Goal: Information Seeking & Learning: Understand process/instructions

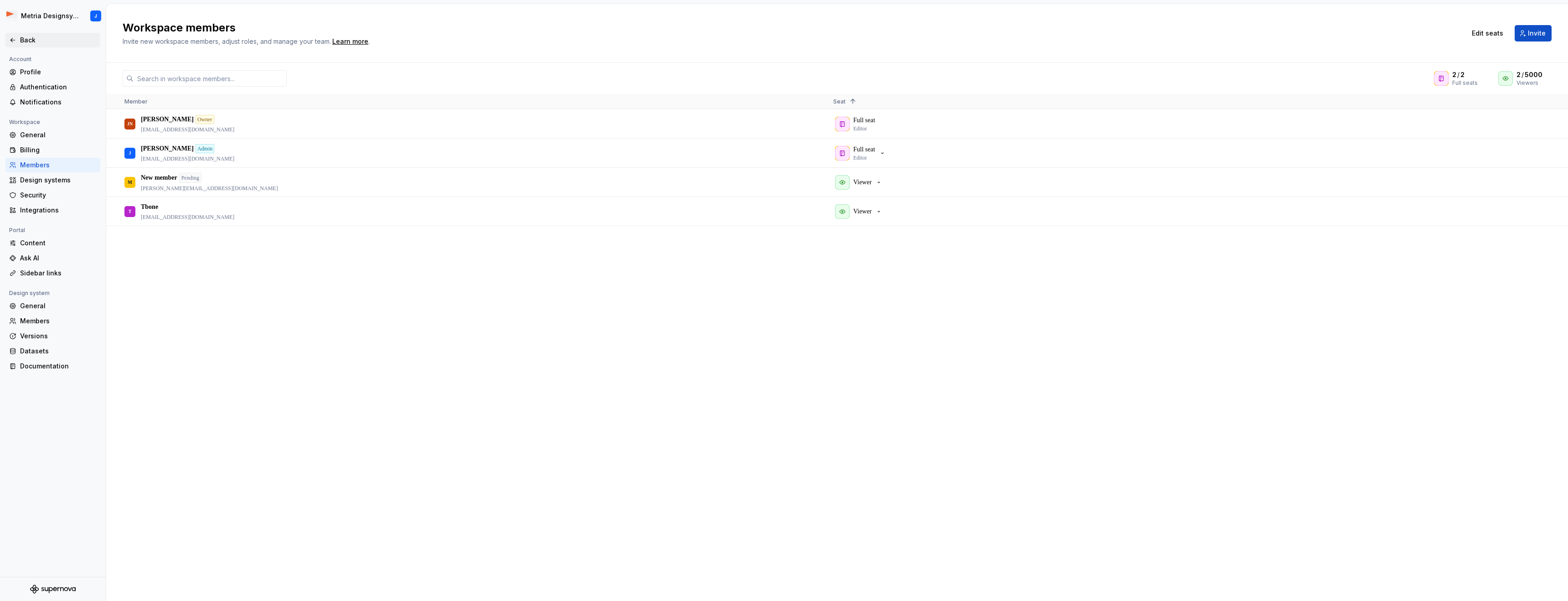
click at [27, 39] on div "Back" at bounding box center [58, 40] width 76 height 9
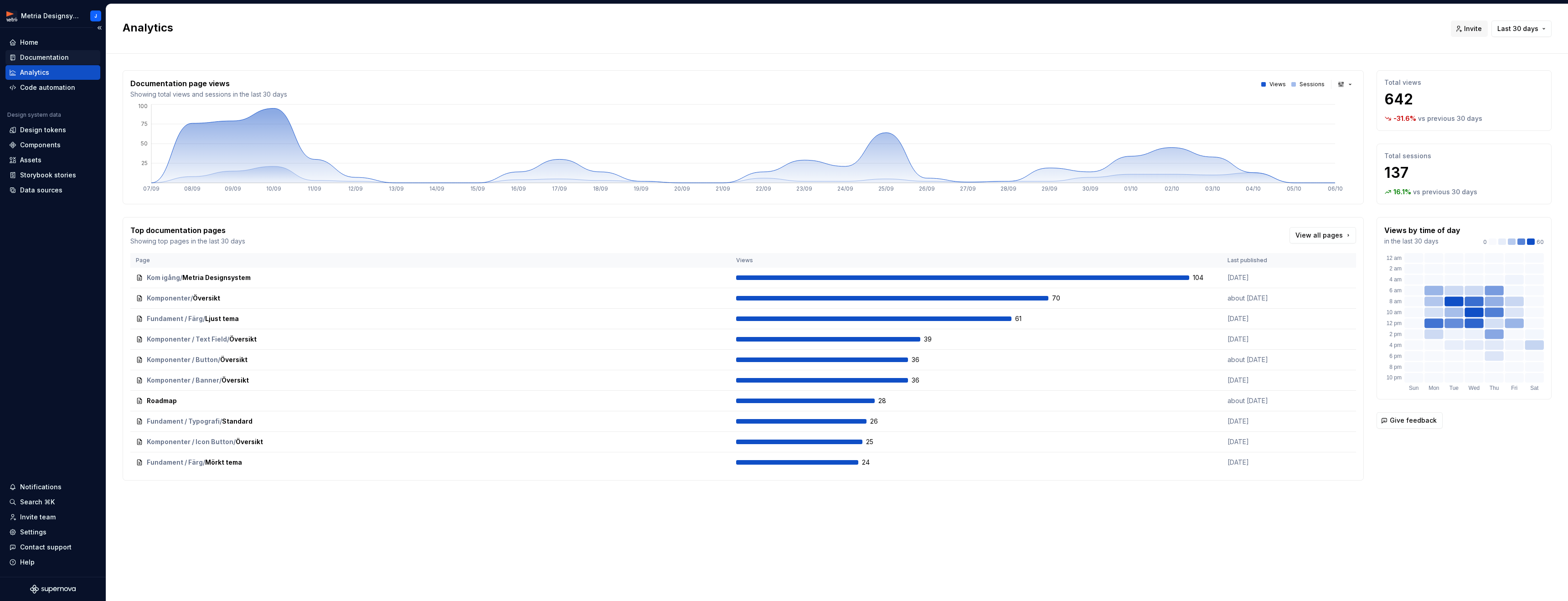
click at [63, 57] on div "Documentation" at bounding box center [44, 57] width 49 height 9
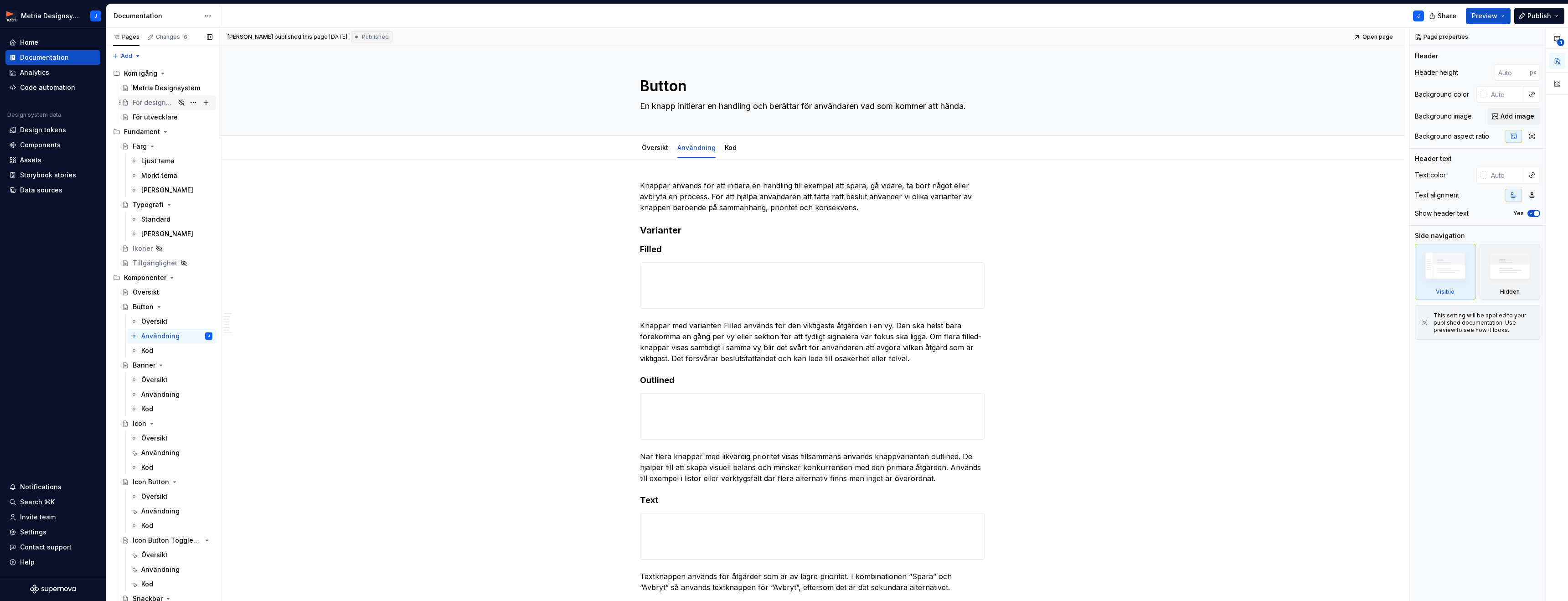
click at [159, 103] on div "För designers" at bounding box center [154, 102] width 43 height 9
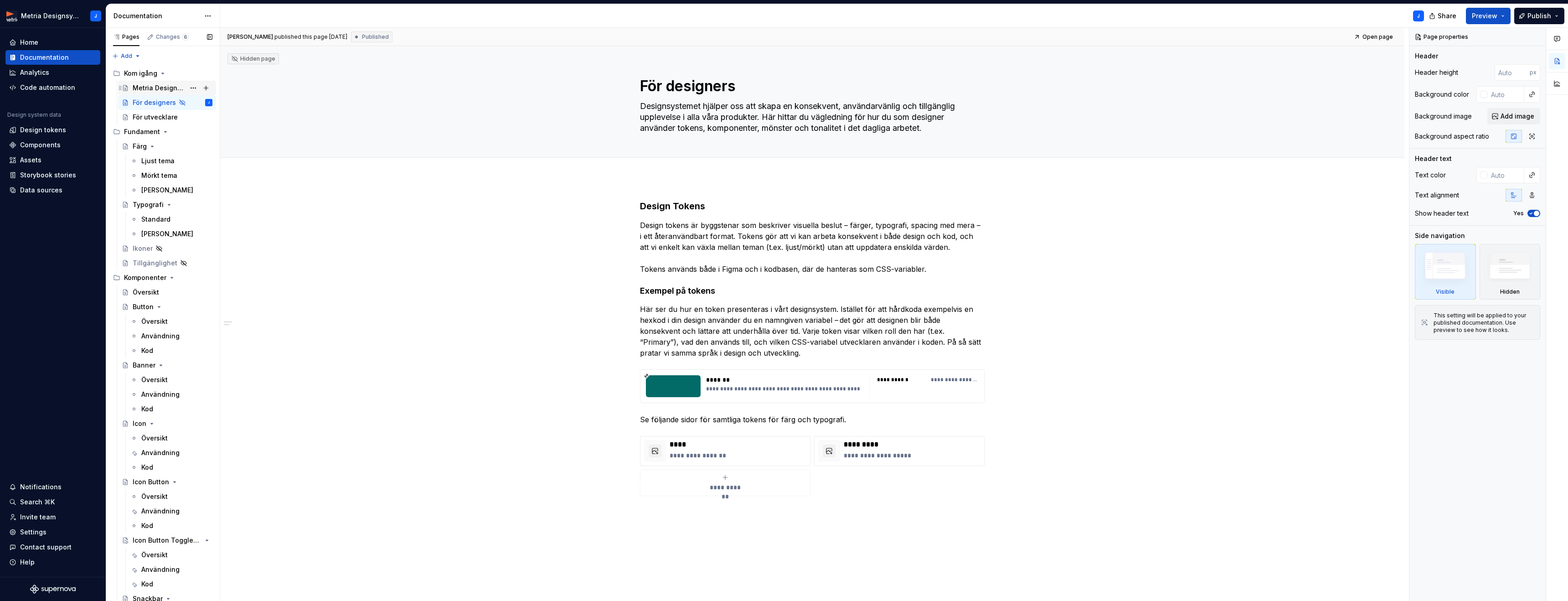
click at [163, 89] on div "Metria Designsystem" at bounding box center [159, 88] width 53 height 9
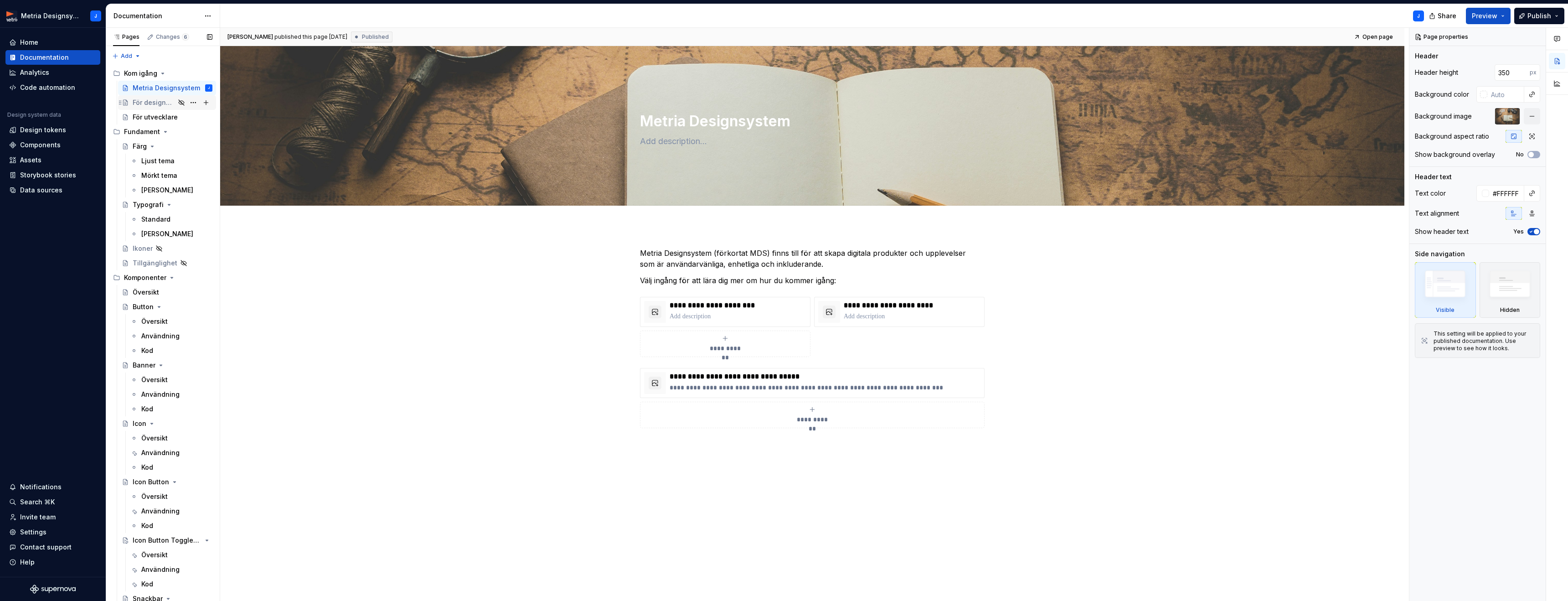
click at [153, 105] on div "För designers" at bounding box center [154, 102] width 43 height 9
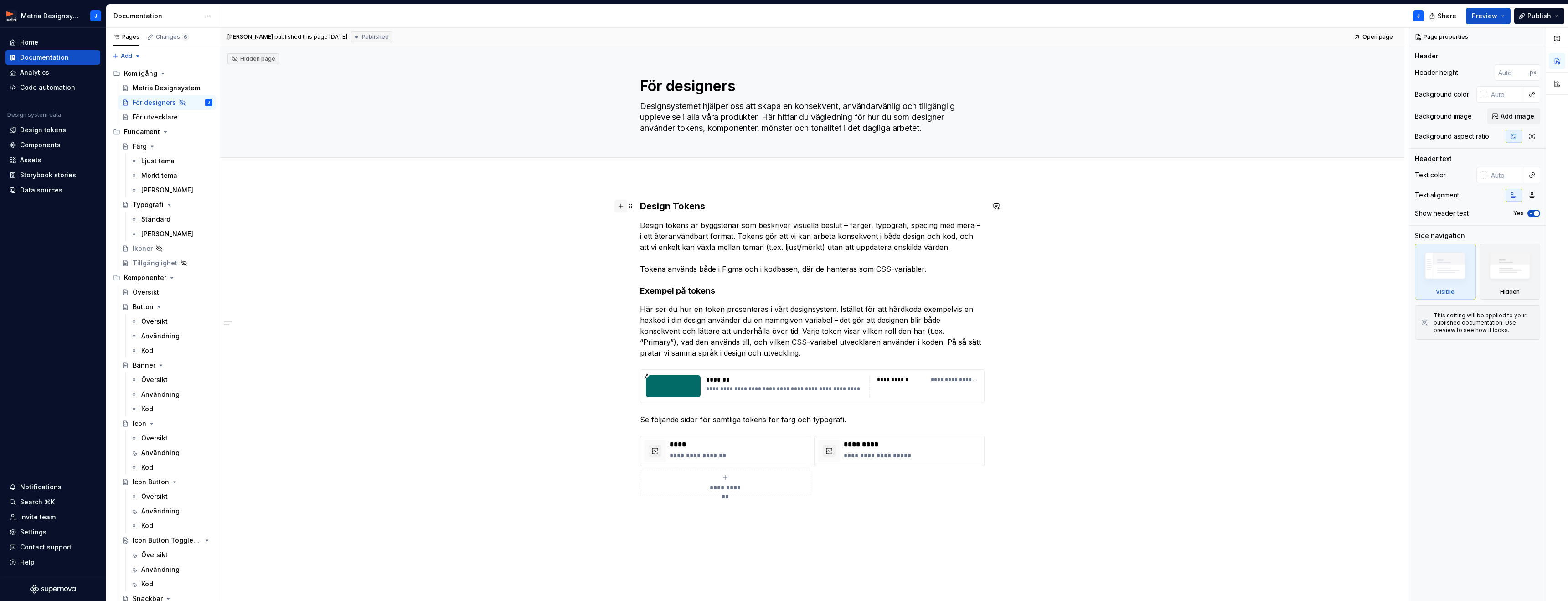
click at [624, 207] on button "button" at bounding box center [621, 205] width 13 height 13
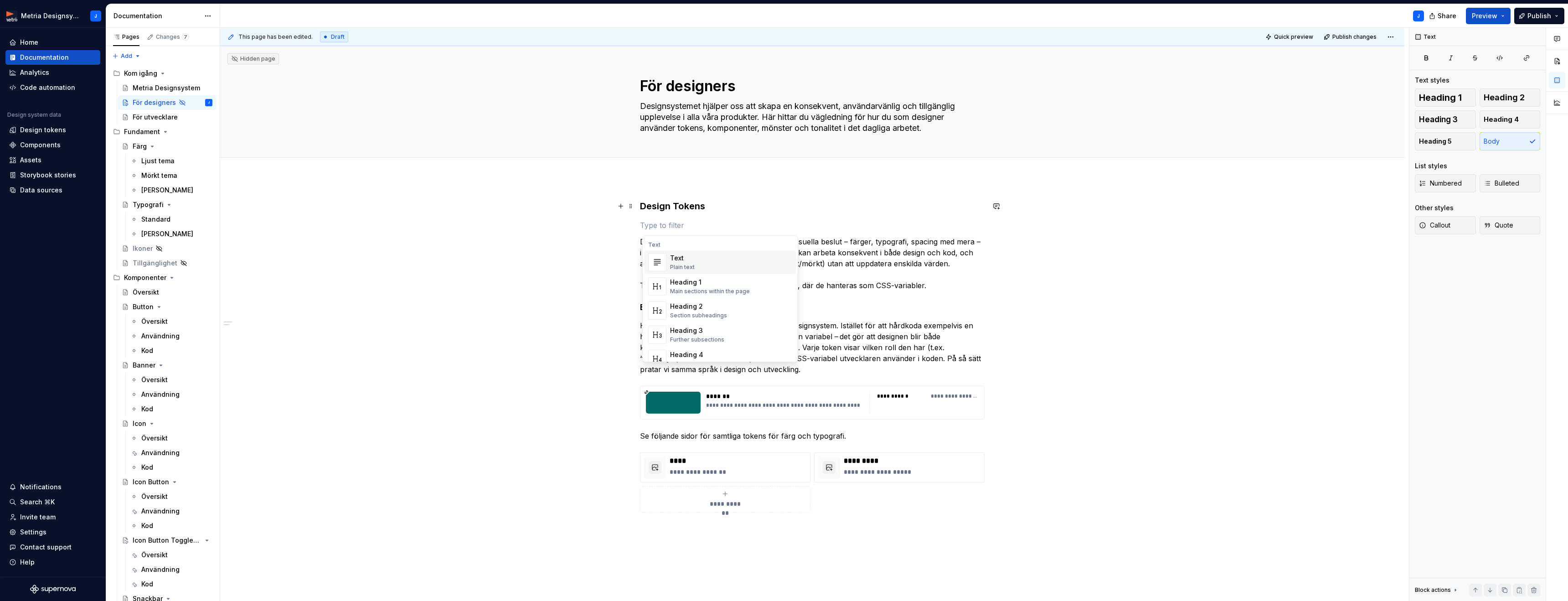
click at [687, 208] on h3 "Design Tokens" at bounding box center [812, 205] width 344 height 13
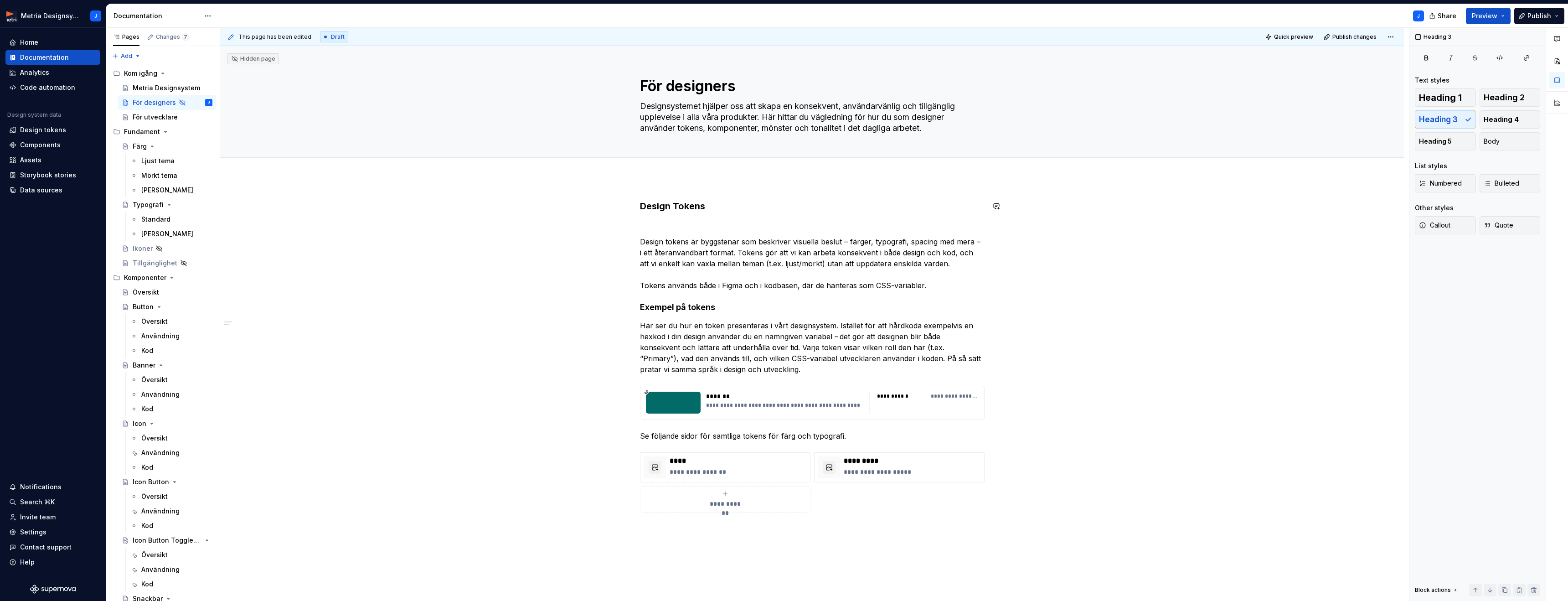
click at [649, 218] on div "**********" at bounding box center [812, 355] width 344 height 312
click at [635, 227] on span at bounding box center [631, 225] width 8 height 13
click at [715, 225] on p at bounding box center [812, 225] width 344 height 11
click at [1511, 96] on span "Heading 2" at bounding box center [1505, 98] width 41 height 9
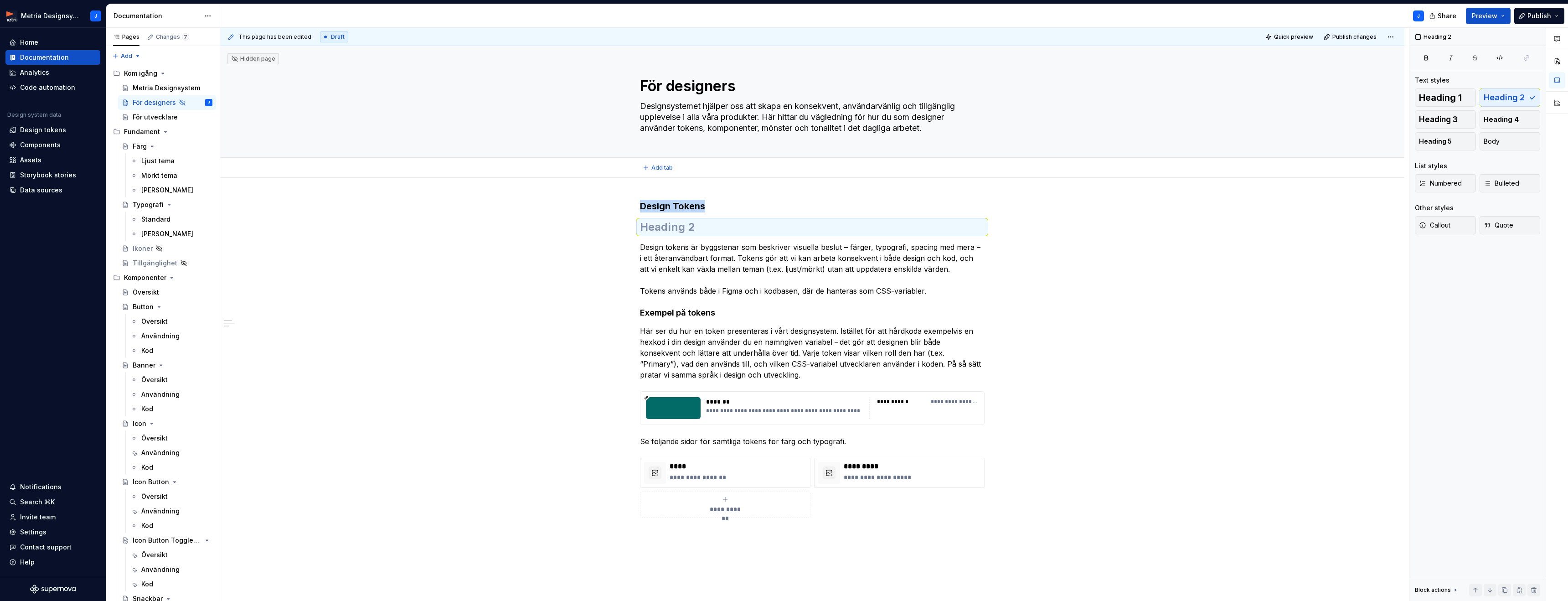
type textarea "*"
click at [668, 206] on h2 at bounding box center [812, 206] width 344 height 15
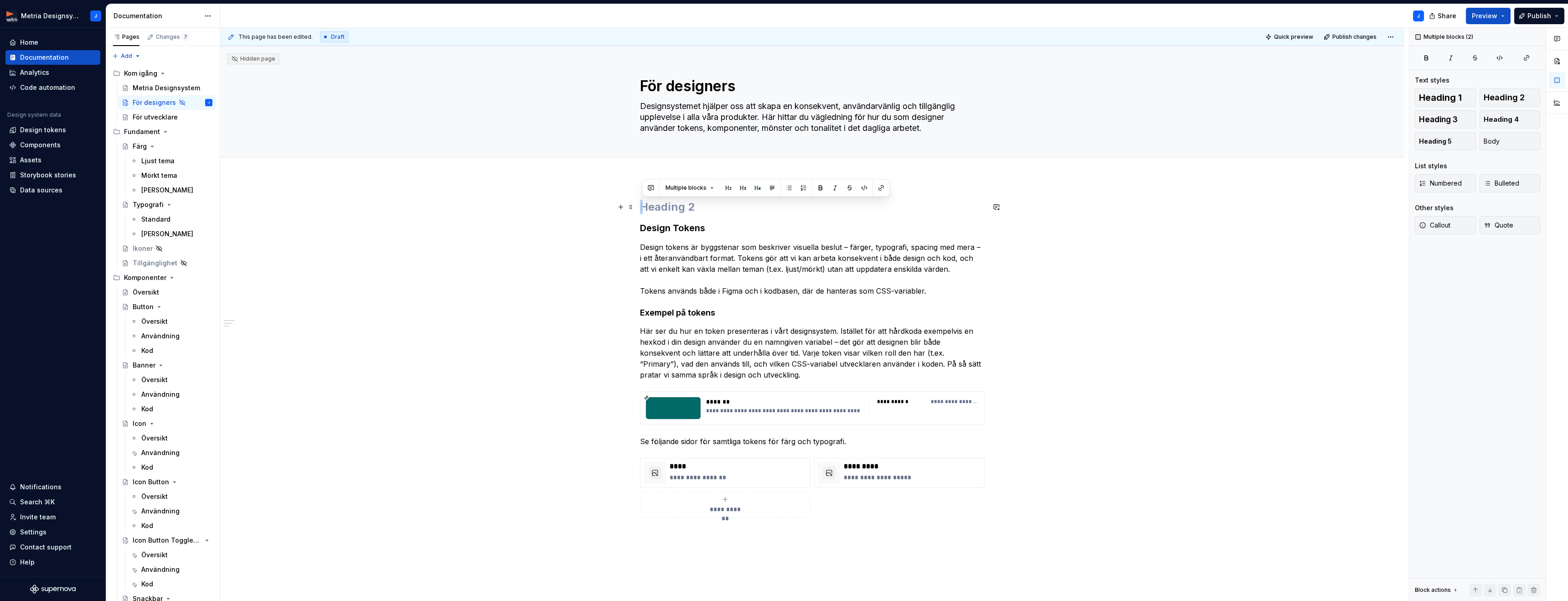
click at [674, 208] on h2 at bounding box center [812, 206] width 344 height 15
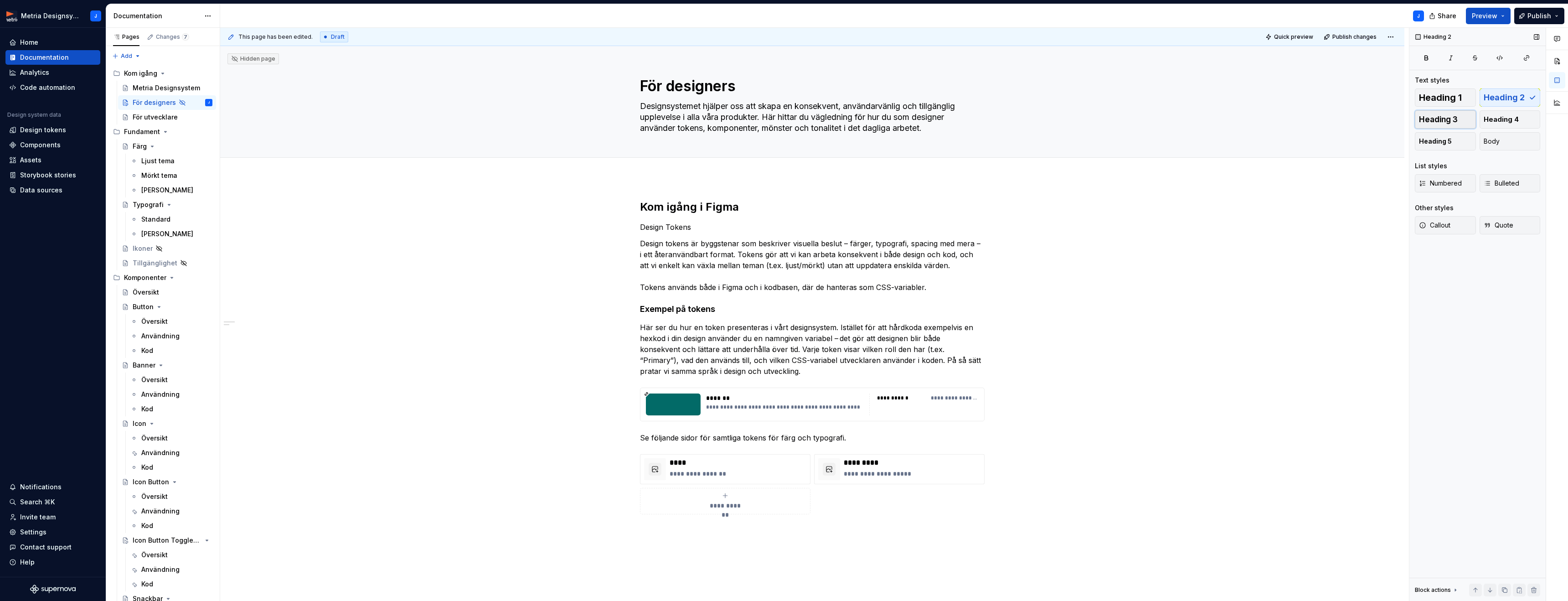
click at [1446, 119] on span "Heading 3" at bounding box center [1438, 119] width 39 height 9
click at [762, 202] on h2 "Kom igång i Figma" at bounding box center [812, 206] width 344 height 15
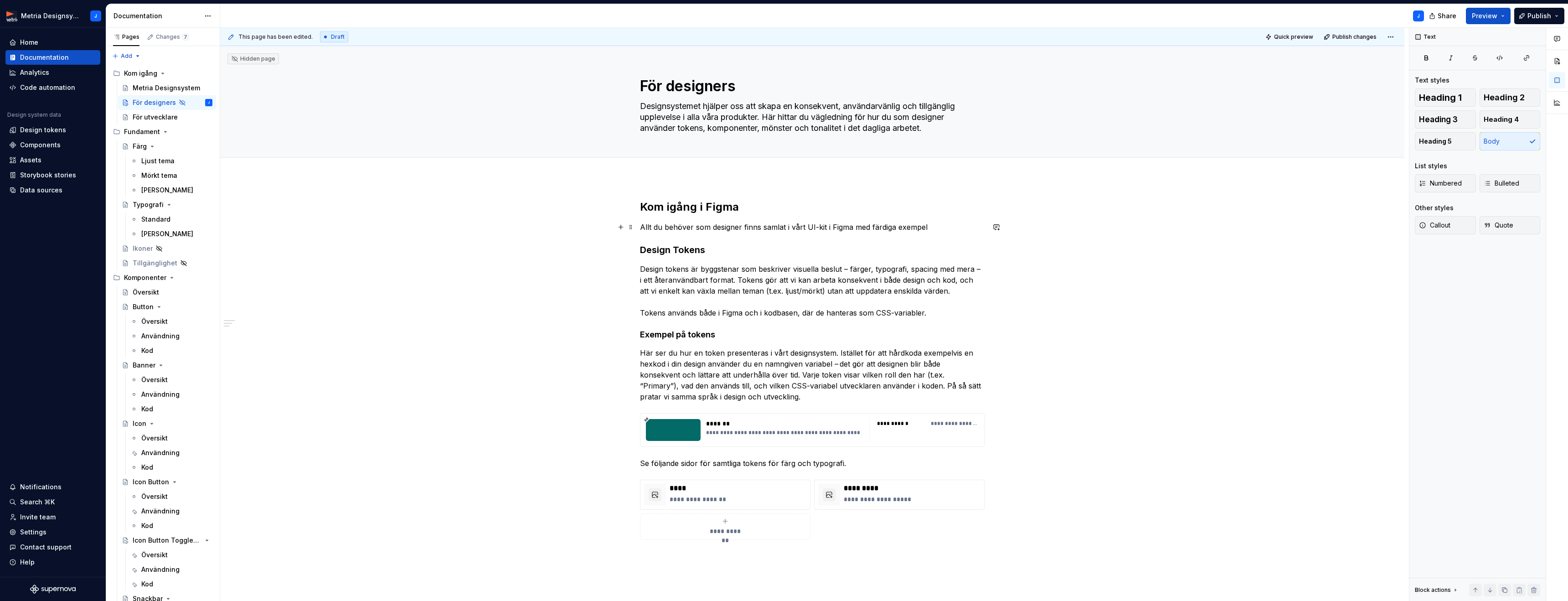
drag, startPoint x: 898, startPoint y: 231, endPoint x: 904, endPoint y: 232, distance: 6.1
click at [898, 231] on p "Allt du behöver som designer finns samlat i vårt UI-kit i Figma med färdiga exe…" at bounding box center [812, 227] width 344 height 11
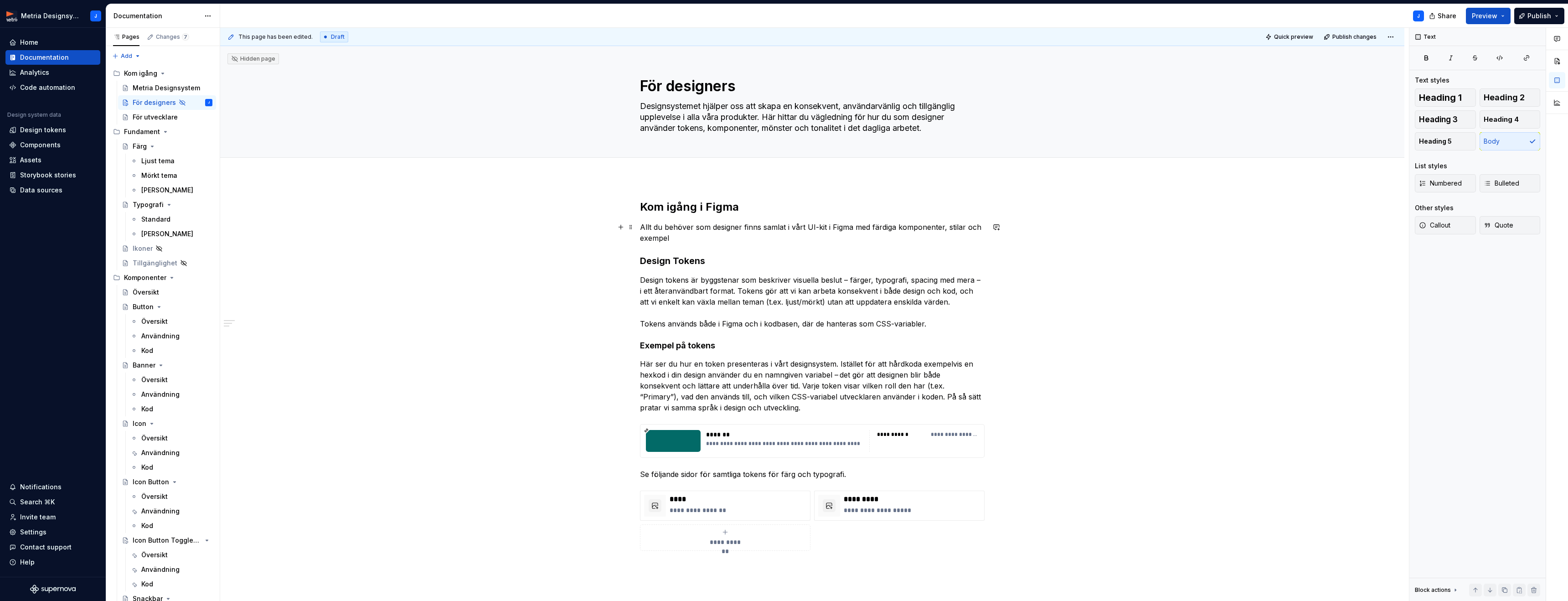
click at [697, 236] on p "Allt du behöver som designer finns samlat i vårt UI-kit i Figma med färdiga kom…" at bounding box center [812, 232] width 344 height 22
click at [774, 239] on p "Allt du behöver som designer finns samlat i vårt UI-kit i Figma med färdiga kom…" at bounding box center [812, 232] width 344 height 22
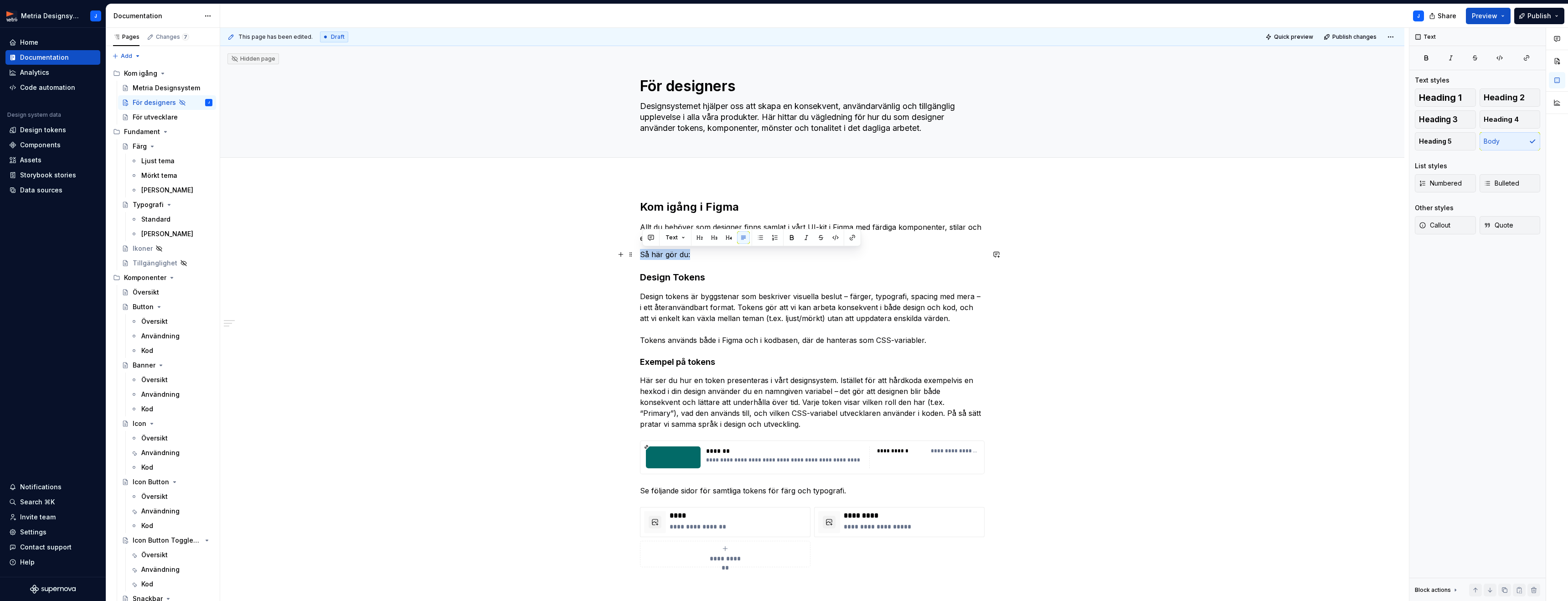
drag, startPoint x: 644, startPoint y: 254, endPoint x: 702, endPoint y: 251, distance: 58.1
click at [702, 251] on p "Så här gör du:" at bounding box center [812, 254] width 344 height 11
drag, startPoint x: 790, startPoint y: 240, endPoint x: 778, endPoint y: 247, distance: 13.9
click at [790, 240] on button "button" at bounding box center [791, 237] width 13 height 13
click at [729, 256] on p "Så här gör du:" at bounding box center [812, 254] width 344 height 11
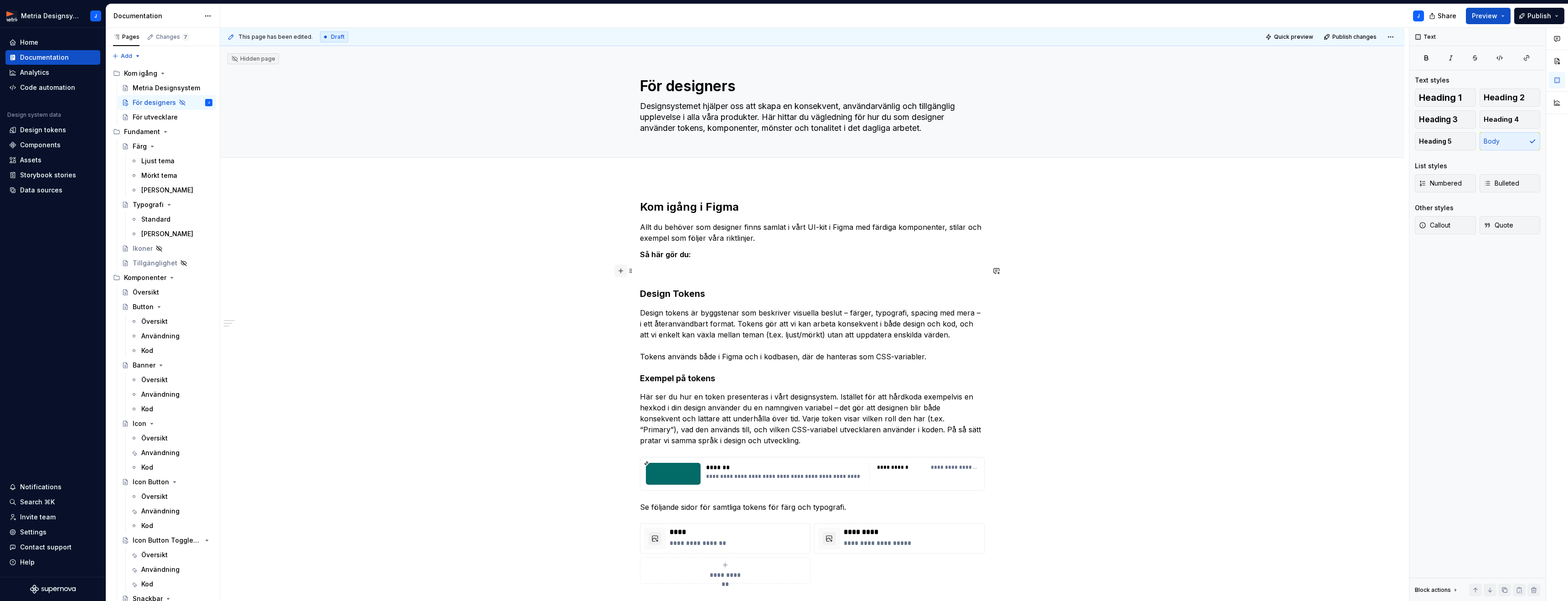
click at [625, 273] on button "button" at bounding box center [621, 270] width 13 height 13
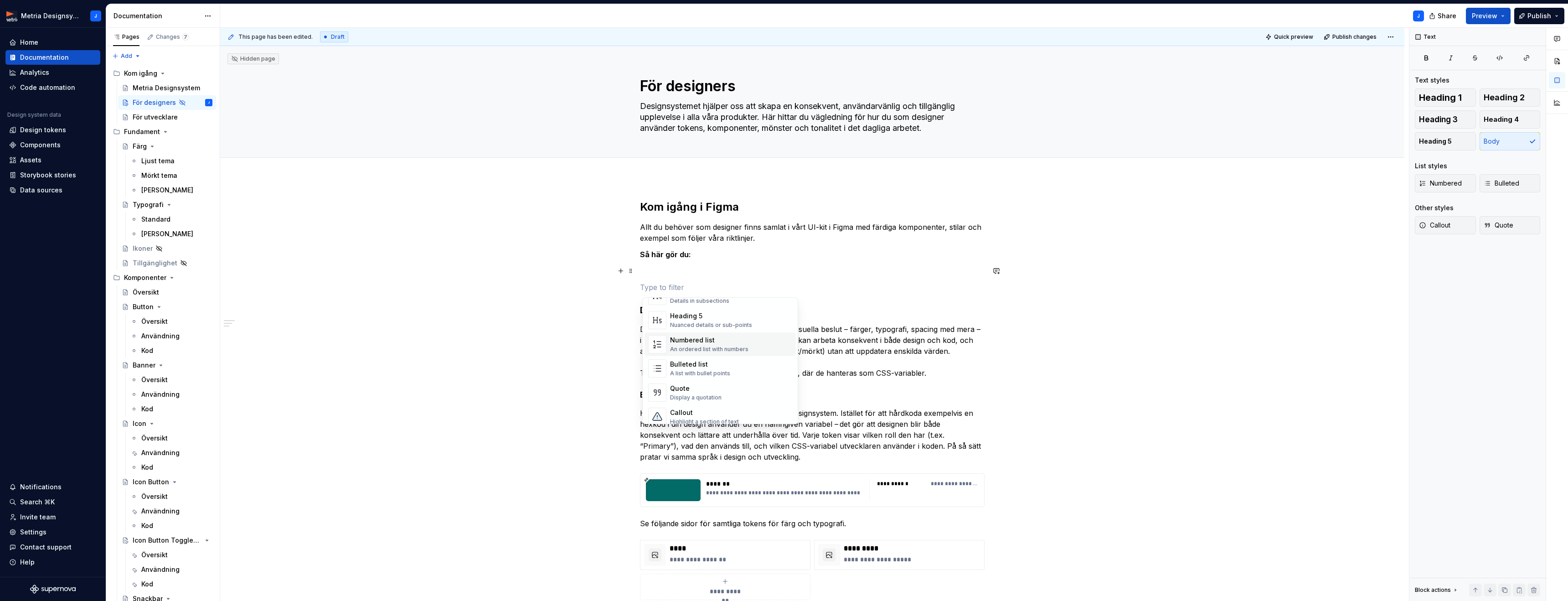
scroll to position [126, 0]
click at [697, 347] on div "An ordered list with numbers" at bounding box center [709, 348] width 79 height 8
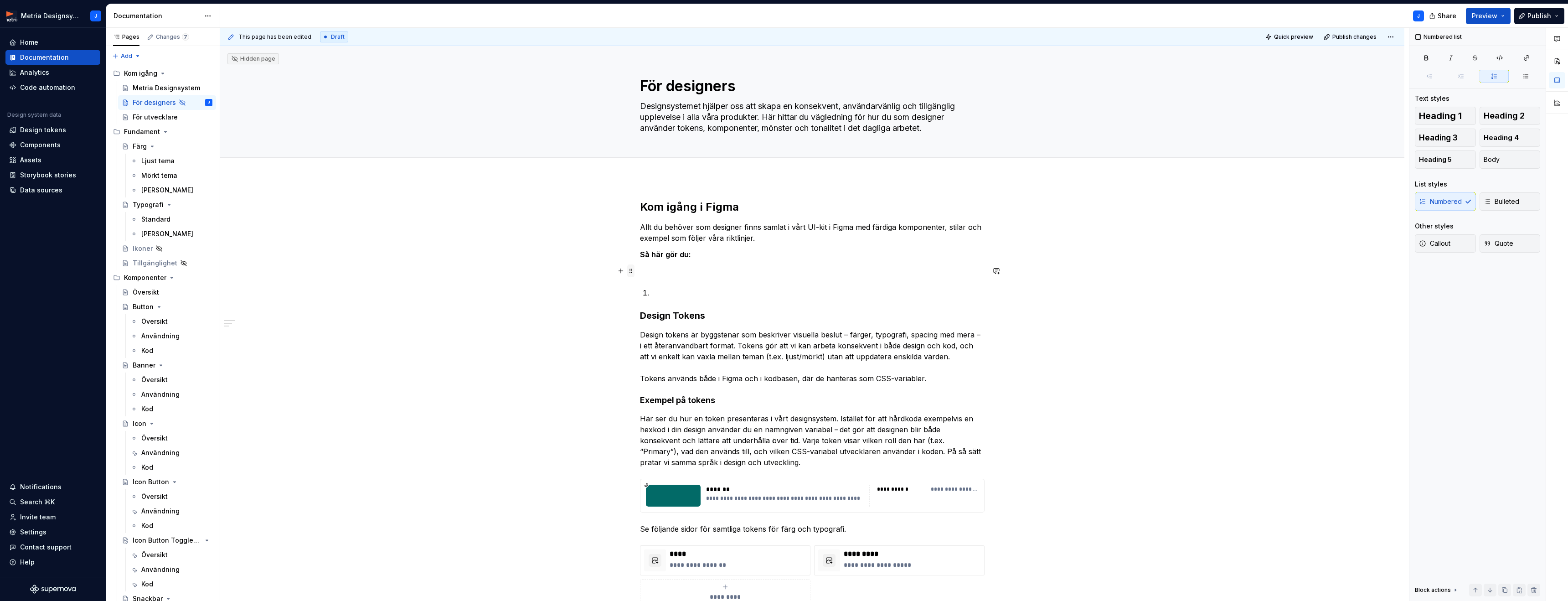
click at [634, 272] on span at bounding box center [631, 270] width 8 height 13
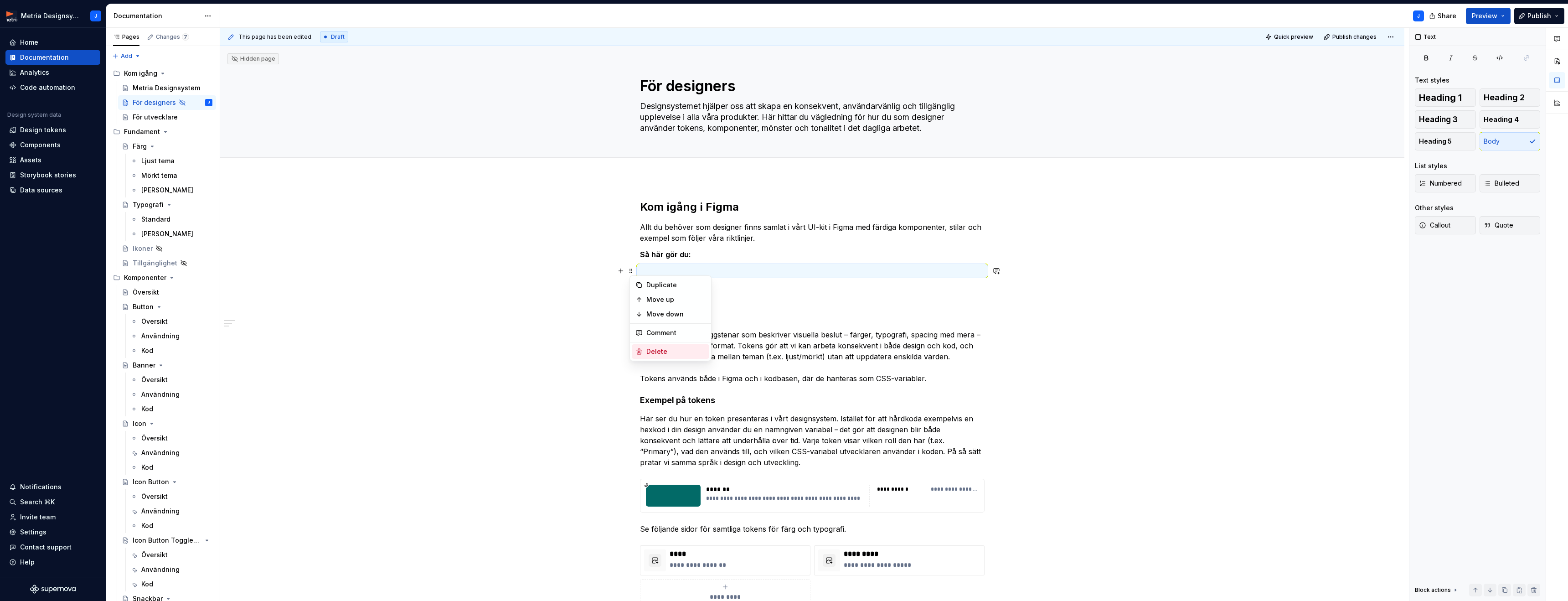
click at [653, 349] on div "Delete" at bounding box center [676, 351] width 60 height 9
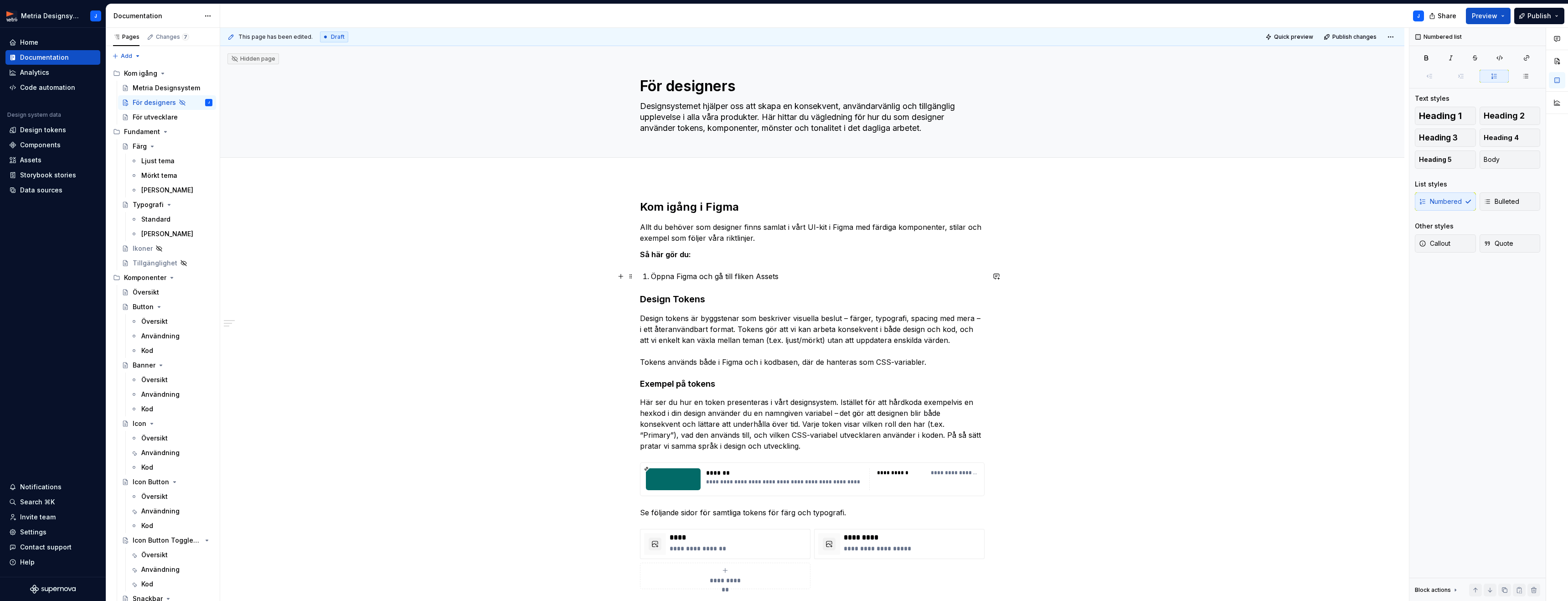
click at [767, 273] on p "Öppna Figma och gå till fliken Assets" at bounding box center [817, 276] width 334 height 11
click at [930, 257] on button "button" at bounding box center [933, 259] width 13 height 13
click at [811, 275] on p "Öppna Figma och gå till fliken Assets" at bounding box center [817, 276] width 334 height 11
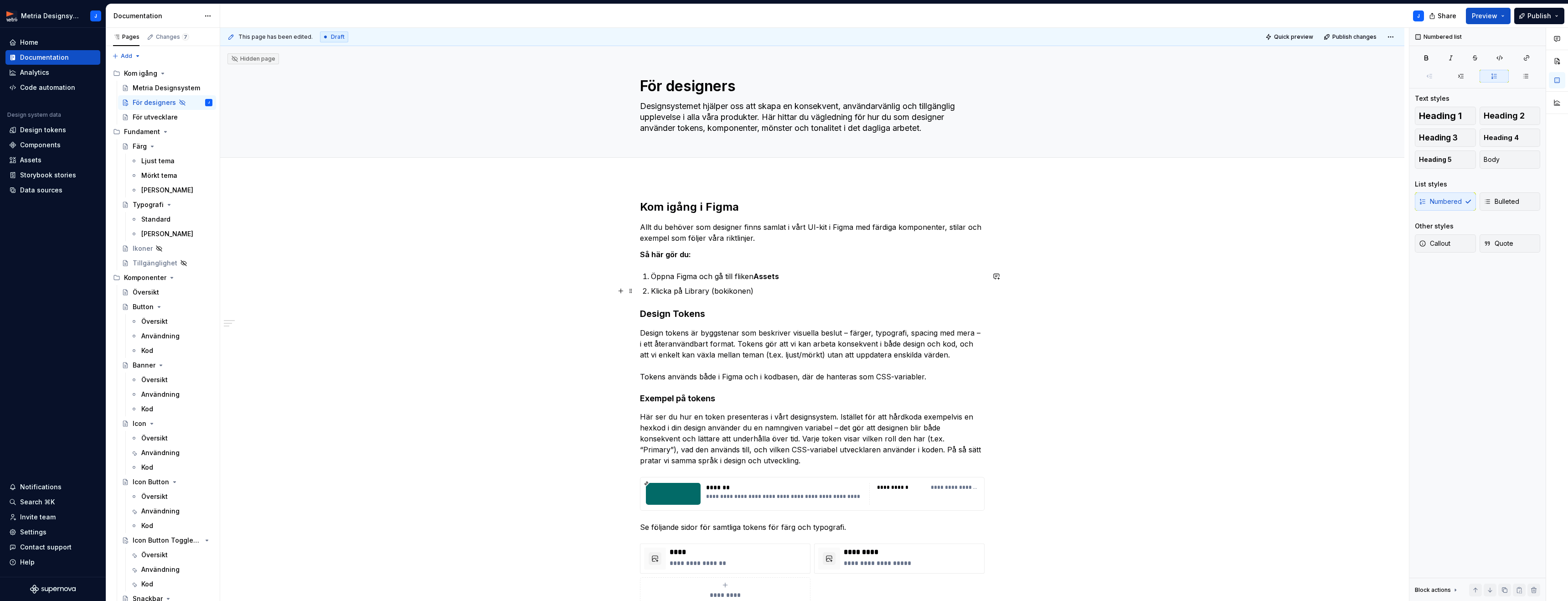
click at [697, 291] on p "Klicka på Library (bokikonen)" at bounding box center [817, 291] width 334 height 11
click at [697, 291] on p "Klicka på Library (bokikonen)" at bounding box center [817, 291] width 334 height 11
click at [861, 275] on button "button" at bounding box center [862, 273] width 13 height 13
click at [800, 296] on p "Klicka på Library (bokikonen)" at bounding box center [817, 291] width 334 height 11
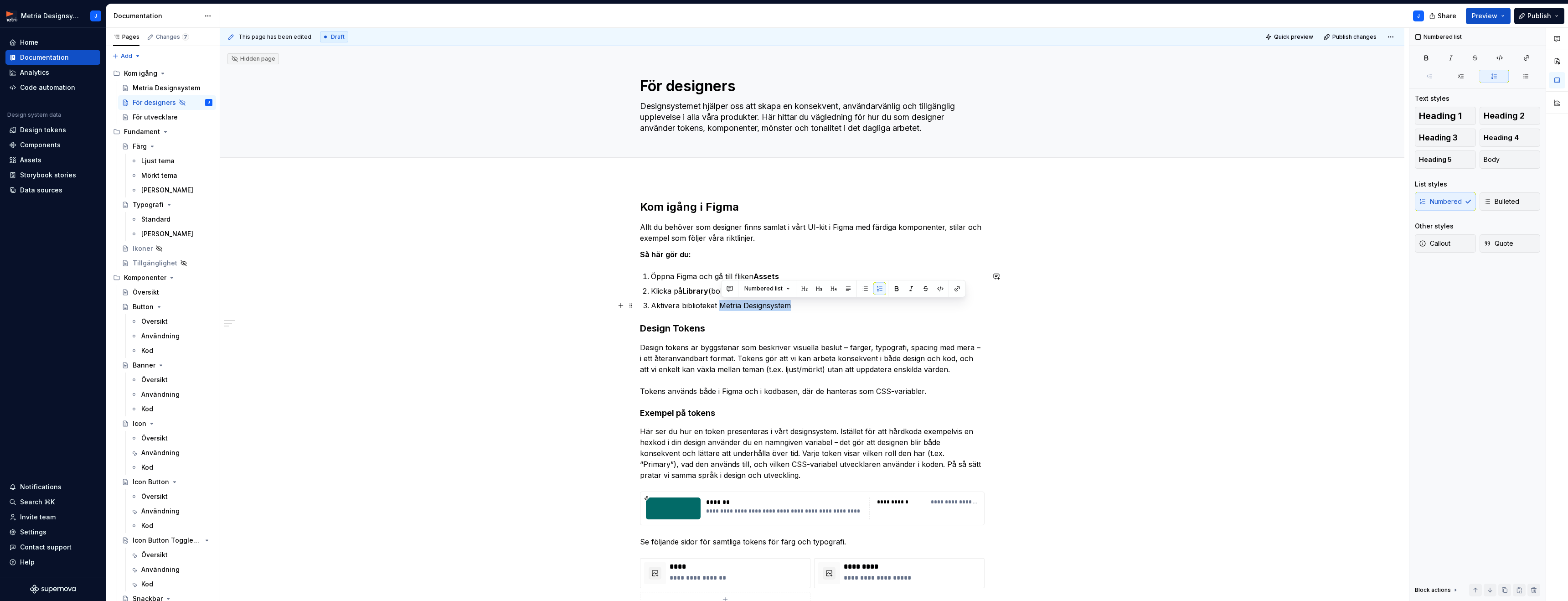
drag, startPoint x: 743, startPoint y: 305, endPoint x: 807, endPoint y: 305, distance: 64.0
click at [807, 305] on p "Aktivera biblioteket Metria Designsystem" at bounding box center [817, 305] width 334 height 11
click at [897, 287] on button "button" at bounding box center [897, 288] width 13 height 13
click at [851, 303] on p "Aktivera biblioteket Metria Designsystem" at bounding box center [817, 305] width 334 height 11
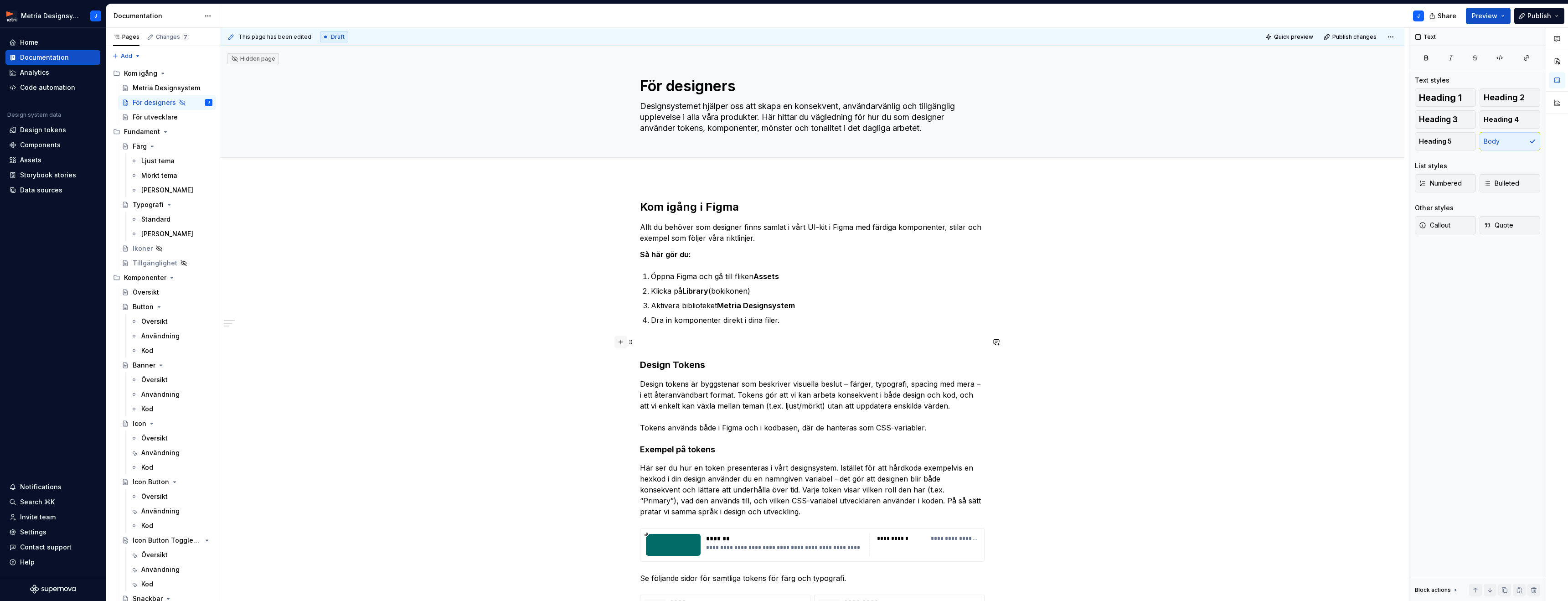
click at [625, 343] on button "button" at bounding box center [621, 341] width 13 height 13
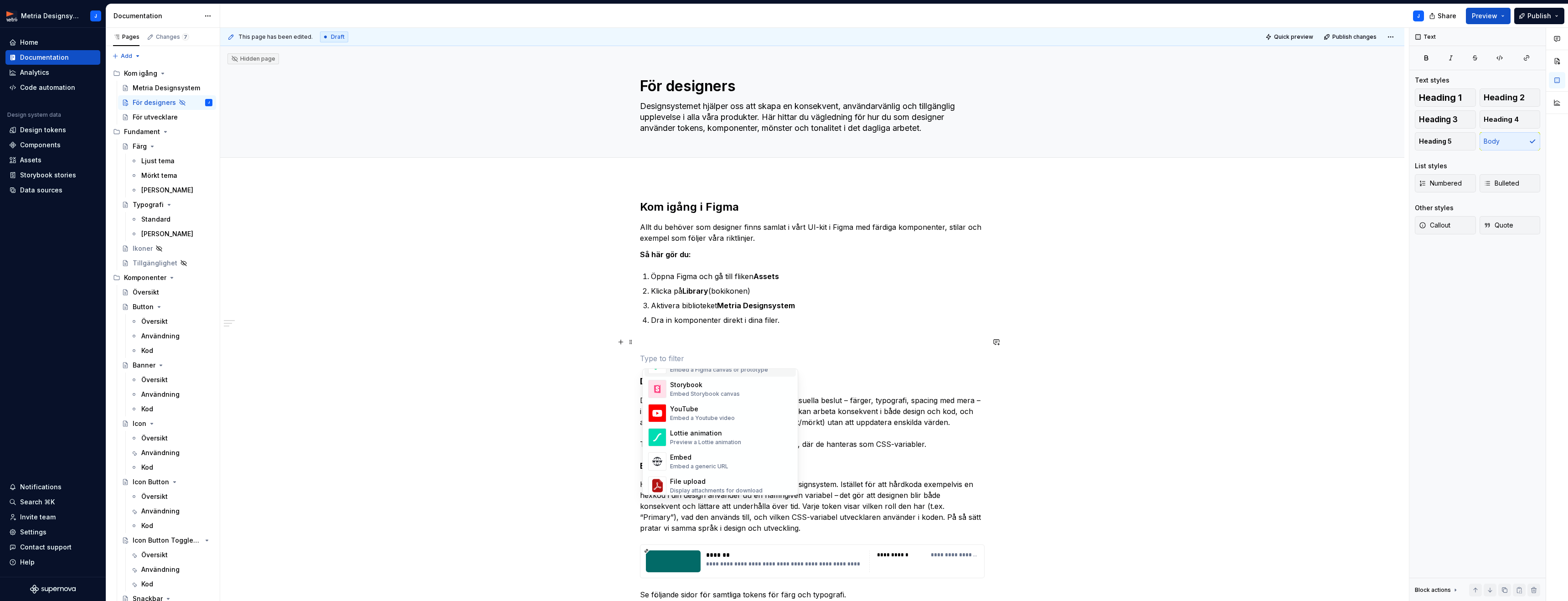
scroll to position [467, 0]
click at [656, 345] on p at bounding box center [812, 341] width 344 height 11
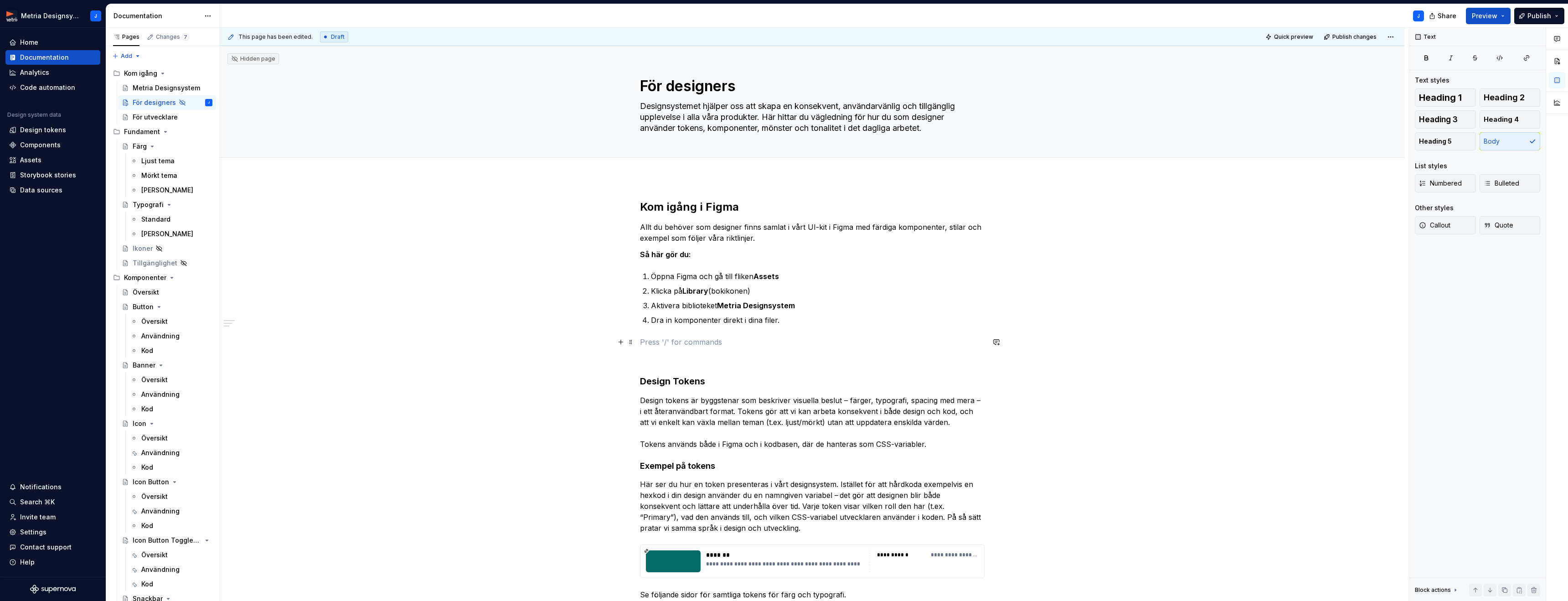
click at [667, 341] on p at bounding box center [812, 341] width 344 height 11
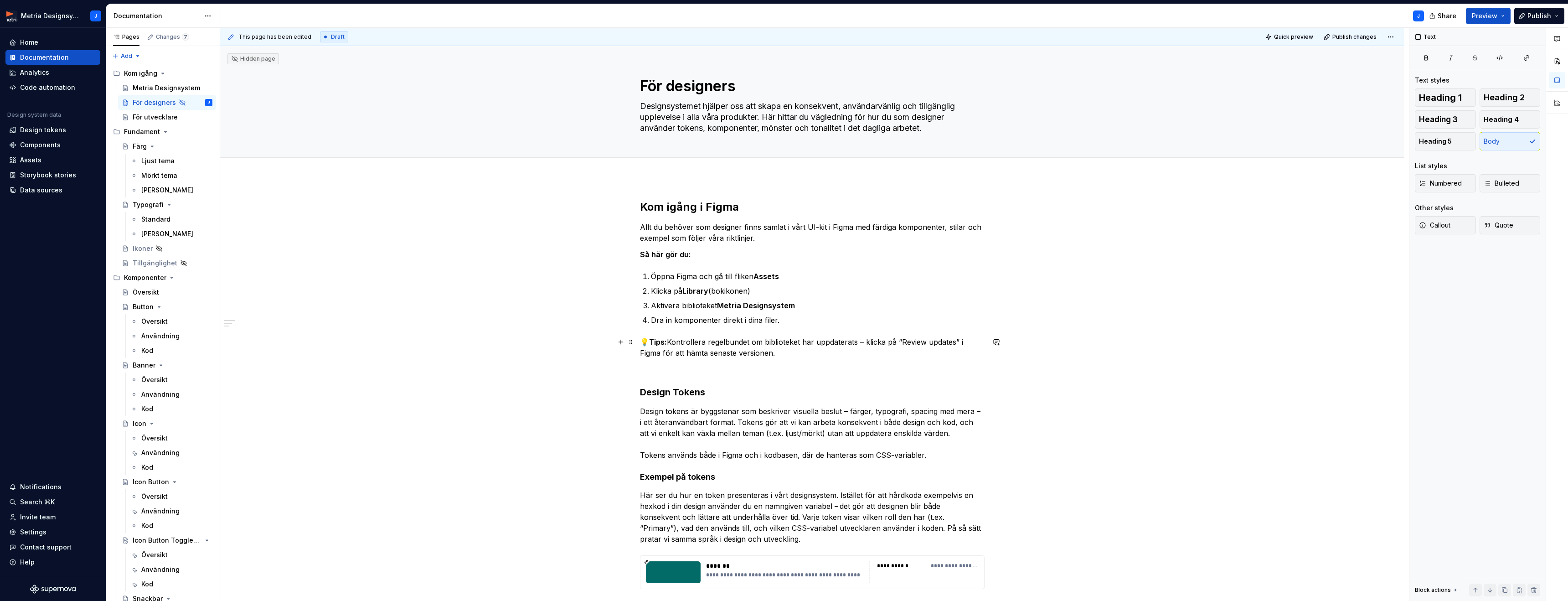
drag, startPoint x: 865, startPoint y: 343, endPoint x: 878, endPoint y: 342, distance: 13.0
click at [867, 343] on p "💡 Tips: Kontrollera regelbundet om biblioteket har uppdaterats – klicka på “Rev…" at bounding box center [812, 347] width 344 height 22
click at [793, 354] on p "💡 Tips: Kontrollera regelbundet om biblioteket har uppdaterats, klicka på “Revi…" at bounding box center [812, 347] width 344 height 22
click at [667, 254] on strong "Så här gör du:" at bounding box center [665, 254] width 51 height 9
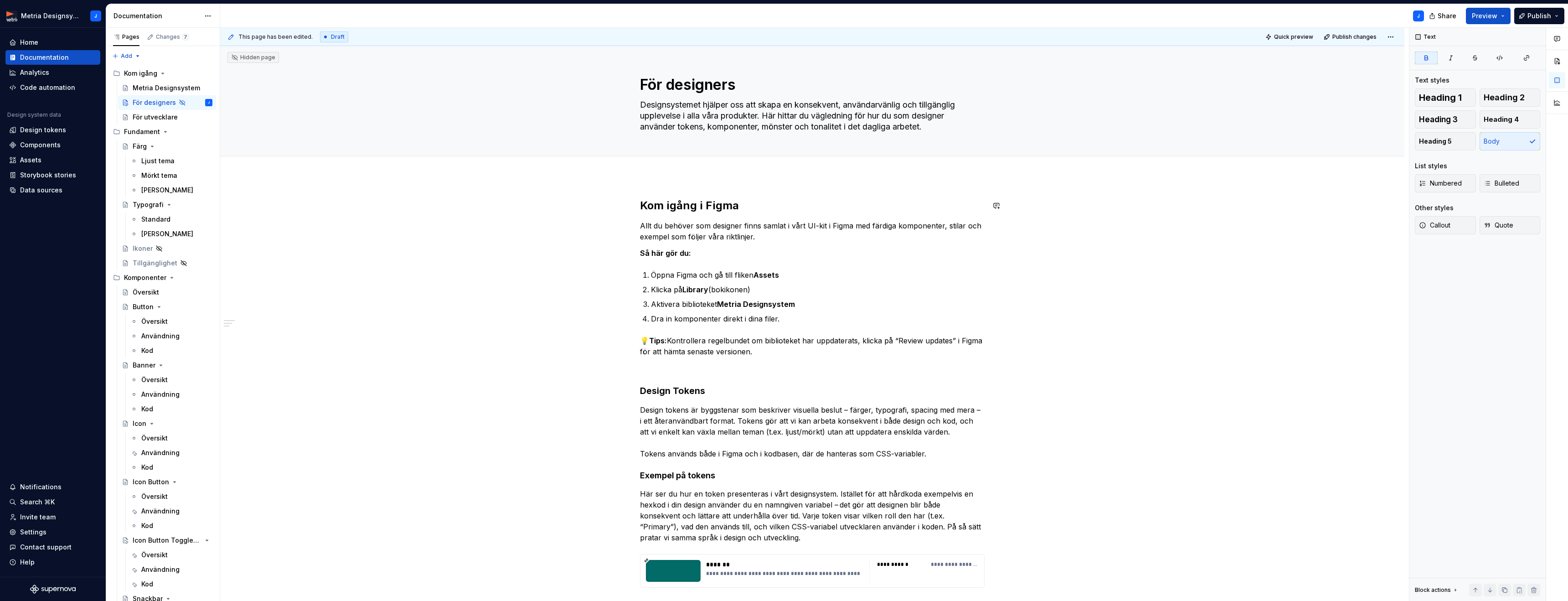
click at [659, 186] on div "**********" at bounding box center [812, 524] width 1185 height 695
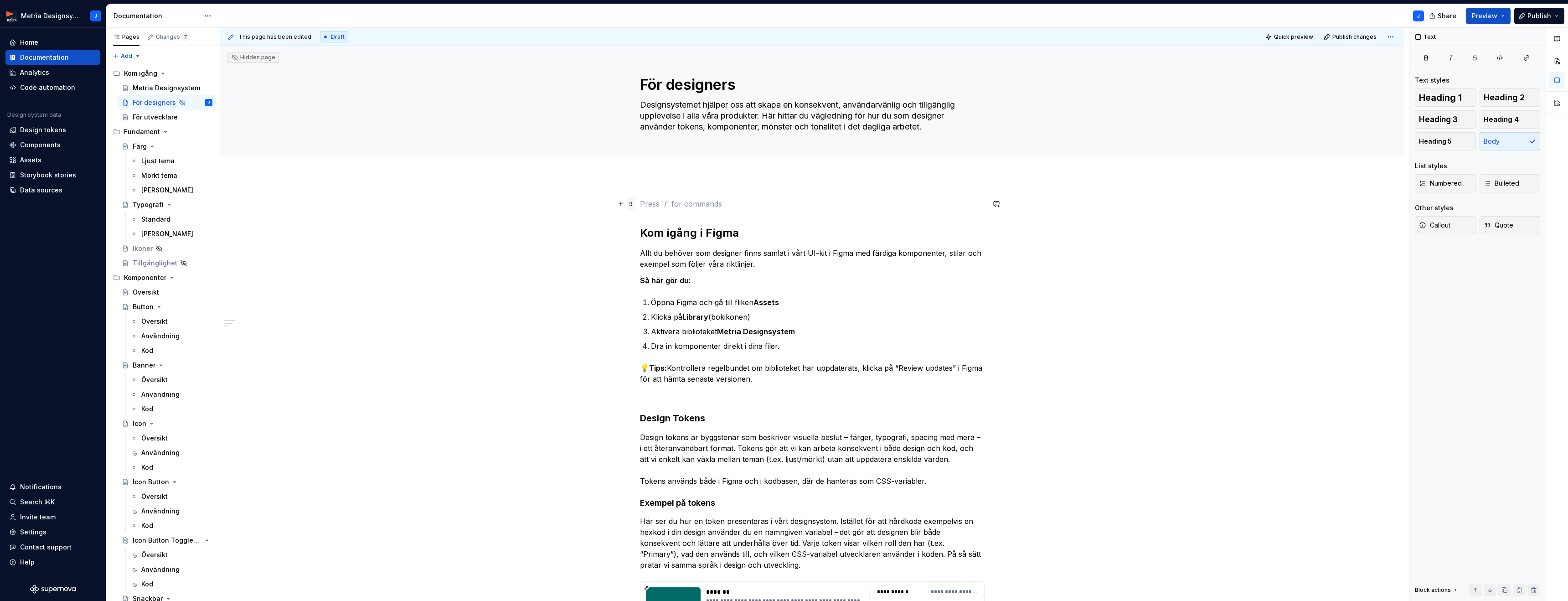
click at [635, 204] on span at bounding box center [631, 203] width 8 height 13
click at [653, 286] on div "Delete" at bounding box center [676, 284] width 60 height 9
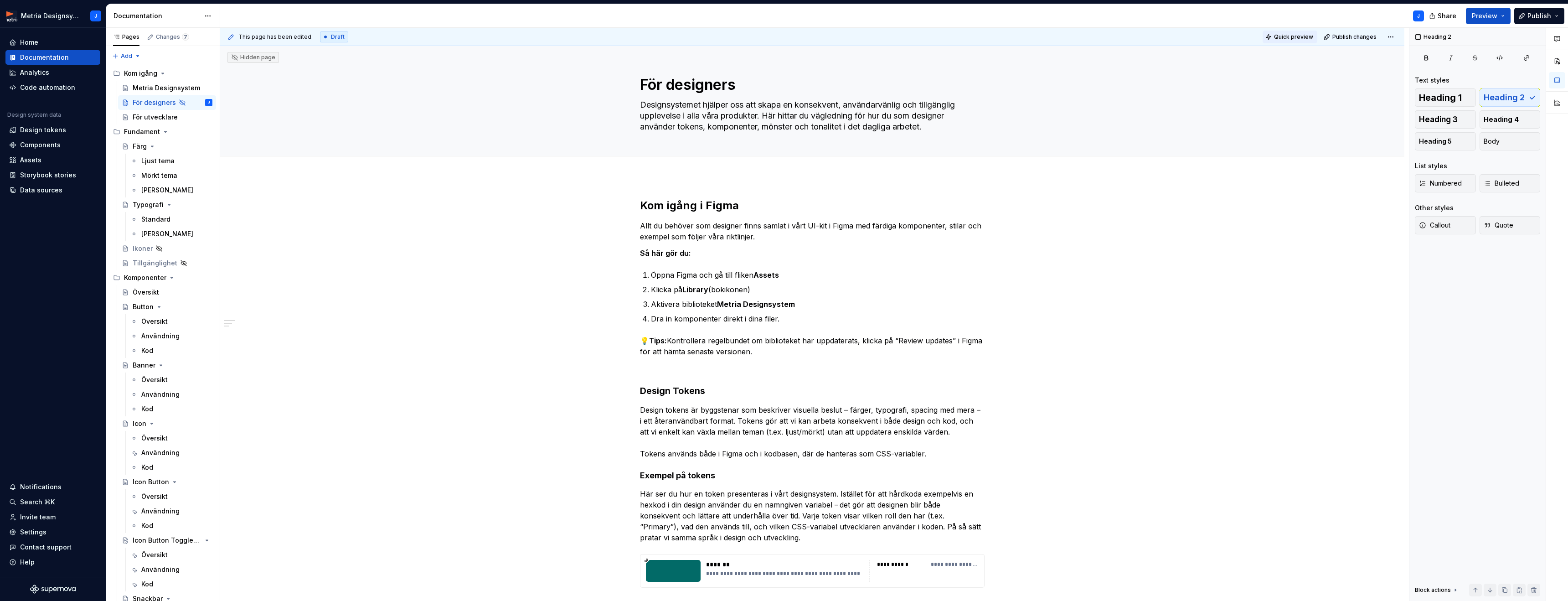
scroll to position [0, 0]
click at [1293, 40] on button "Quick preview" at bounding box center [1290, 37] width 55 height 13
click at [1515, 580] on span "Open page" at bounding box center [1520, 579] width 31 height 8
click at [677, 390] on h3 "Design Tokens" at bounding box center [812, 392] width 344 height 13
click at [677, 254] on strong "Så här gör du:" at bounding box center [665, 254] width 51 height 9
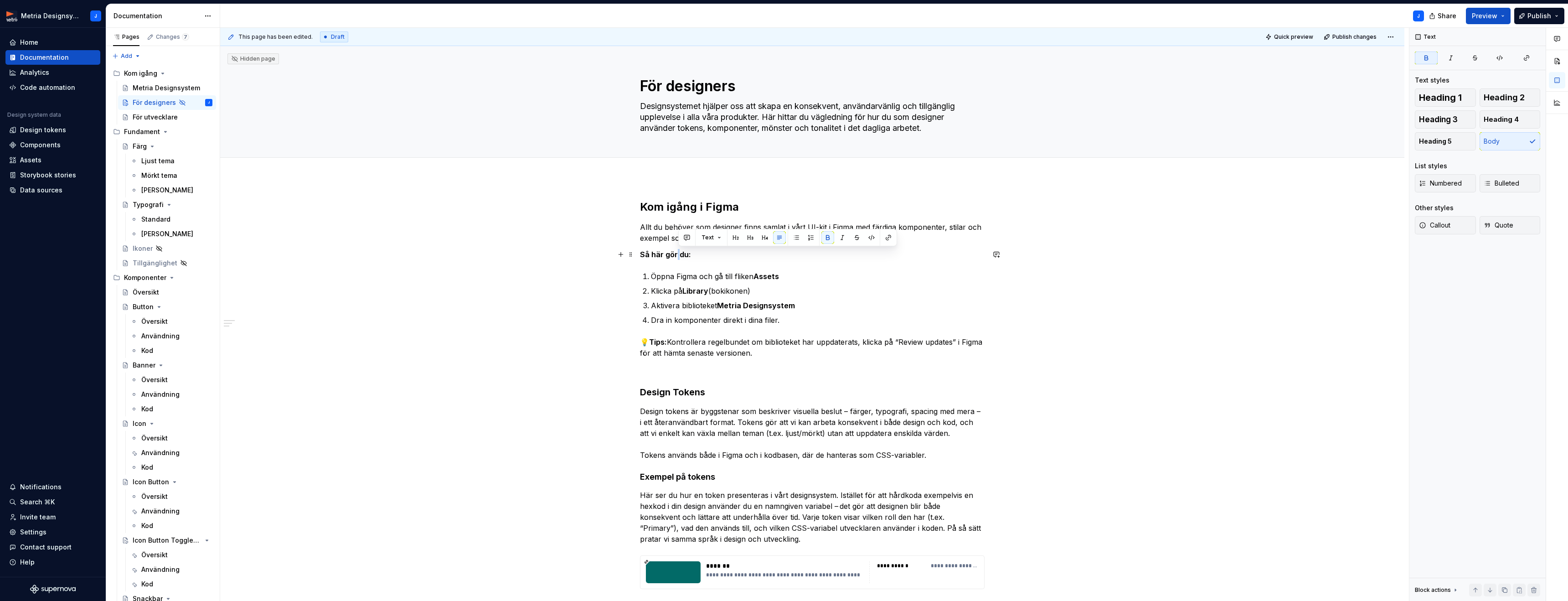
click at [677, 254] on strong "Så här gör du:" at bounding box center [665, 254] width 51 height 9
click at [750, 241] on button "button" at bounding box center [750, 237] width 13 height 13
click at [697, 373] on p at bounding box center [812, 373] width 344 height 11
click at [1458, 120] on button "Heading 3" at bounding box center [1446, 119] width 61 height 18
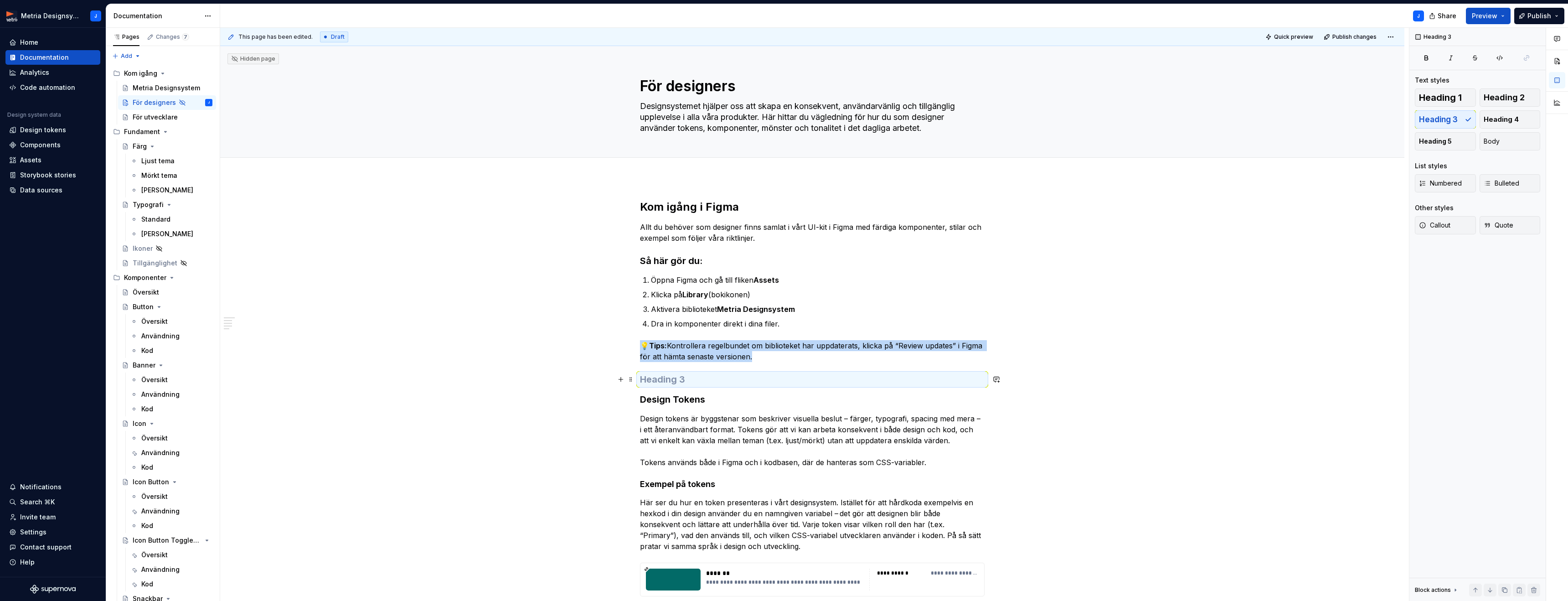
click at [670, 378] on h3 at bounding box center [812, 379] width 344 height 13
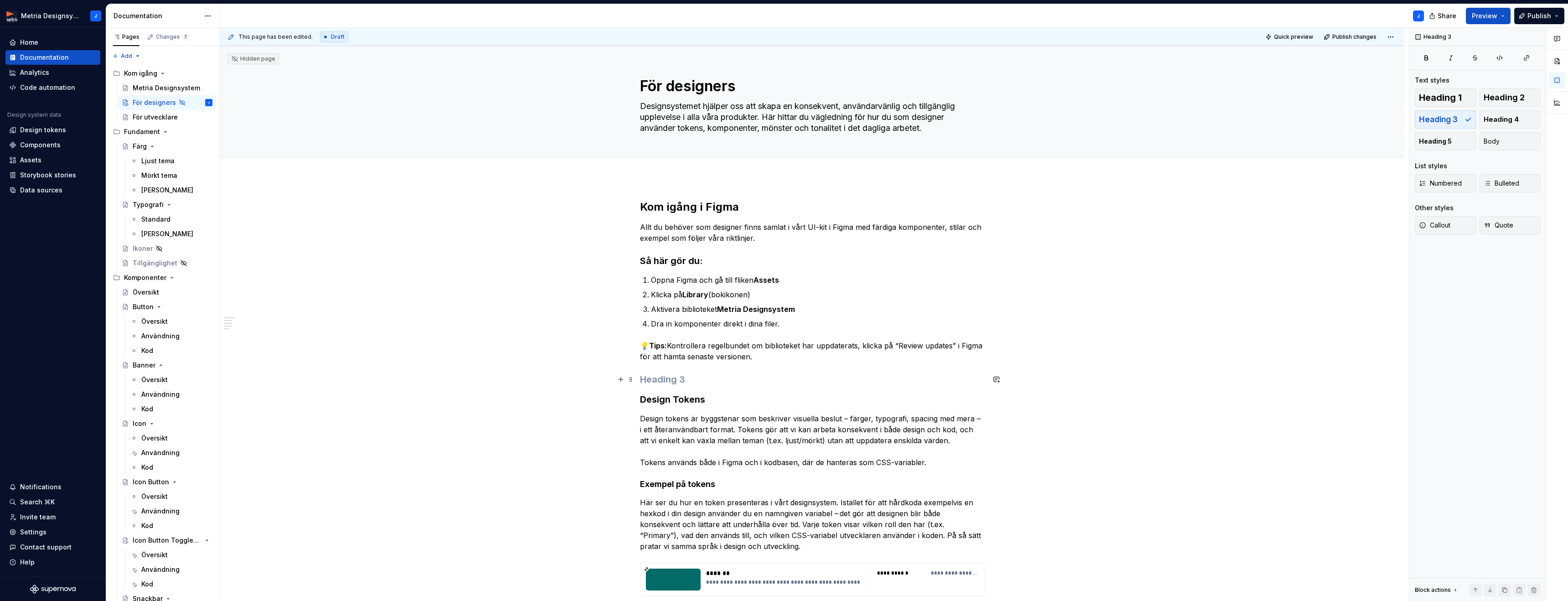
click at [678, 374] on h3 at bounding box center [812, 379] width 344 height 13
click at [745, 380] on h3 "[PERSON_NAME] konsekvent" at bounding box center [812, 379] width 344 height 13
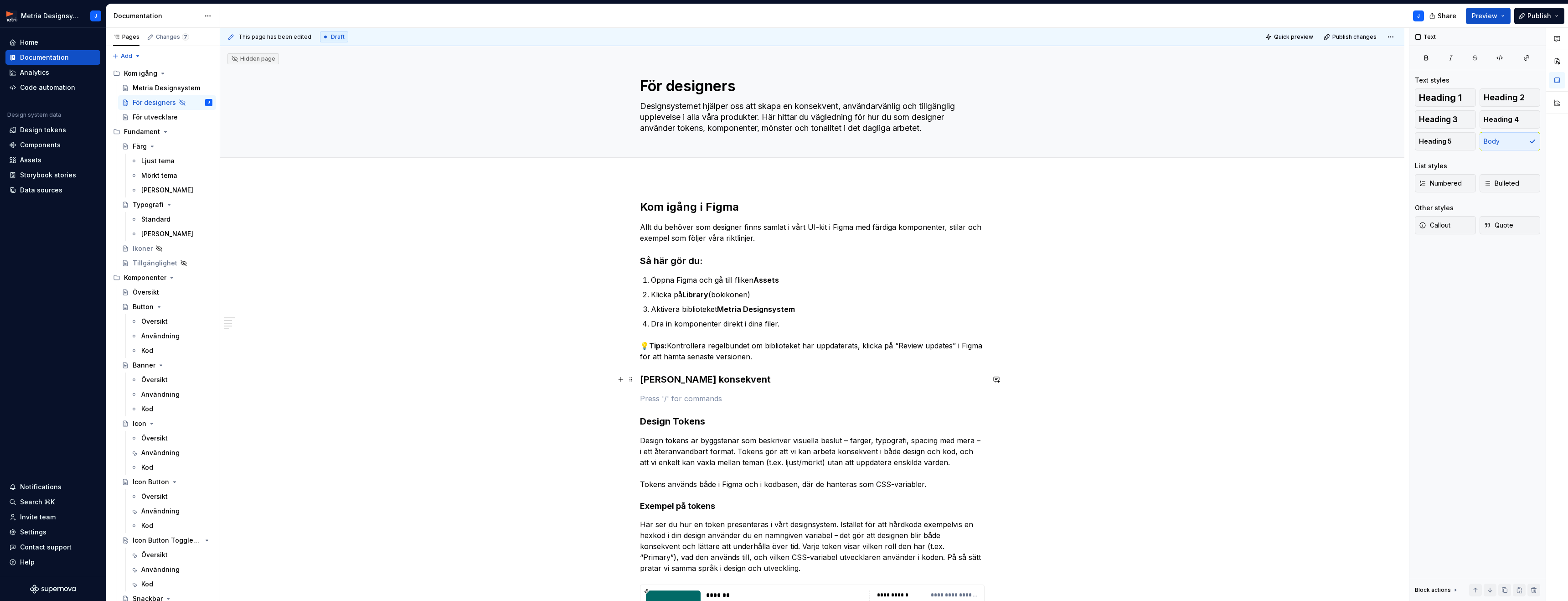
scroll to position [1, 0]
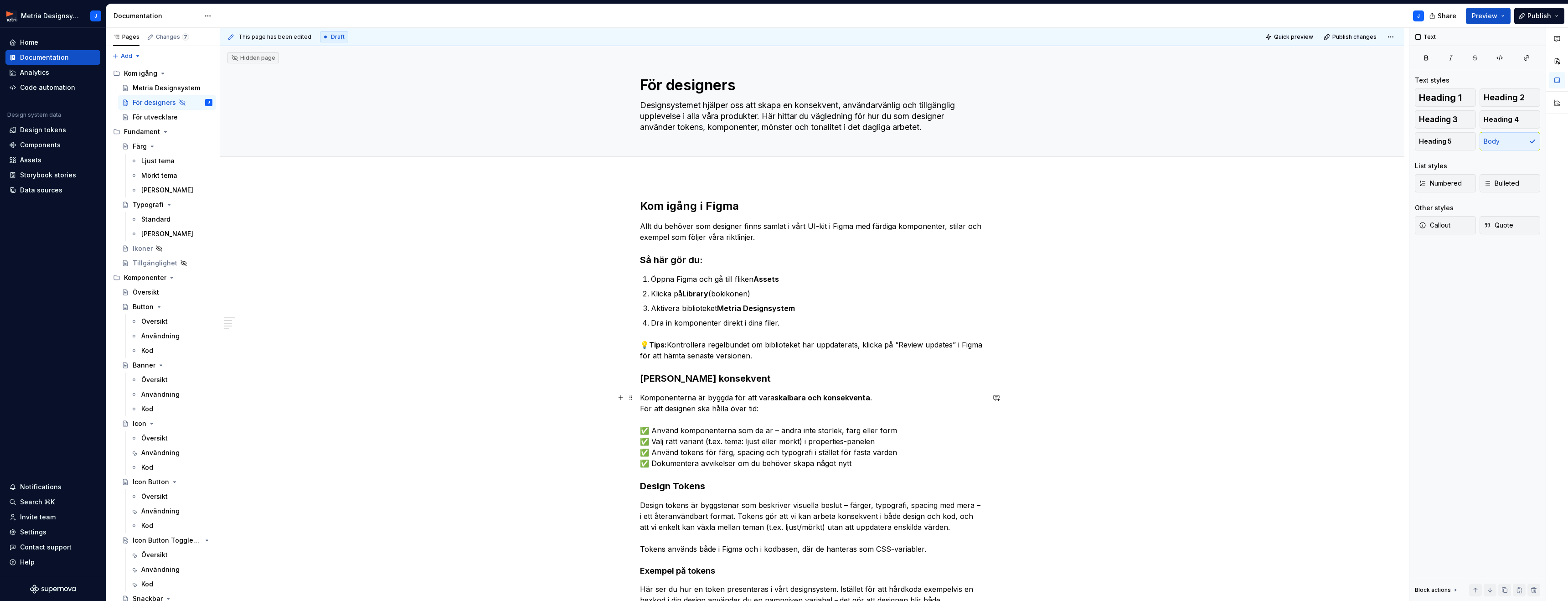
click at [778, 431] on p "Komponenterna är byggda för att vara skalbara och konsekventa . För att designe…" at bounding box center [812, 430] width 344 height 76
drag, startPoint x: 882, startPoint y: 441, endPoint x: 646, endPoint y: 442, distance: 236.0
click at [646, 442] on p "Komponenterna är byggda för att vara skalbara och konsekventa . För att designe…" at bounding box center [812, 430] width 344 height 76
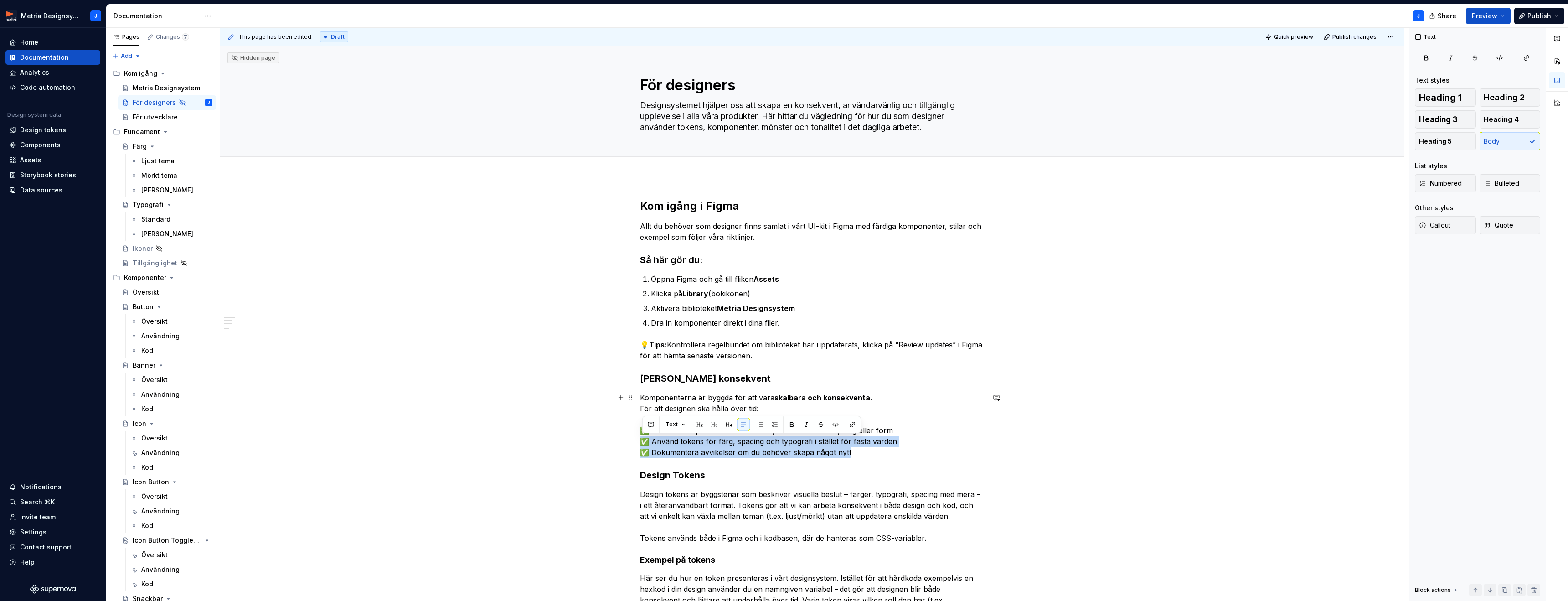
drag, startPoint x: 856, startPoint y: 451, endPoint x: 632, endPoint y: 441, distance: 224.2
click at [632, 441] on div "**********" at bounding box center [812, 567] width 1185 height 779
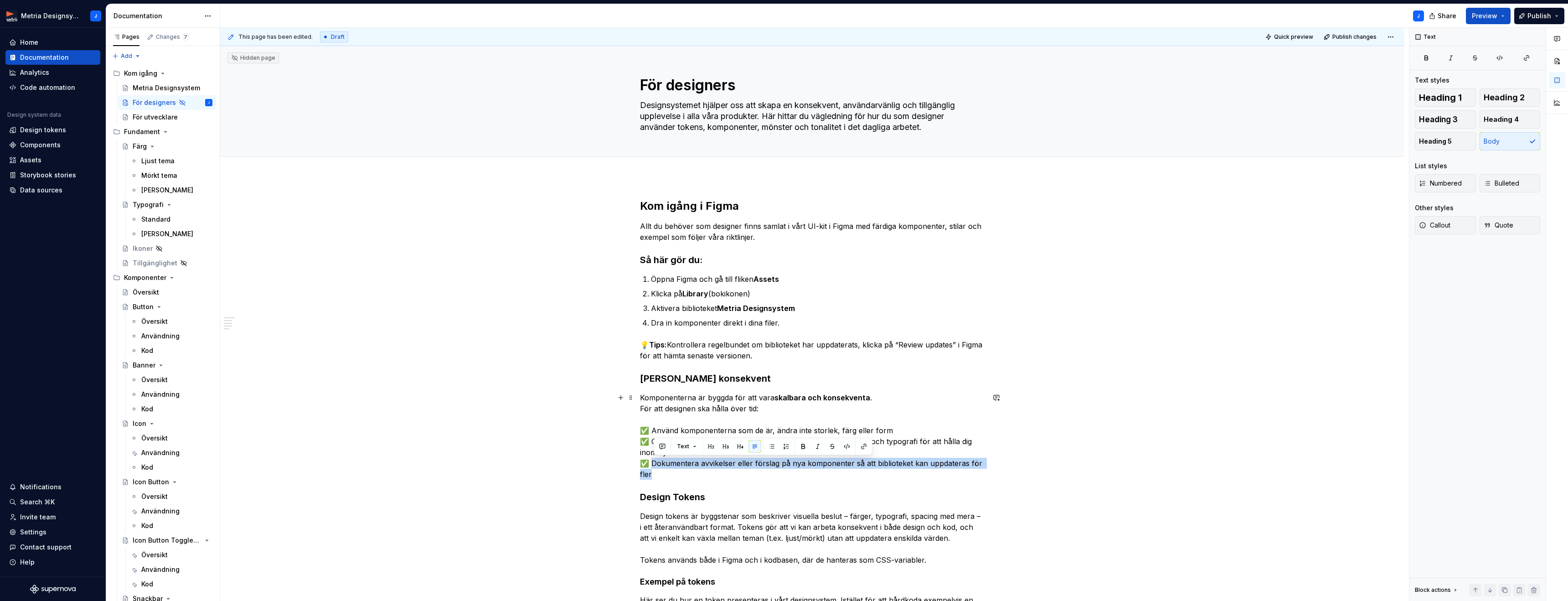
drag, startPoint x: 655, startPoint y: 464, endPoint x: 662, endPoint y: 472, distance: 10.6
click at [662, 472] on p "Komponenterna är byggda för att vara skalbara och konsekventa . För att designe…" at bounding box center [812, 435] width 344 height 88
drag, startPoint x: 758, startPoint y: 464, endPoint x: 780, endPoint y: 463, distance: 22.0
click at [758, 464] on p "Komponenterna är byggda för att vara skalbara och konsekventa . För att designe…" at bounding box center [812, 435] width 344 height 88
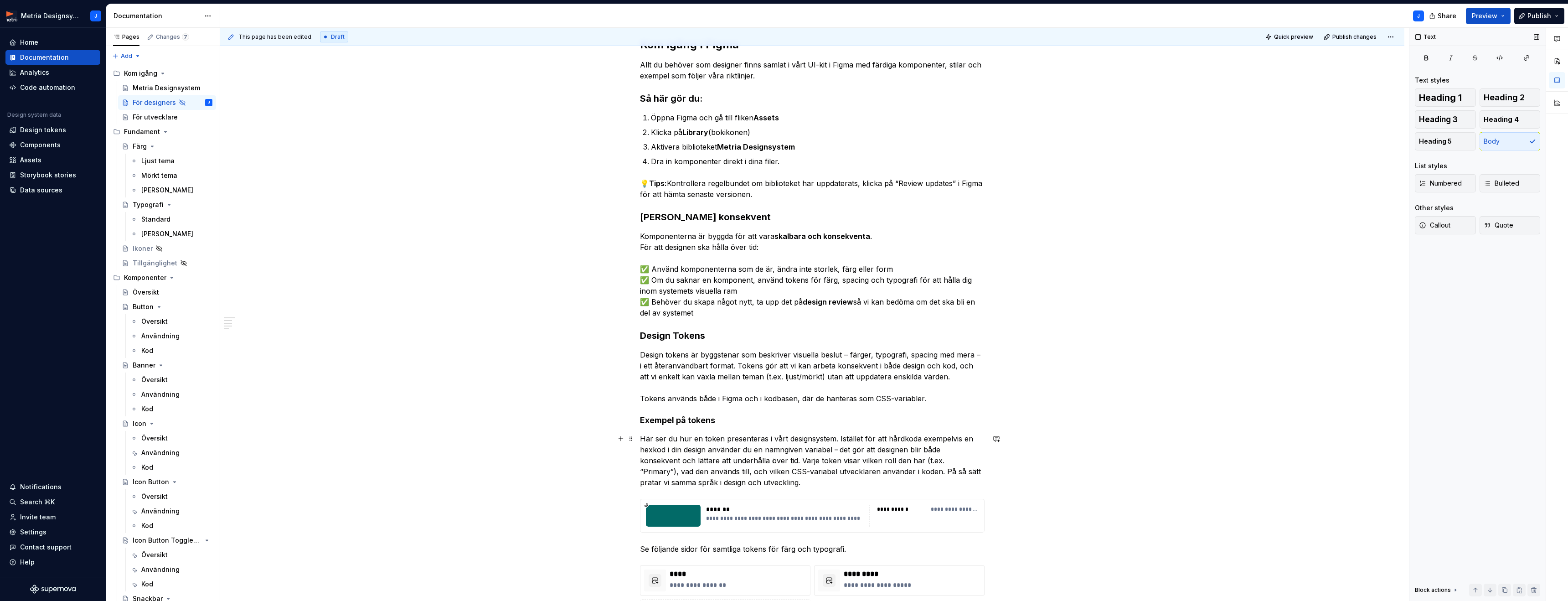
scroll to position [168, 0]
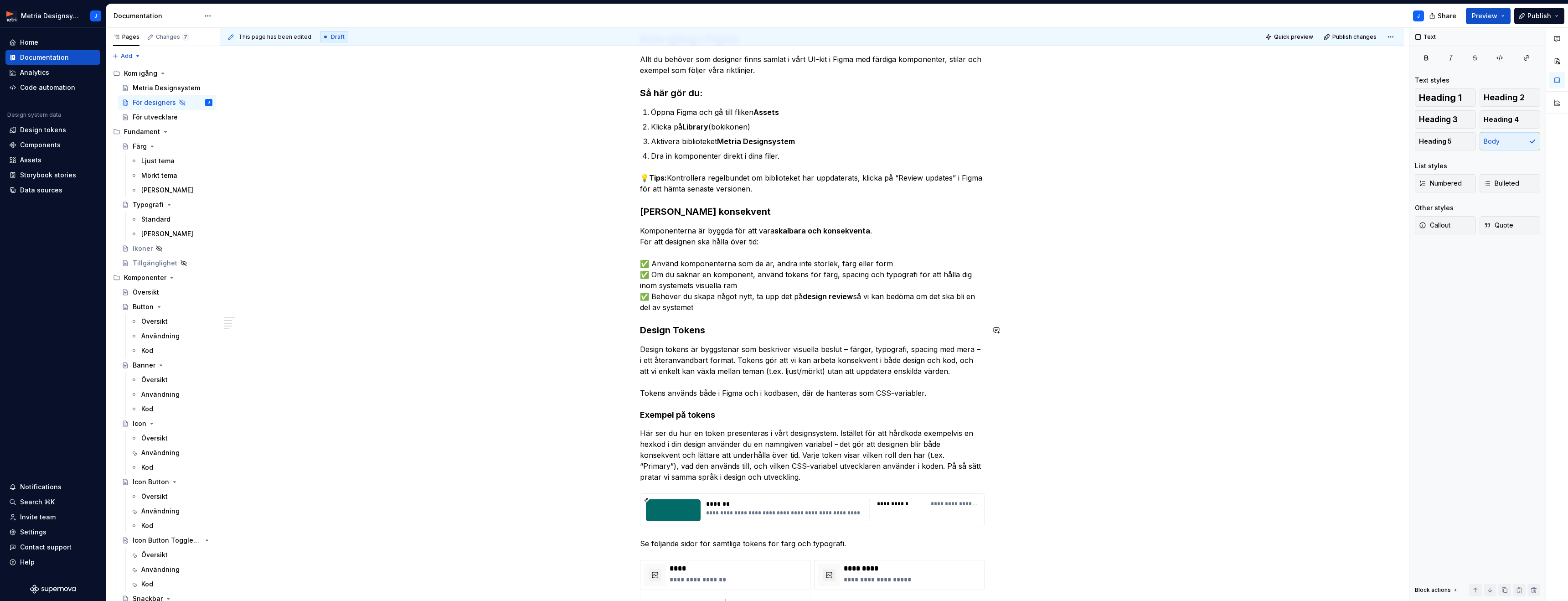
click at [707, 312] on div "Kom igång i Figma Allt du behöver som designer finns samlat i vårt UI-kit i Fig…" at bounding box center [812, 326] width 344 height 588
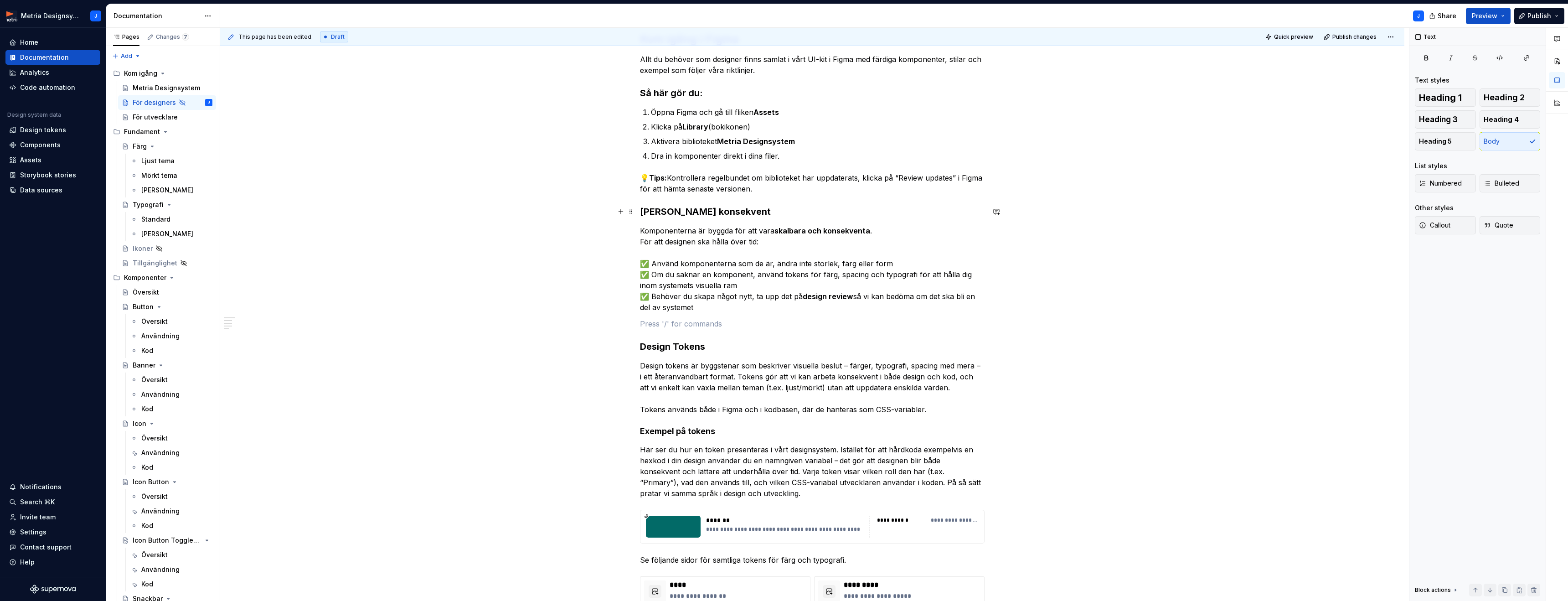
click at [698, 213] on strong "[PERSON_NAME] konsekvent" at bounding box center [705, 212] width 131 height 11
click at [664, 325] on p at bounding box center [812, 324] width 344 height 11
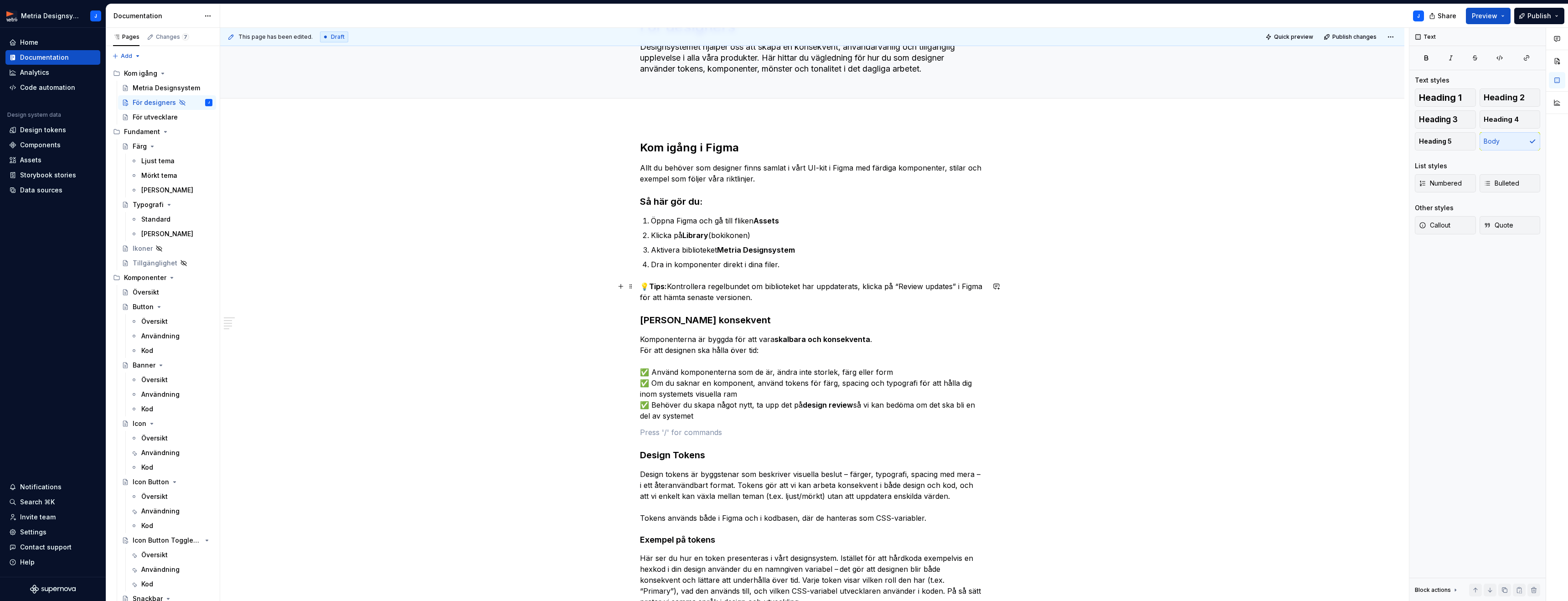
scroll to position [31, 0]
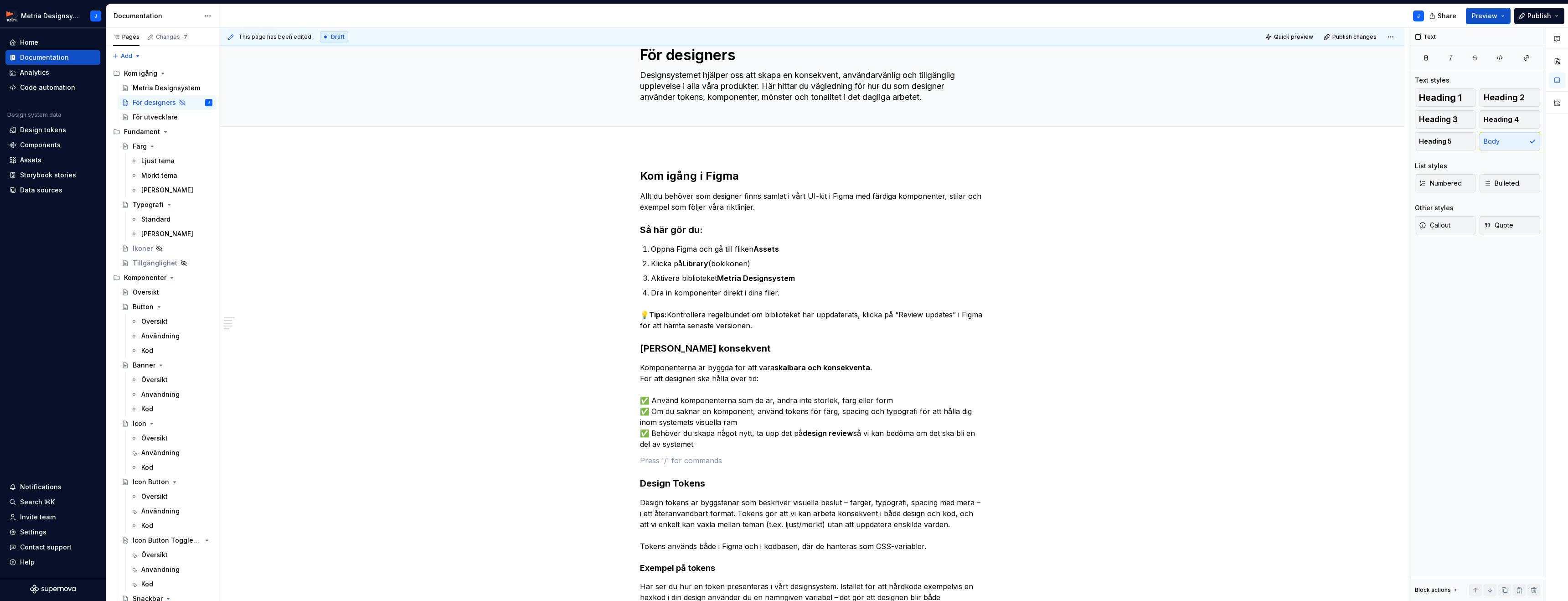
click at [706, 175] on h2 "Kom igång i Figma" at bounding box center [812, 176] width 344 height 15
click at [674, 225] on strong "Så här gör du:" at bounding box center [671, 230] width 63 height 11
click at [1508, 144] on button "Body" at bounding box center [1510, 141] width 61 height 18
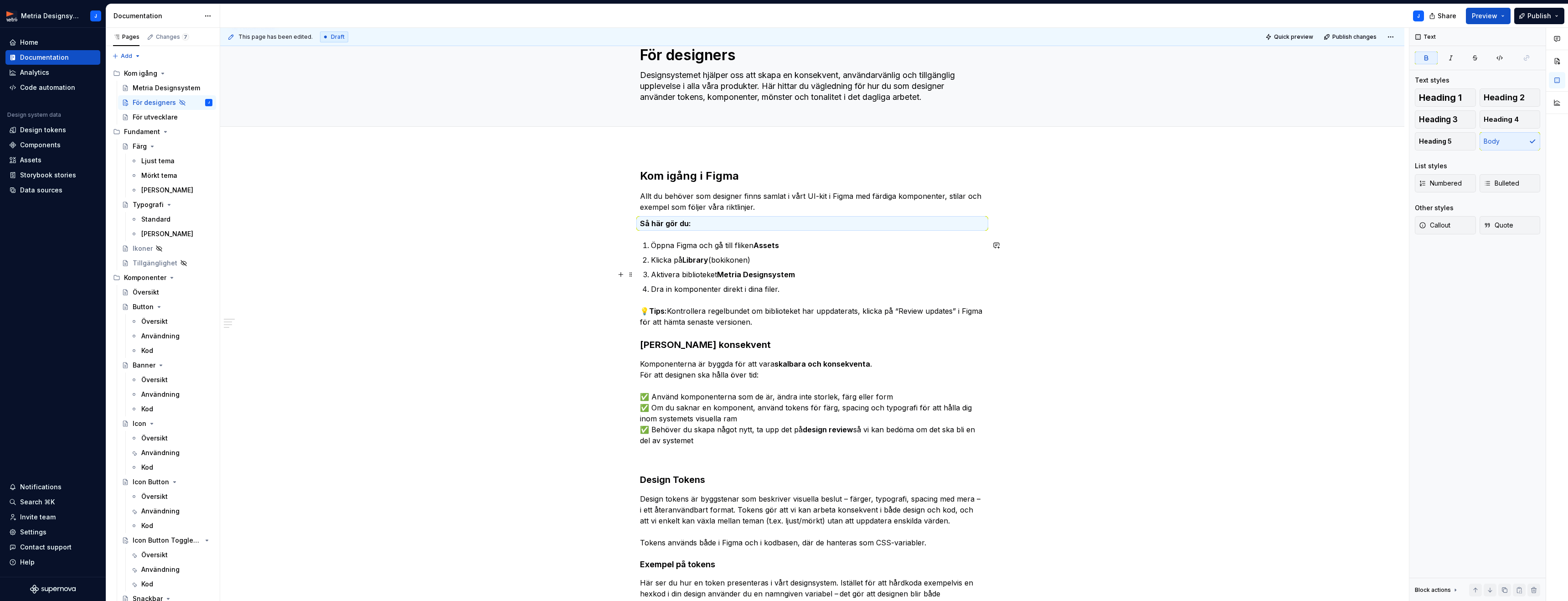
click at [593, 274] on div "Kom igång i Figma Allt du behöver som designer finns samlat i vårt UI-kit i Fig…" at bounding box center [812, 553] width 1185 height 813
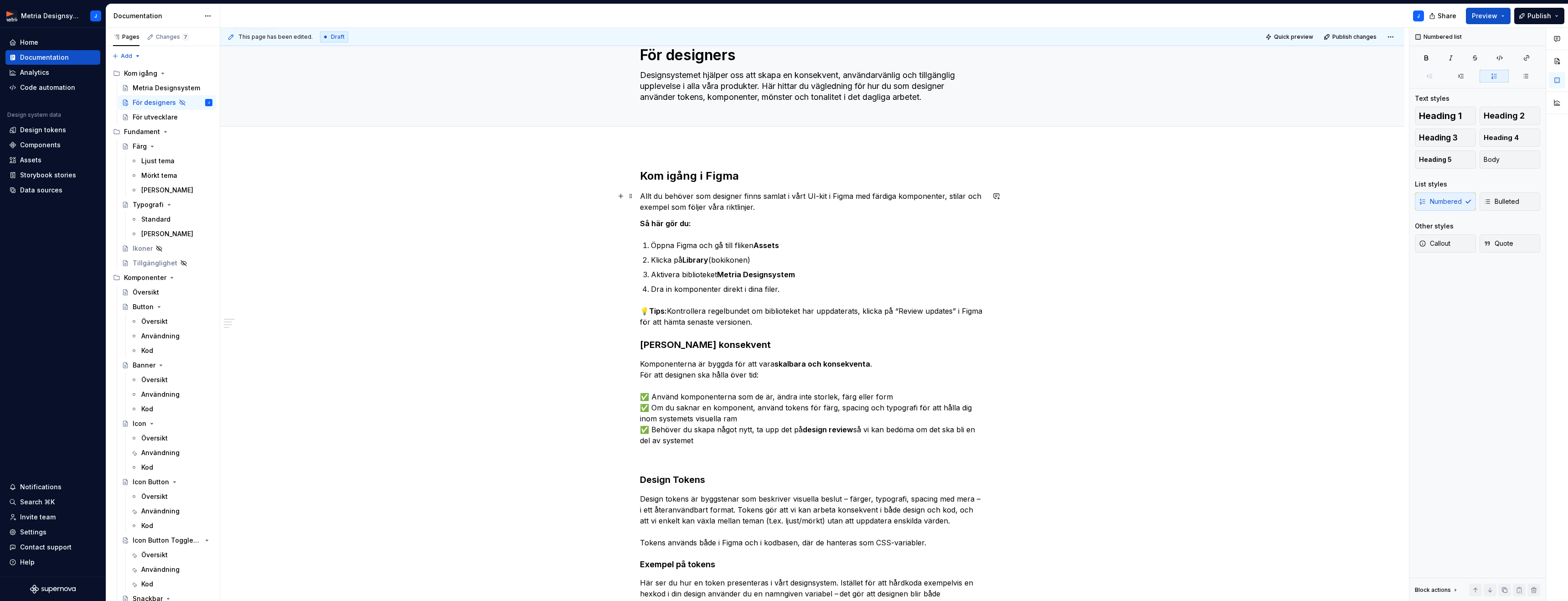
click at [780, 209] on p "Allt du behöver som designer finns samlat i vårt UI-kit i Figma med färdiga kom…" at bounding box center [812, 201] width 344 height 22
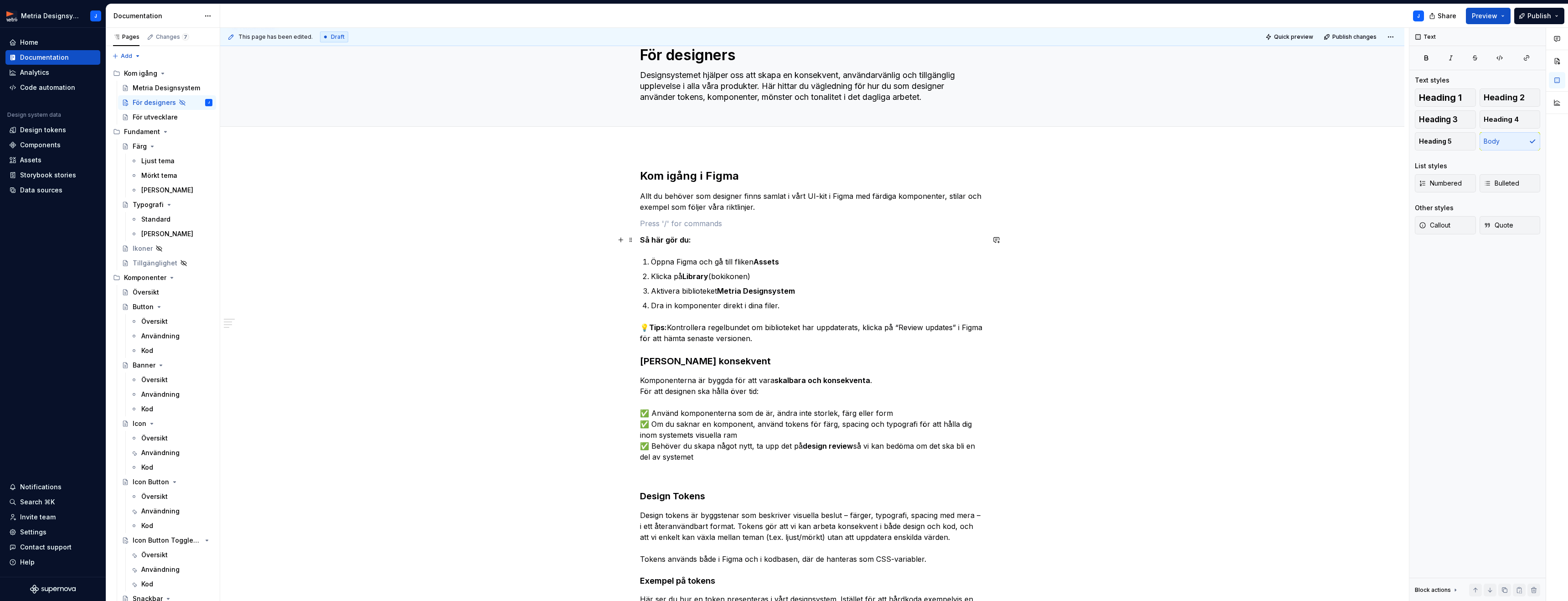
click at [1037, 234] on div "Kom igång i Figma Allt du behöver som designer finns samlat i vårt UI-kit i Fig…" at bounding box center [812, 561] width 1185 height 830
click at [712, 363] on strong "[PERSON_NAME] konsekvent" at bounding box center [705, 361] width 131 height 11
click at [687, 176] on h2 "Kom igång i Figma" at bounding box center [812, 176] width 344 height 15
click at [786, 342] on p "💡 Tips: Kontrollera regelbundet om biblioteket har uppdaterats, klicka på “Revi…" at bounding box center [812, 332] width 344 height 22
drag, startPoint x: 701, startPoint y: 363, endPoint x: 831, endPoint y: 344, distance: 131.4
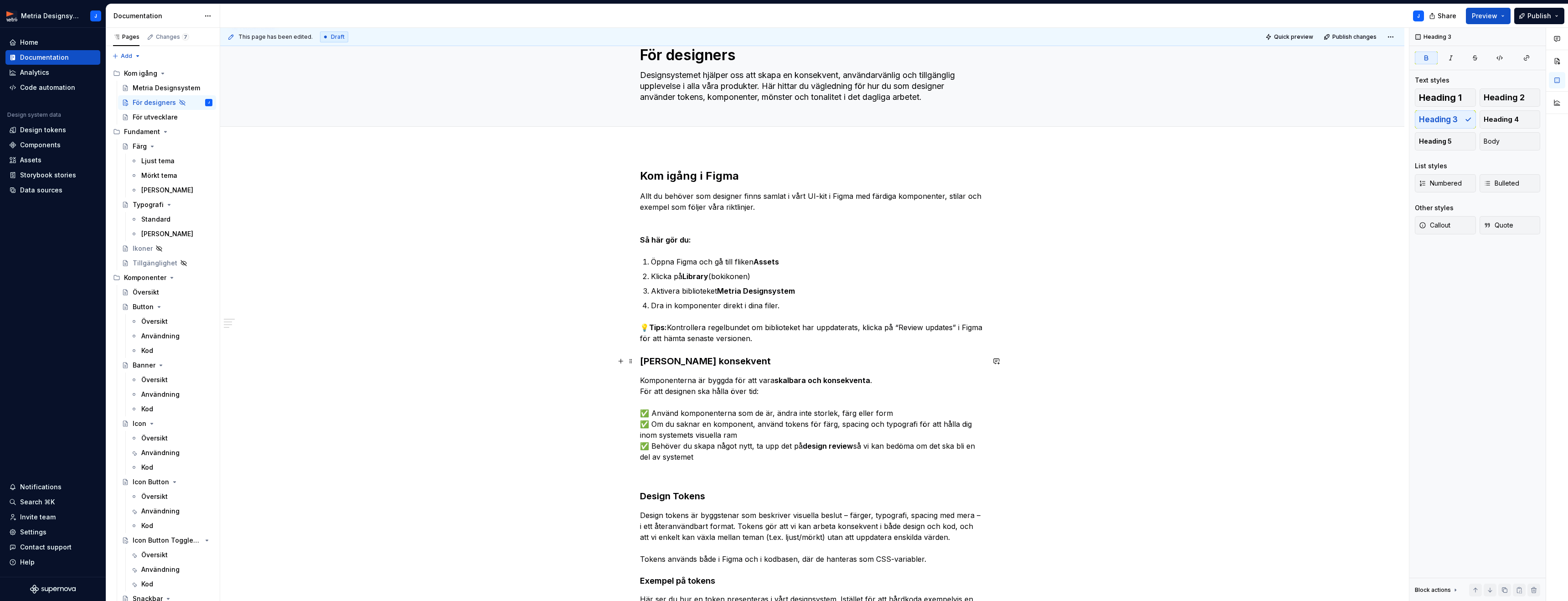
click at [701, 363] on strong "[PERSON_NAME] konsekvent" at bounding box center [705, 361] width 131 height 11
click at [1506, 90] on button "Heading 2" at bounding box center [1510, 98] width 61 height 18
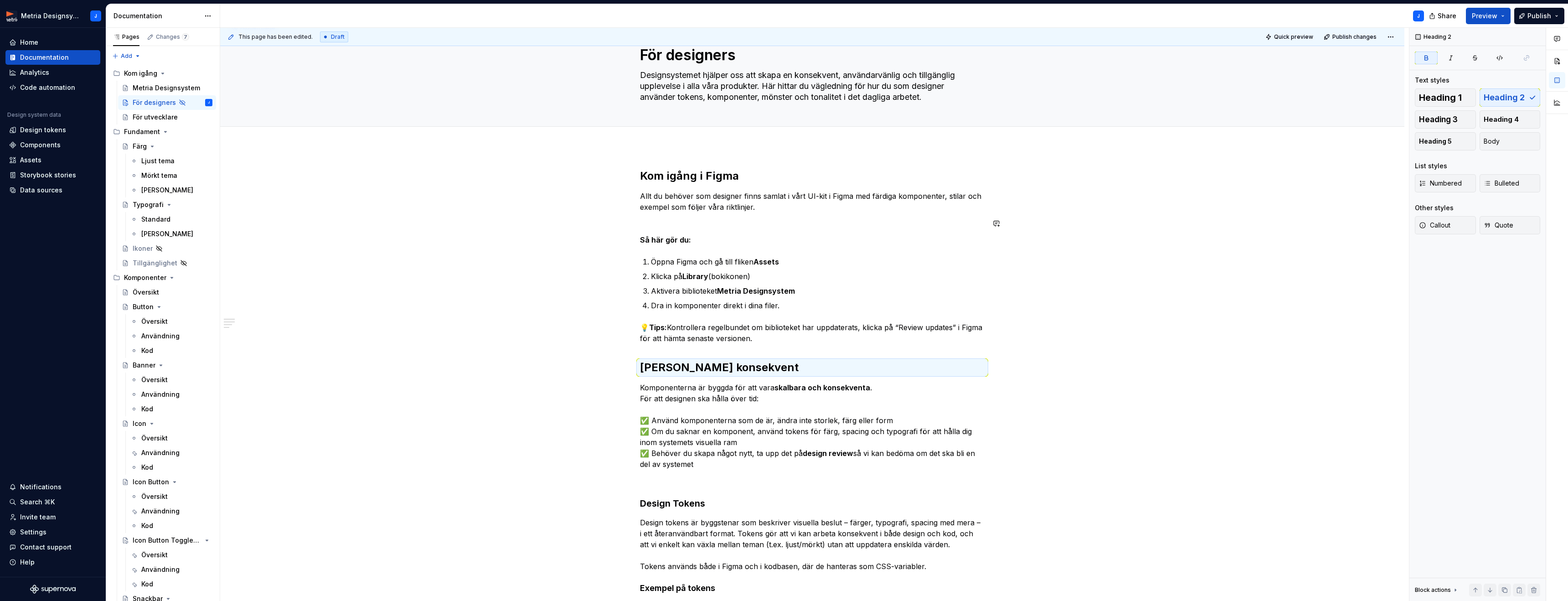
click at [648, 218] on p at bounding box center [812, 223] width 344 height 11
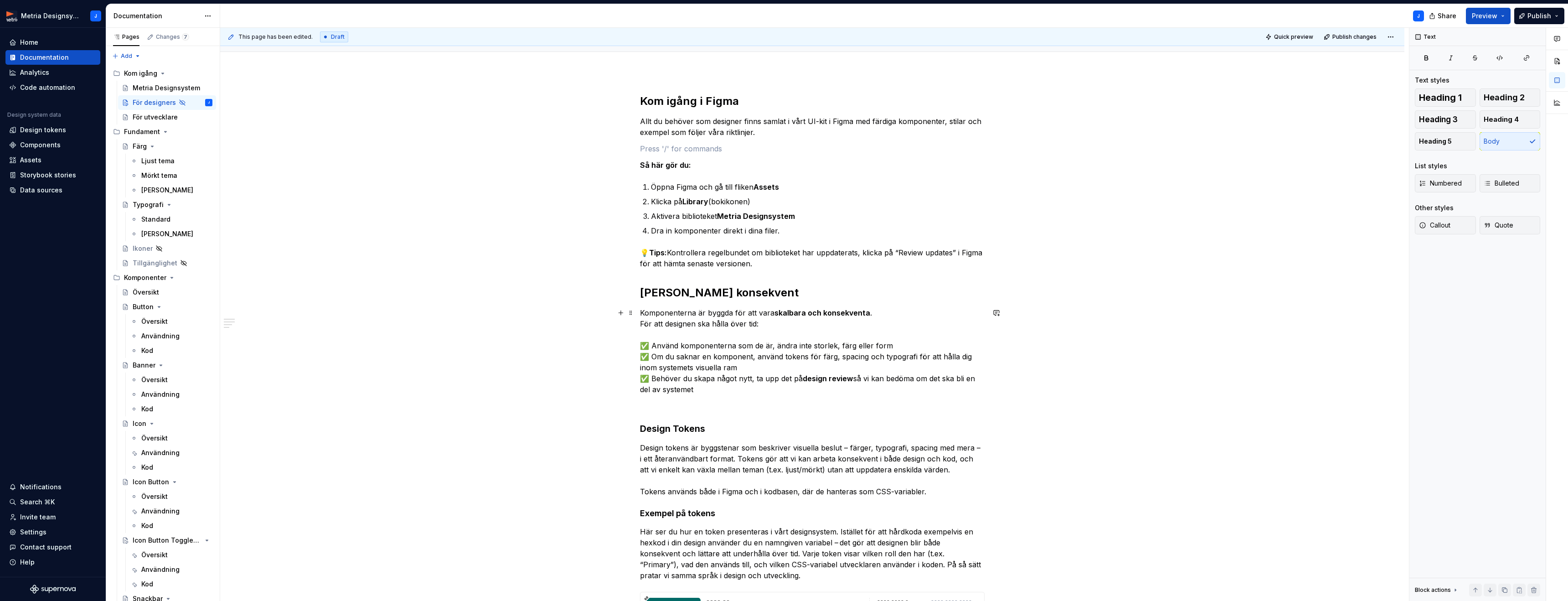
scroll to position [107, 0]
click at [691, 403] on p at bounding box center [812, 405] width 344 height 11
click at [1510, 99] on span "Heading 2" at bounding box center [1505, 98] width 41 height 9
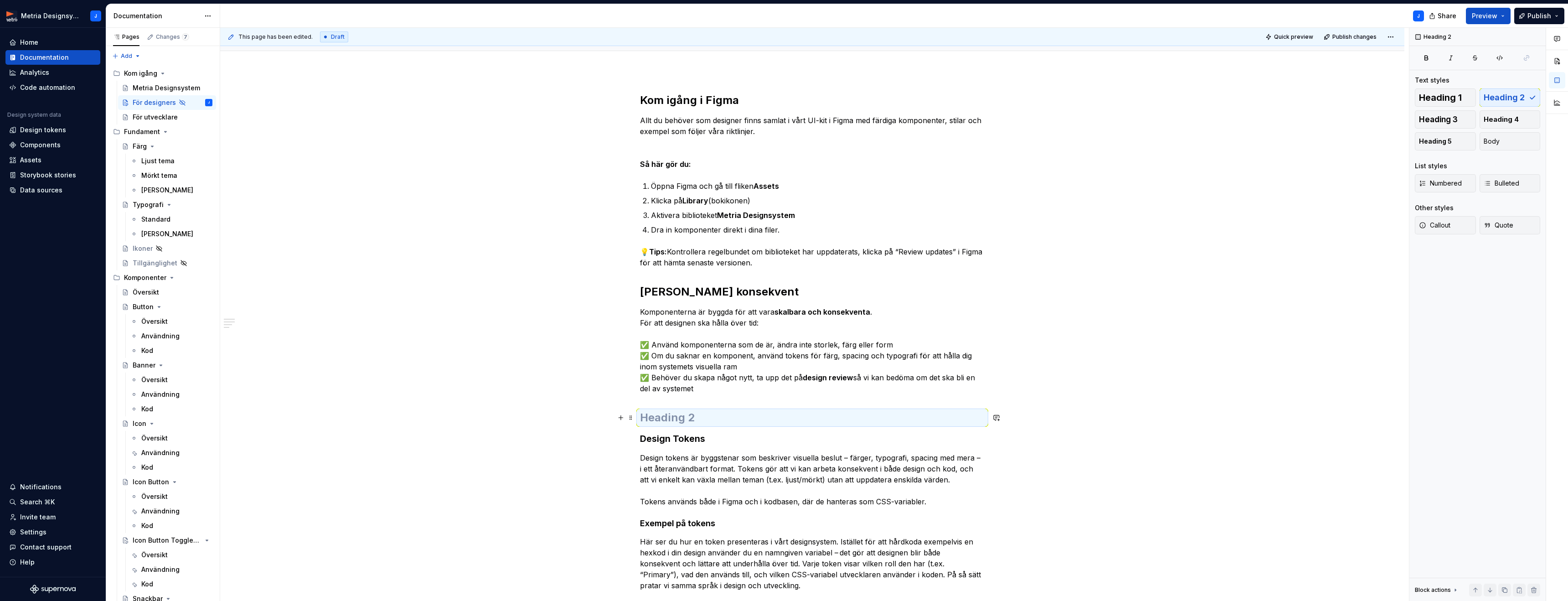
click at [674, 421] on h2 at bounding box center [812, 417] width 344 height 15
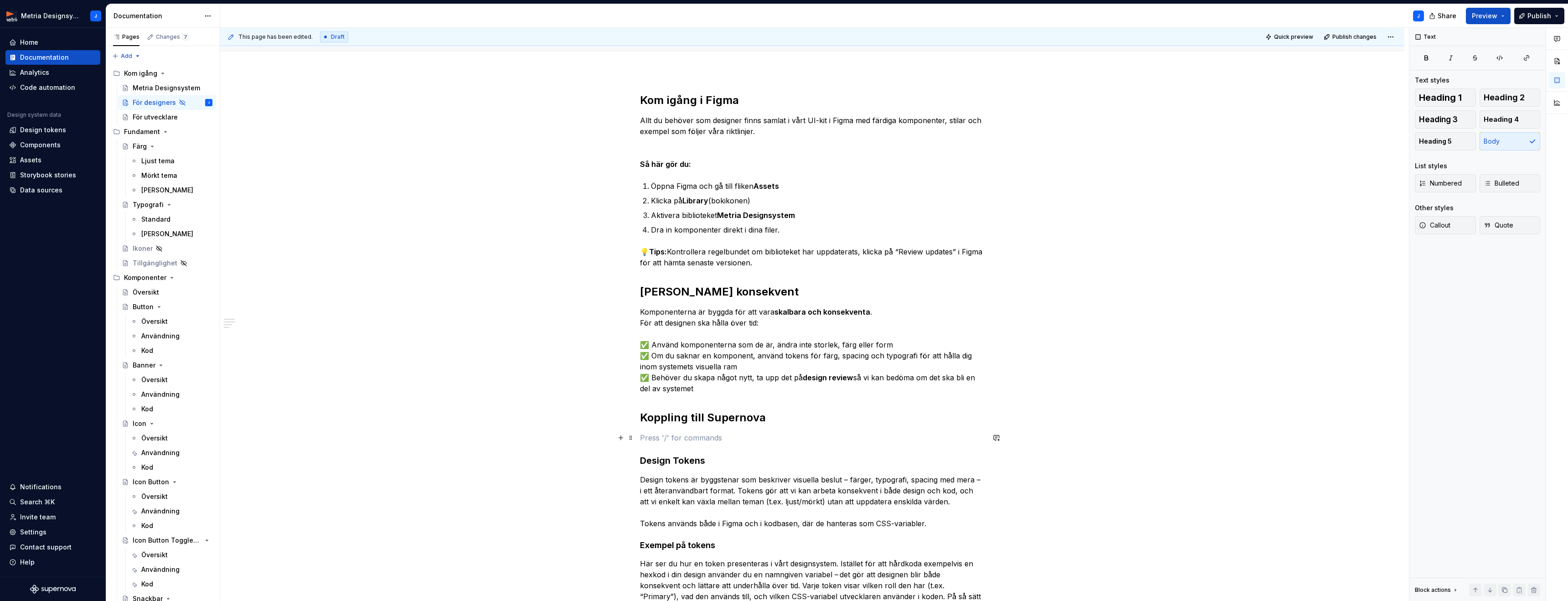
click at [655, 435] on p at bounding box center [812, 438] width 344 height 11
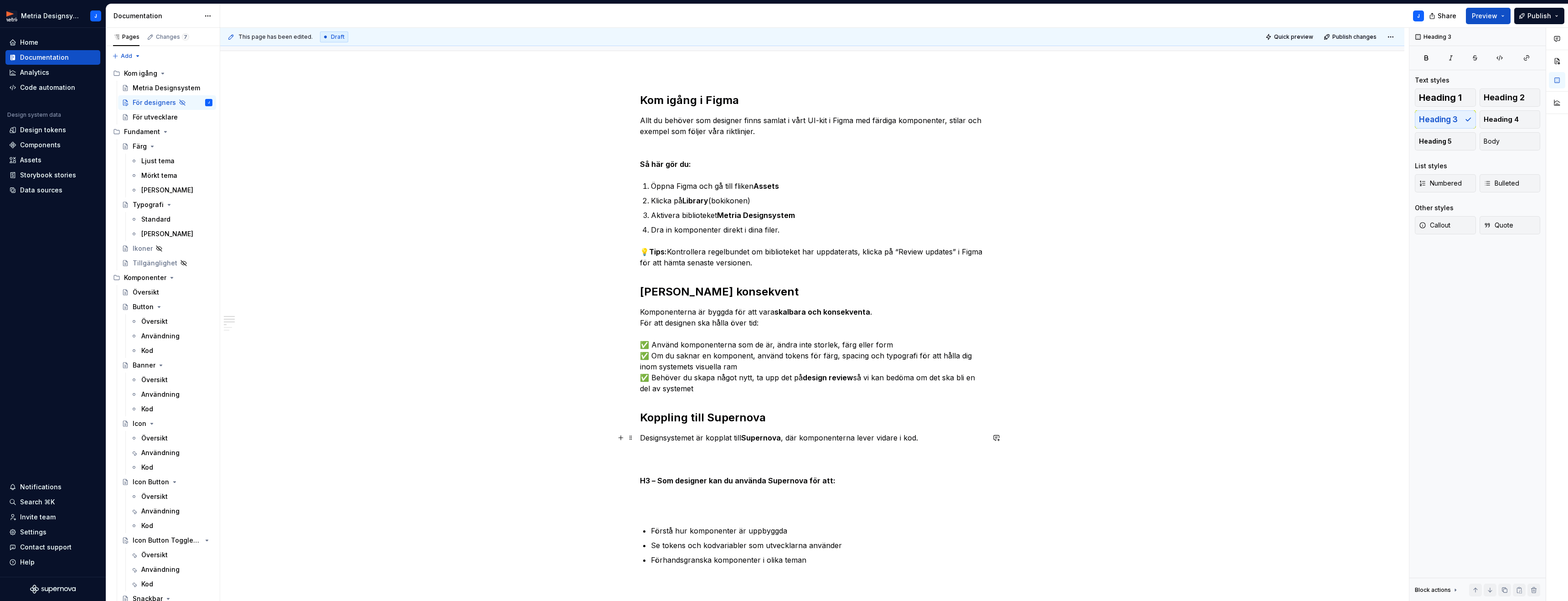
drag, startPoint x: 637, startPoint y: 458, endPoint x: 642, endPoint y: 457, distance: 5.1
click at [637, 458] on div "Kom igång i Figma Allt du behöver som designer finns samlat i vårt UI-kit i Fig…" at bounding box center [812, 594] width 1185 height 1047
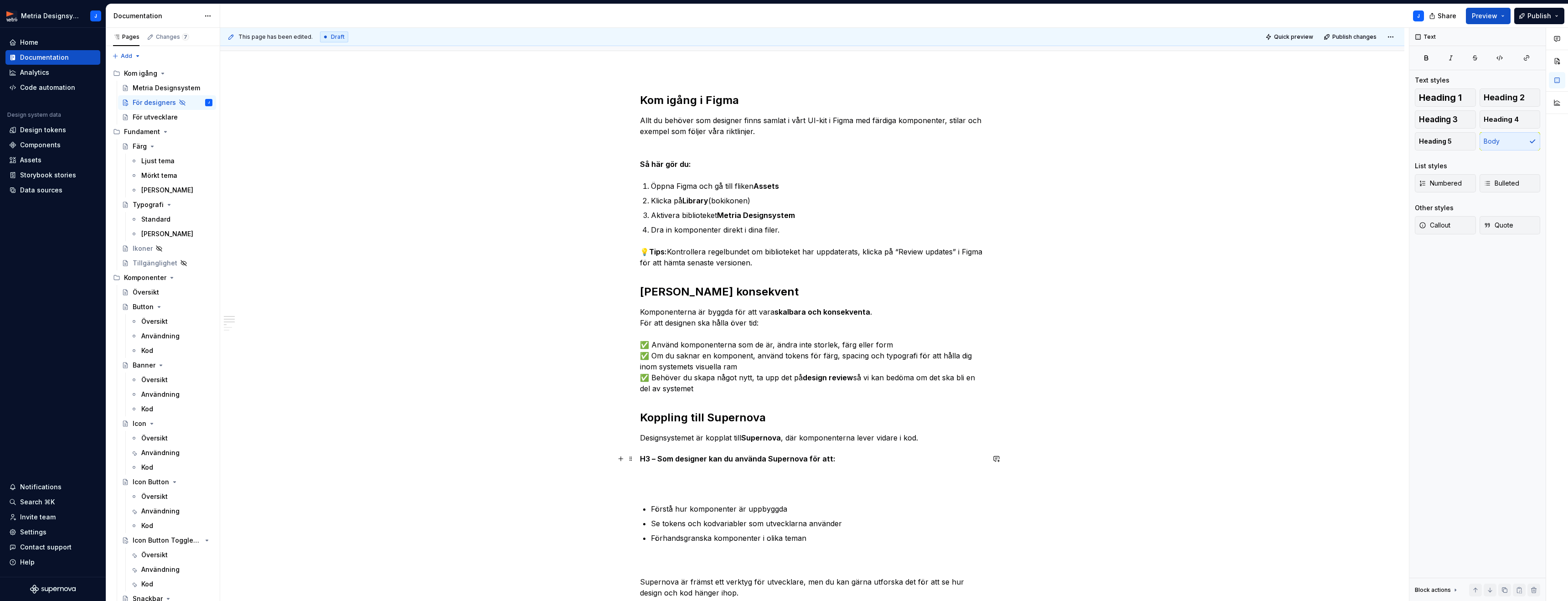
scroll to position [106, 0]
drag, startPoint x: 660, startPoint y: 457, endPoint x: 644, endPoint y: 459, distance: 16.1
click at [644, 459] on strong "H3 – Som designer kan du använda Supernova för att:" at bounding box center [738, 459] width 196 height 9
click at [1433, 119] on span "Heading 3" at bounding box center [1438, 119] width 39 height 9
click at [1033, 472] on div "Kom igång i Figma Allt du behöver som designer finns samlat i vårt UI-kit i Fig…" at bounding box center [812, 586] width 1185 height 1029
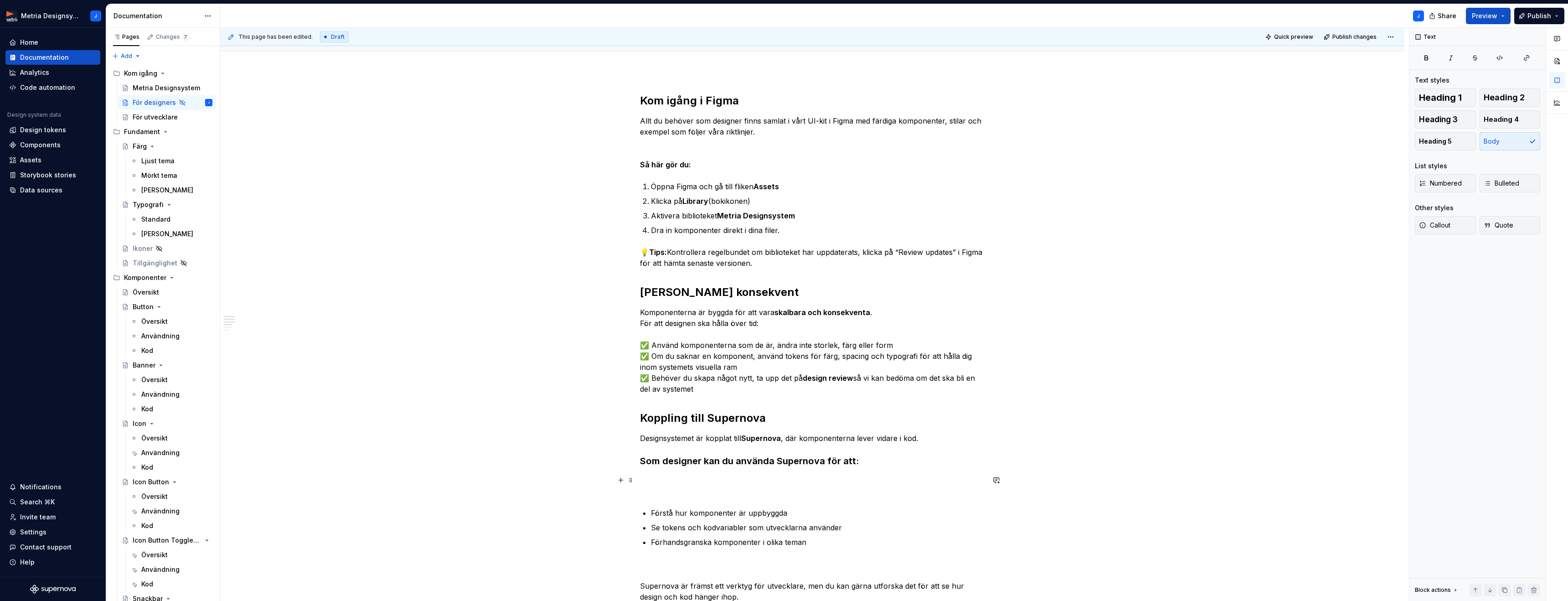
click at [668, 486] on p at bounding box center [812, 485] width 344 height 22
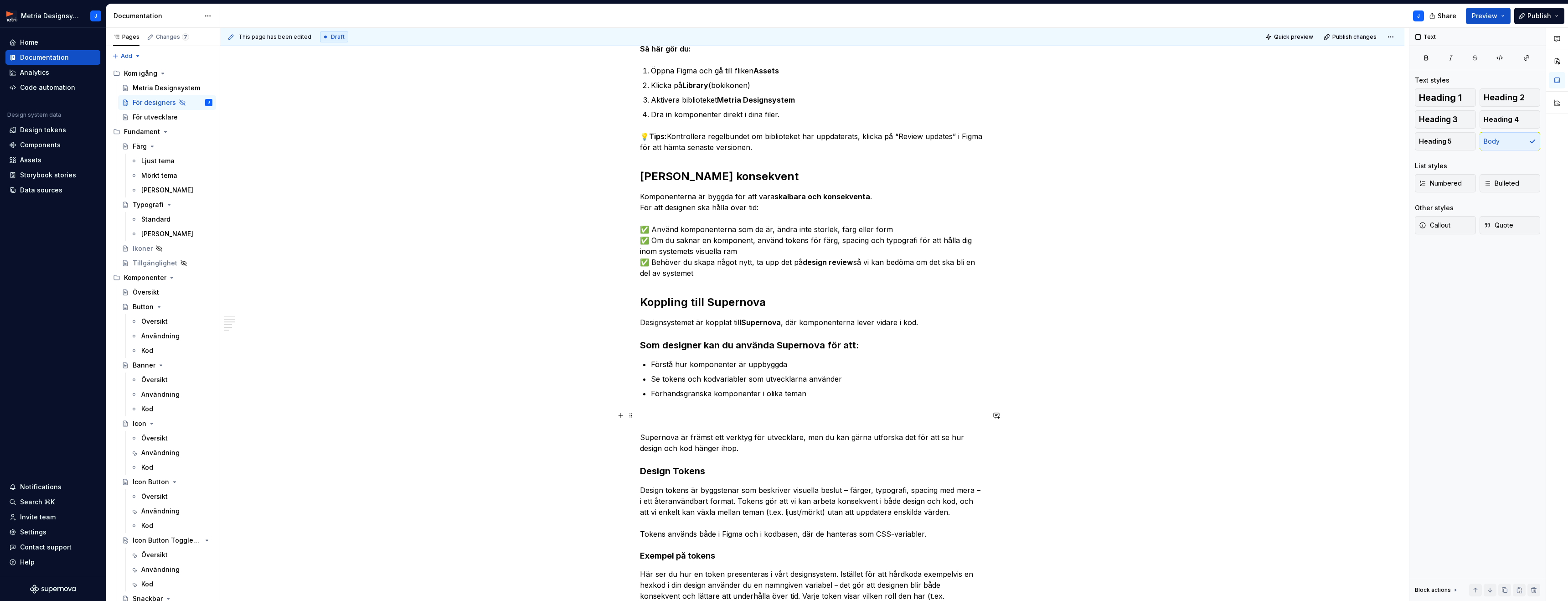
scroll to position [224, 0]
click at [674, 418] on p "Supernova är främst ett verktyg för utvecklare, men du kan gärna utforska det f…" at bounding box center [812, 433] width 344 height 44
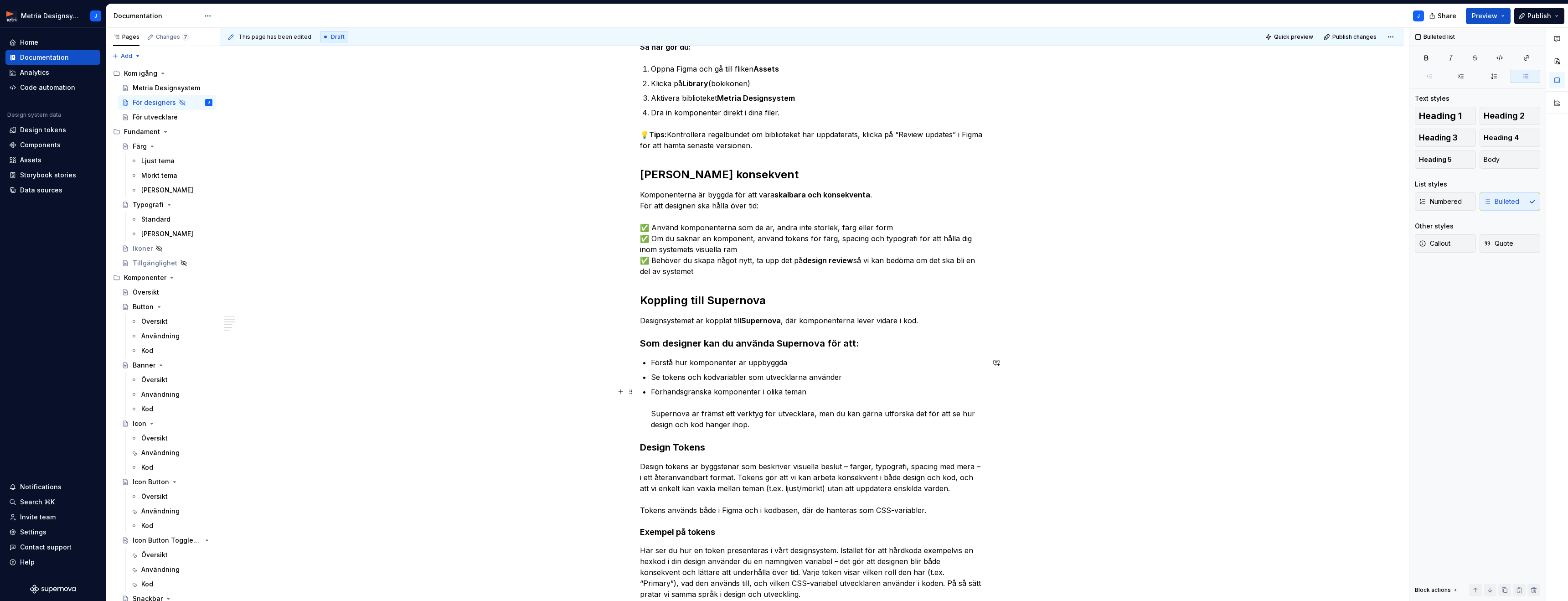
click at [651, 416] on div "Kom igång i Figma Allt du behöver som designer finns samlat i vårt UI-kit i Fig…" at bounding box center [812, 356] width 344 height 761
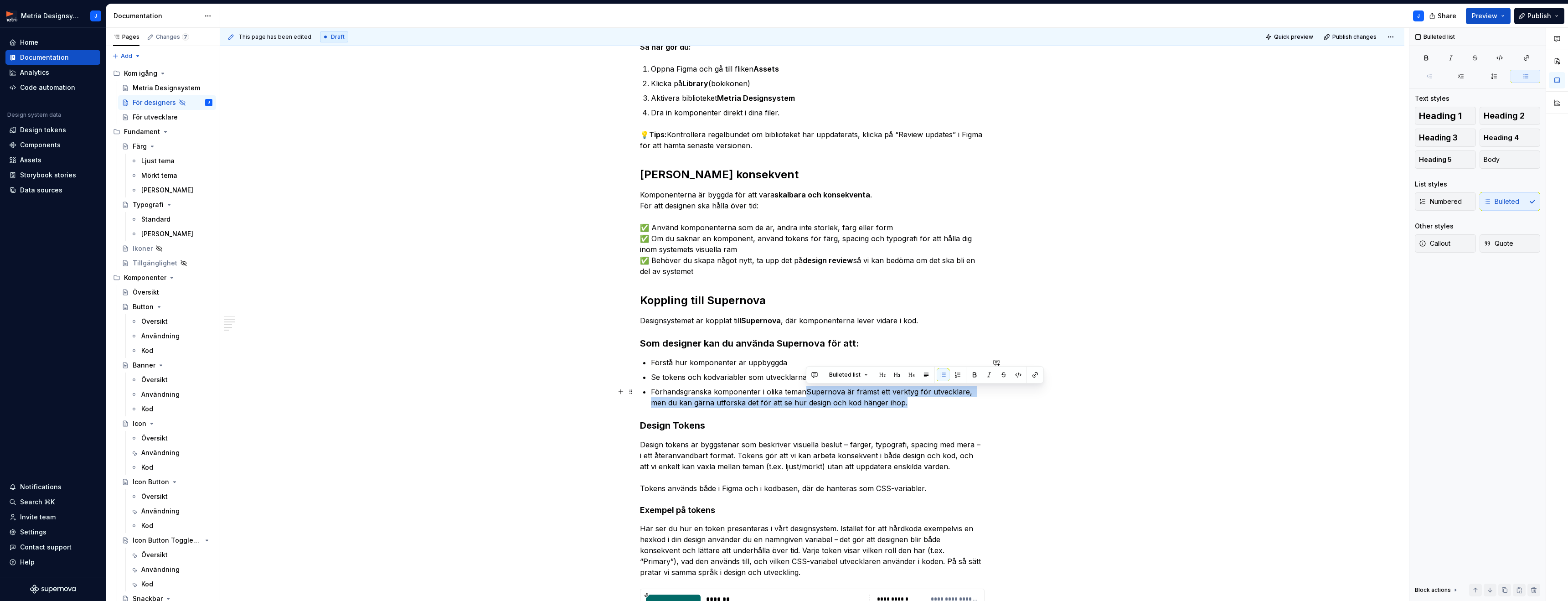
drag, startPoint x: 807, startPoint y: 395, endPoint x: 897, endPoint y: 402, distance: 90.3
click at [897, 402] on p "Förhandsgranska komponenter i olika temanSupernova är främst ett verktyg för ut…" at bounding box center [817, 397] width 334 height 22
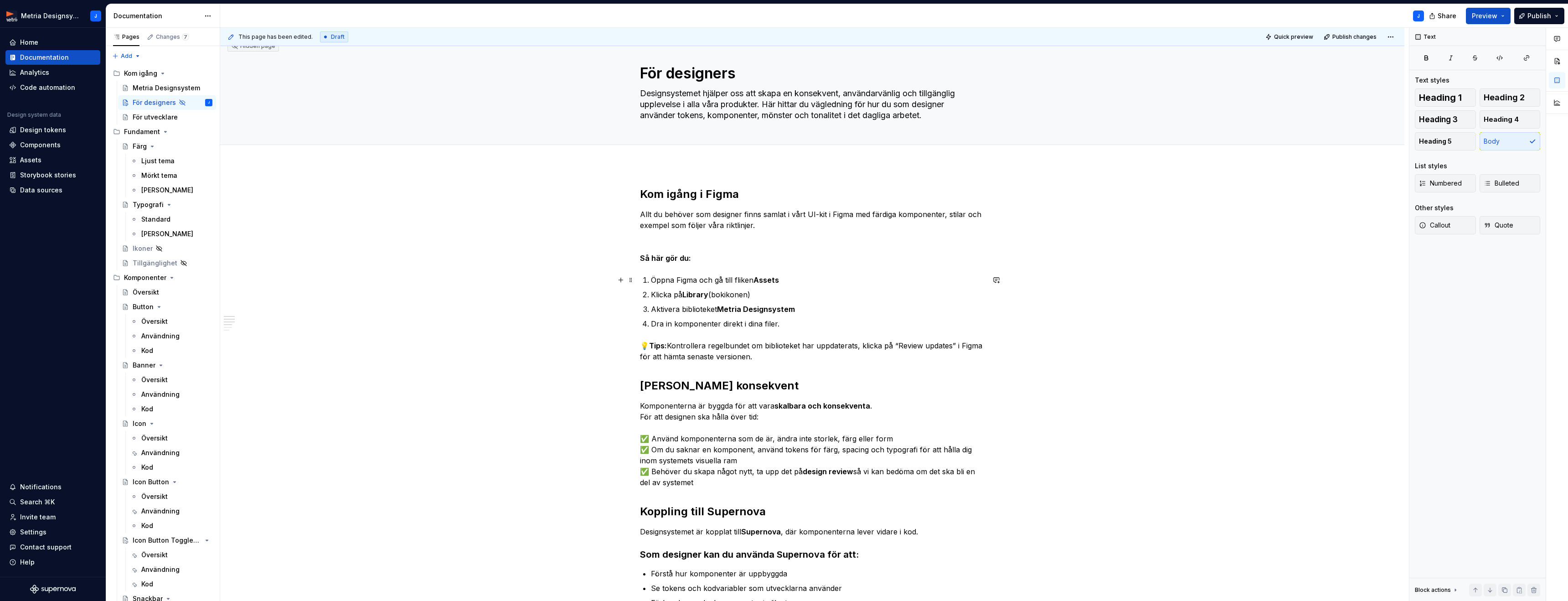
scroll to position [0, 0]
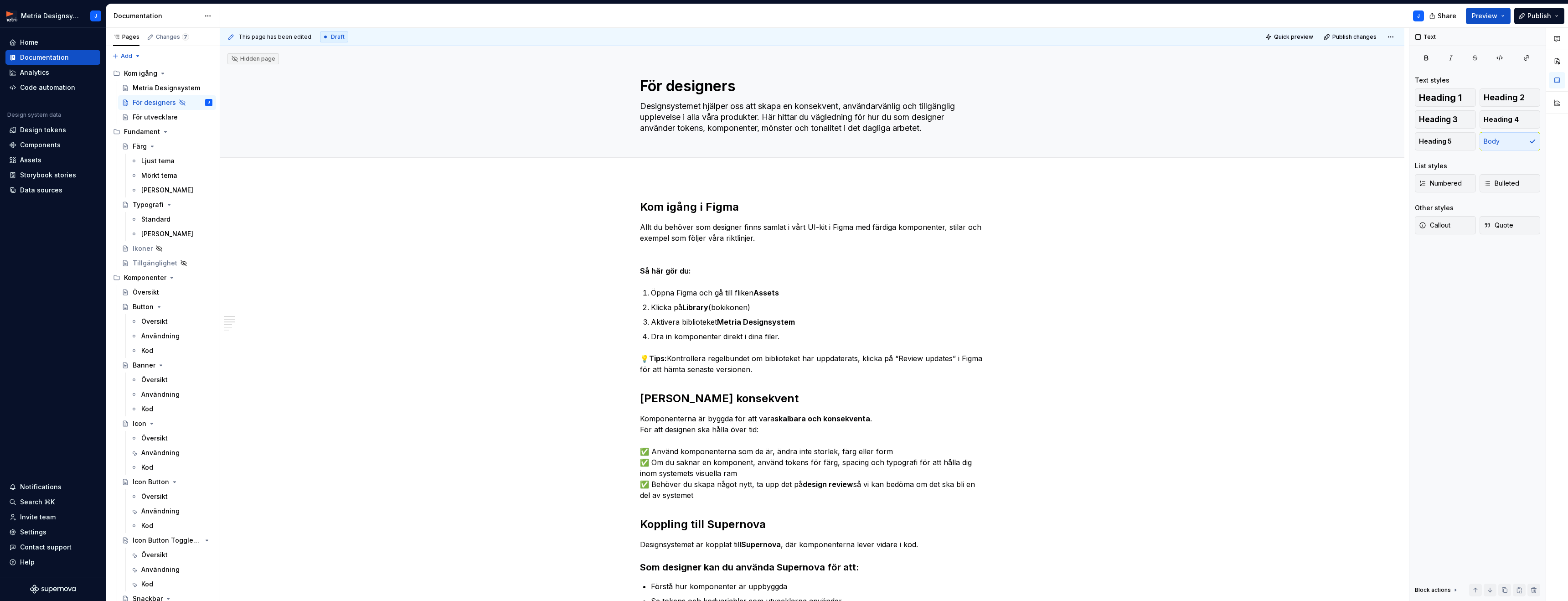
drag, startPoint x: 1306, startPoint y: 38, endPoint x: 1113, endPoint y: 34, distance: 193.0
click at [1306, 38] on span "Quick preview" at bounding box center [1293, 37] width 39 height 8
click at [1524, 577] on span "Open page" at bounding box center [1520, 579] width 31 height 8
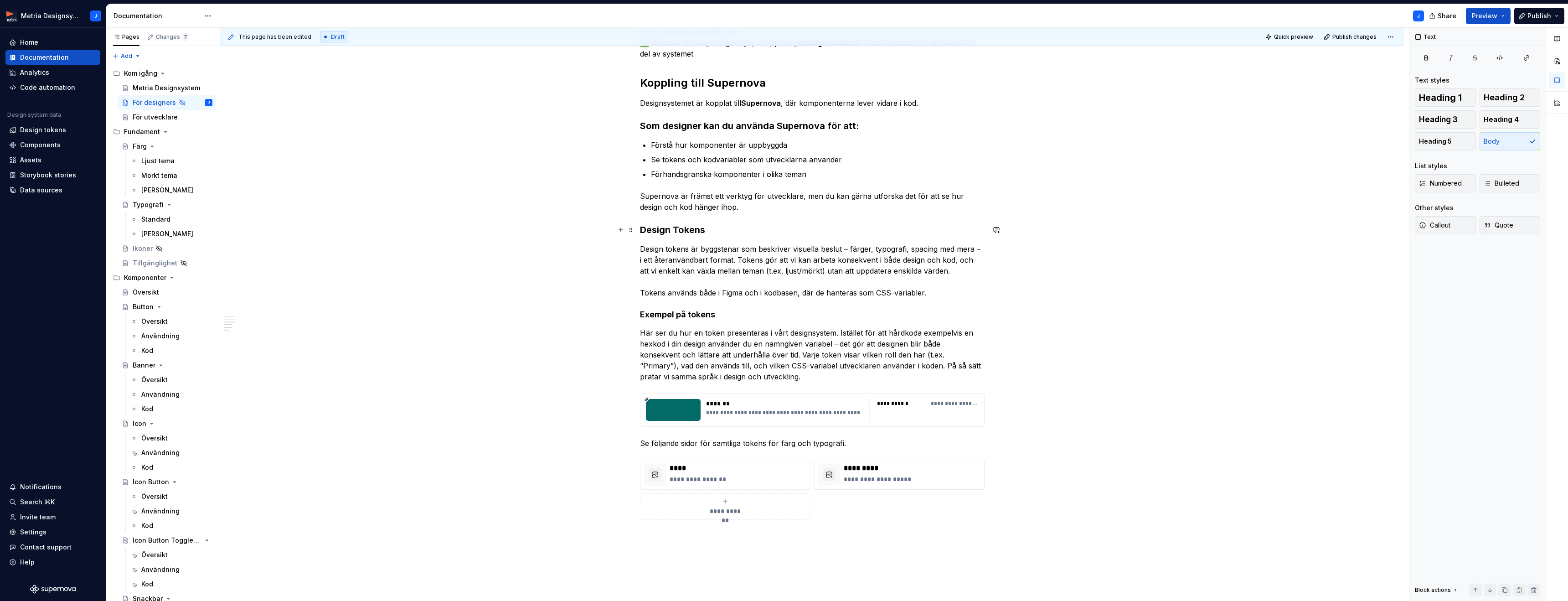
scroll to position [457, 0]
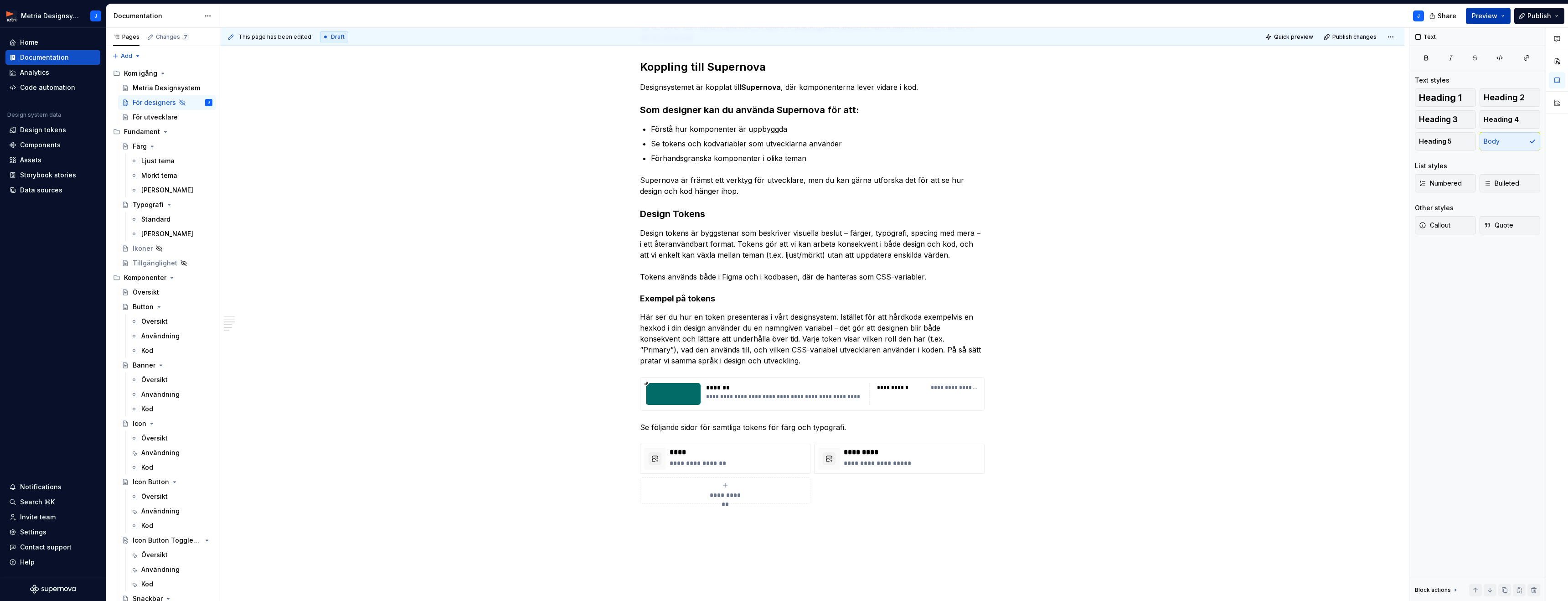
click at [1502, 17] on button "Preview" at bounding box center [1488, 15] width 44 height 16
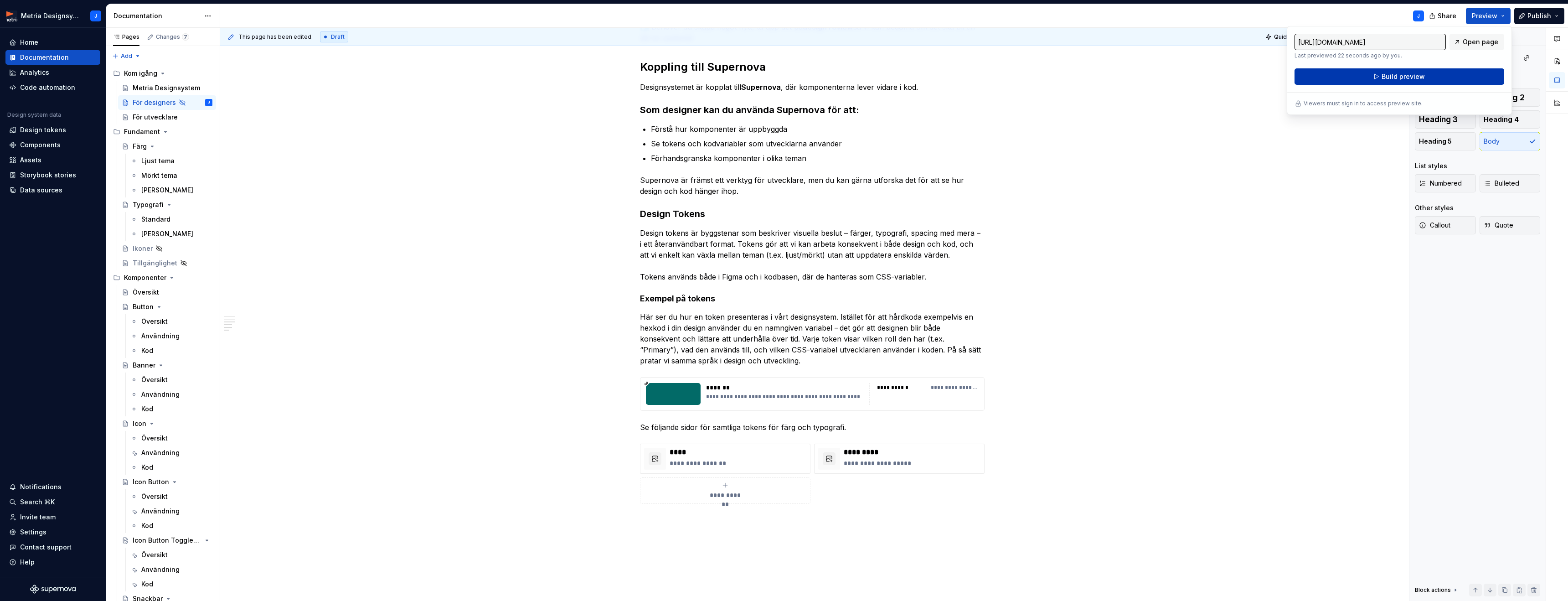
click at [1407, 79] on span "Build preview" at bounding box center [1403, 76] width 44 height 9
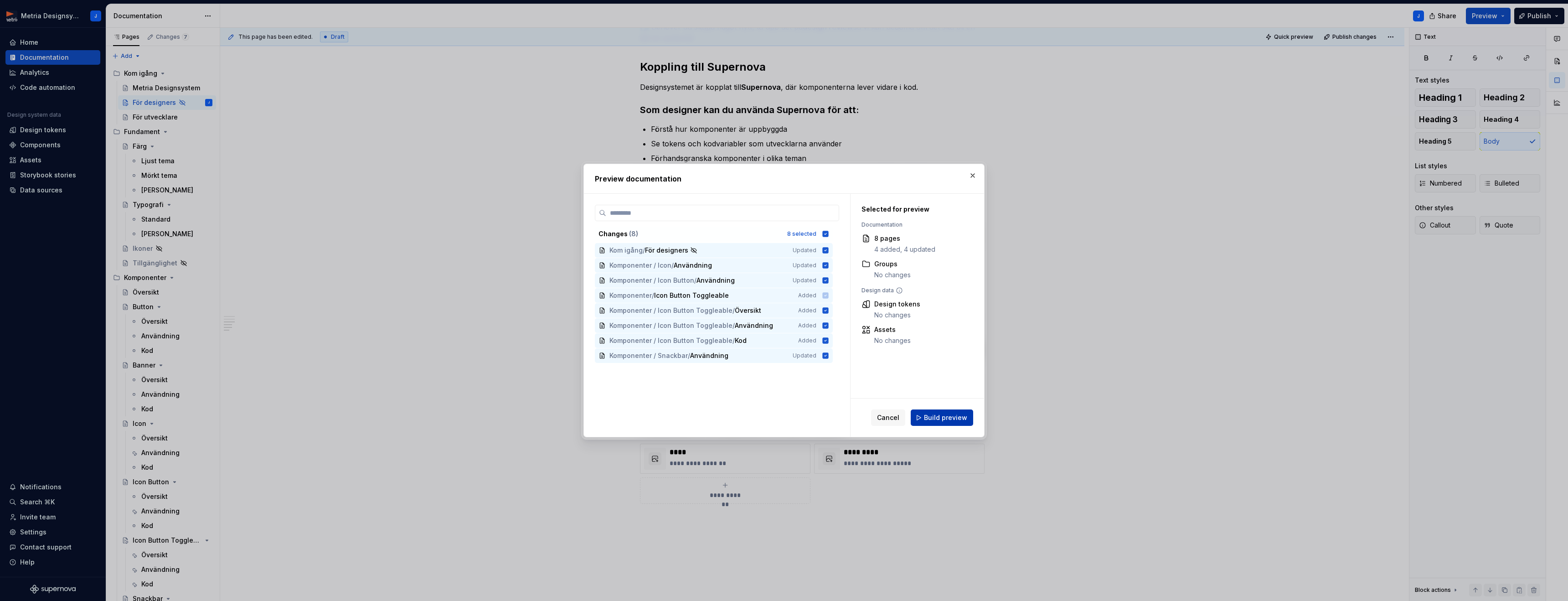
click at [940, 417] on span "Build preview" at bounding box center [946, 418] width 44 height 9
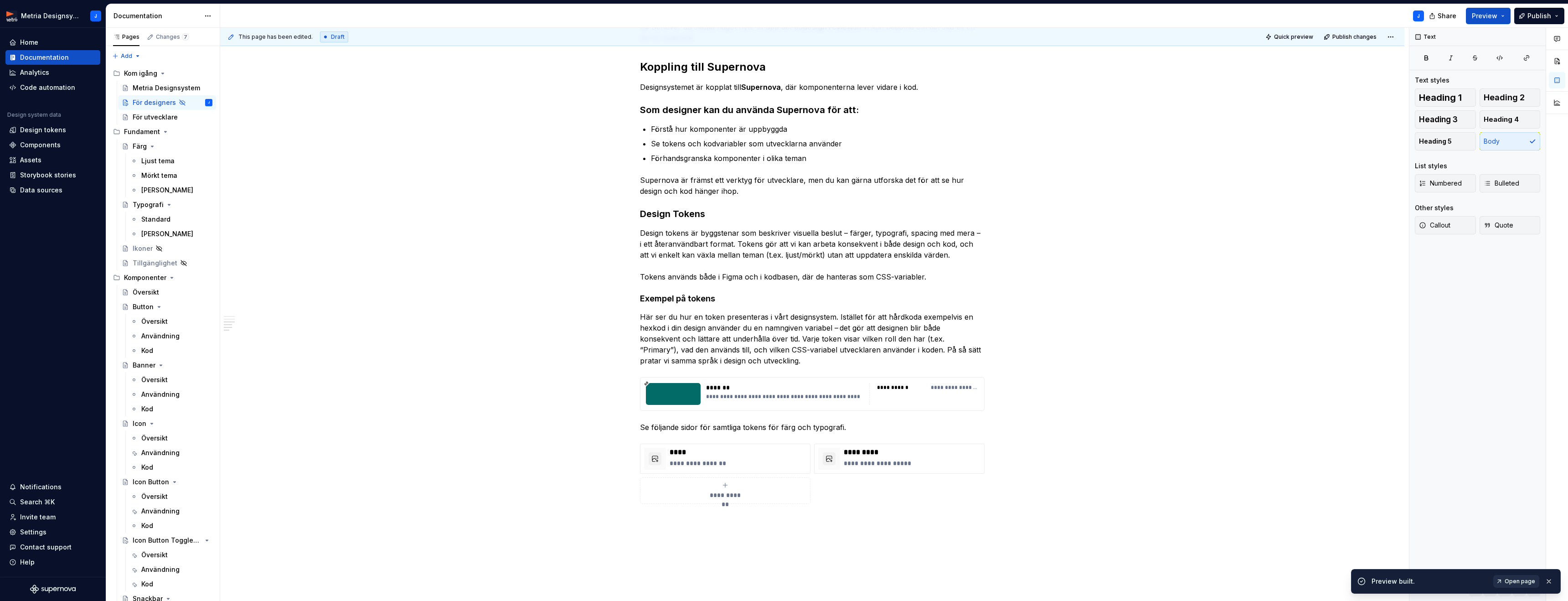
click at [1518, 581] on span "Open page" at bounding box center [1520, 581] width 31 height 8
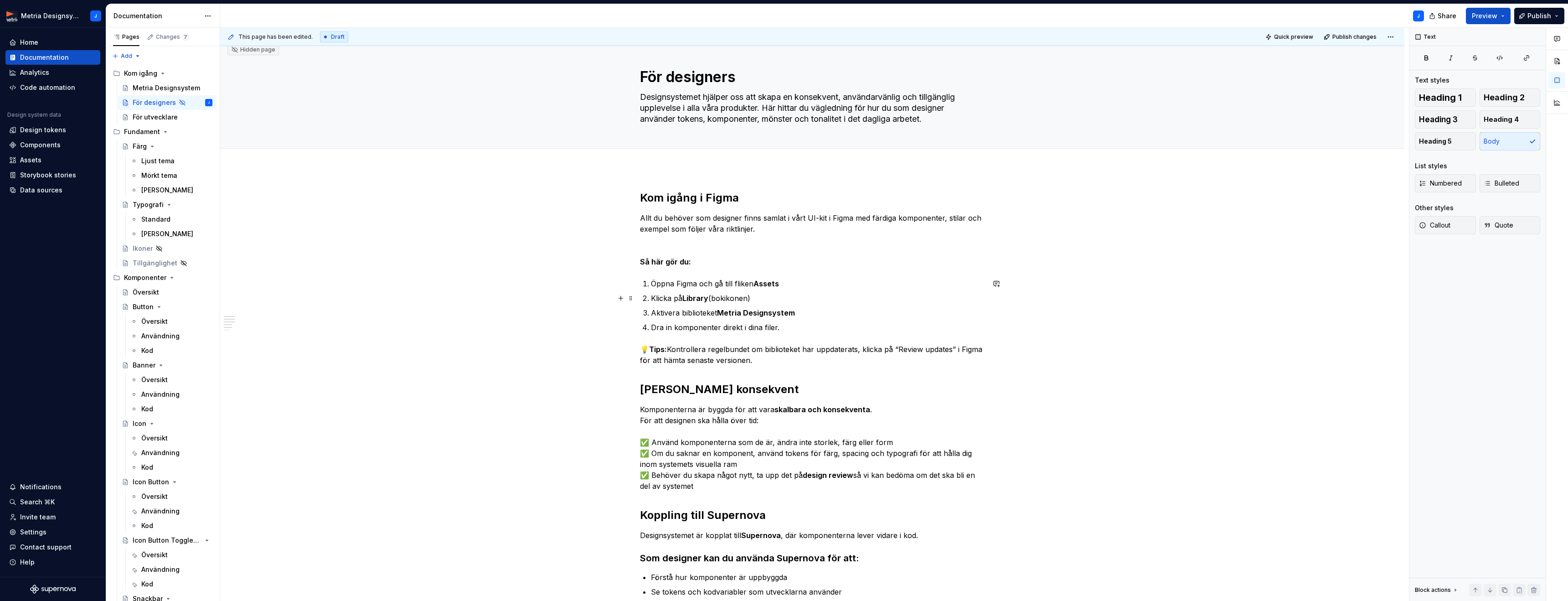
scroll to position [0, 0]
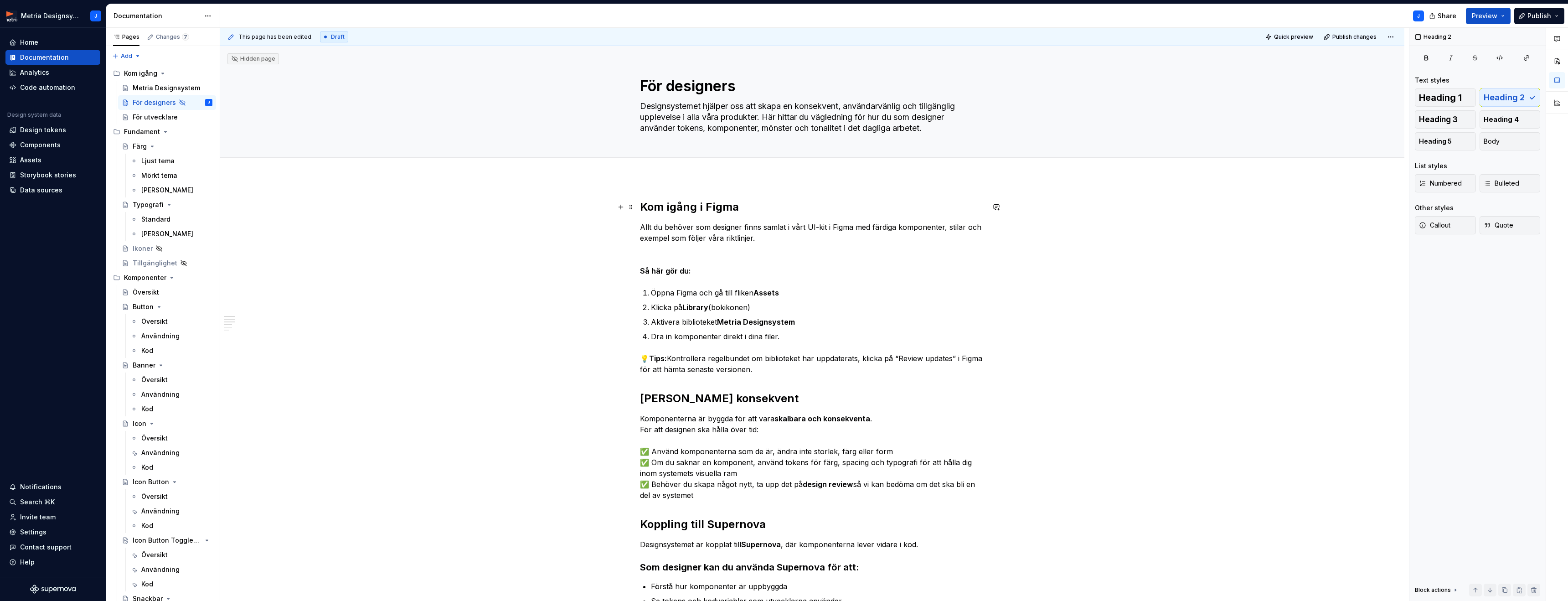
click at [697, 206] on h2 "Kom igång i Figma" at bounding box center [812, 206] width 344 height 15
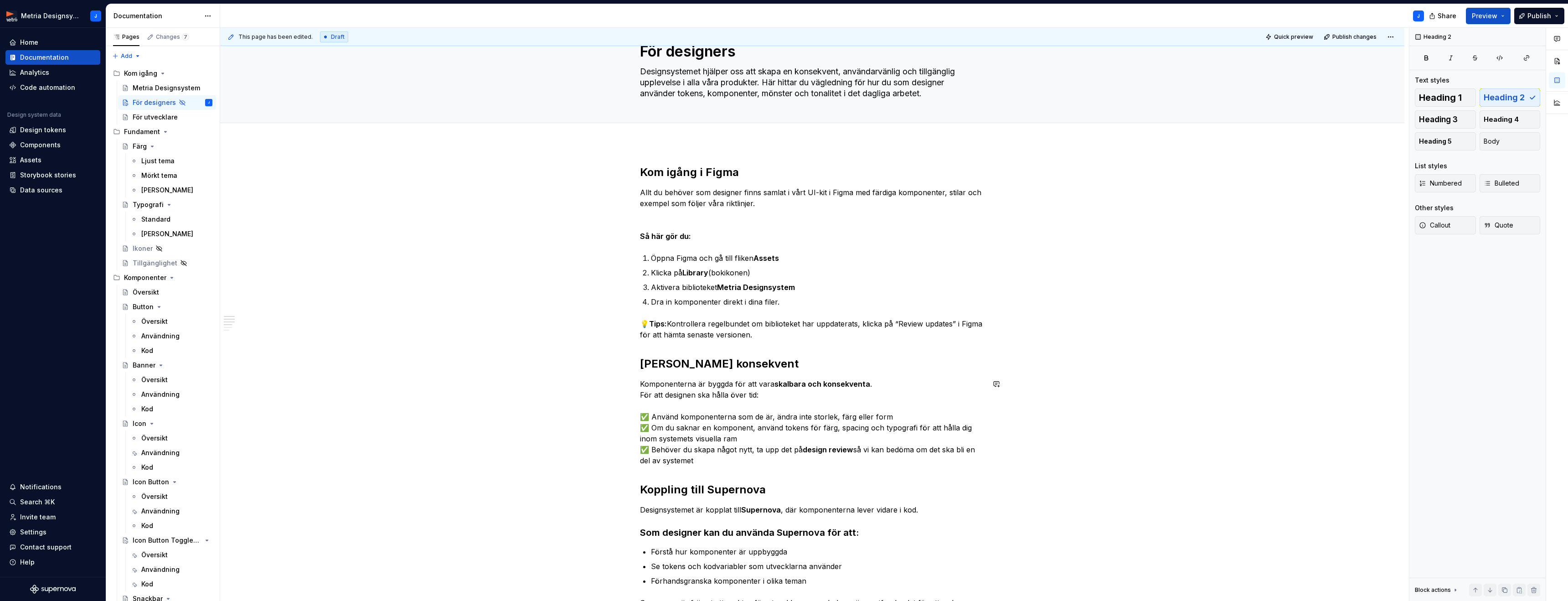
scroll to position [36, 0]
click at [731, 365] on strong "[PERSON_NAME] konsekvent" at bounding box center [719, 362] width 159 height 13
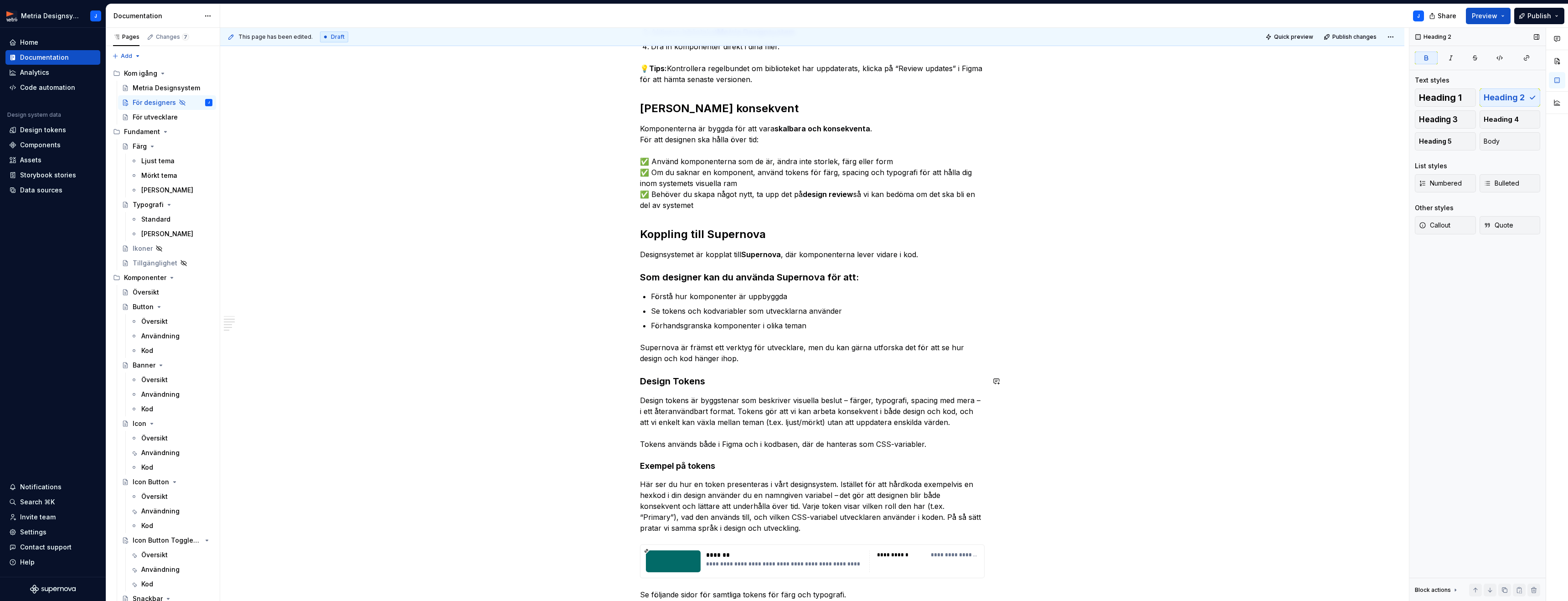
scroll to position [292, 0]
click at [735, 236] on h2 "Koppling till Supernova" at bounding box center [812, 232] width 344 height 15
drag, startPoint x: 642, startPoint y: 253, endPoint x: 997, endPoint y: 263, distance: 355.1
click at [997, 263] on div "Kom igång i Figma Allt du behöver som designer finns samlat i vårt UI-kit i Fig…" at bounding box center [812, 373] width 1185 height 974
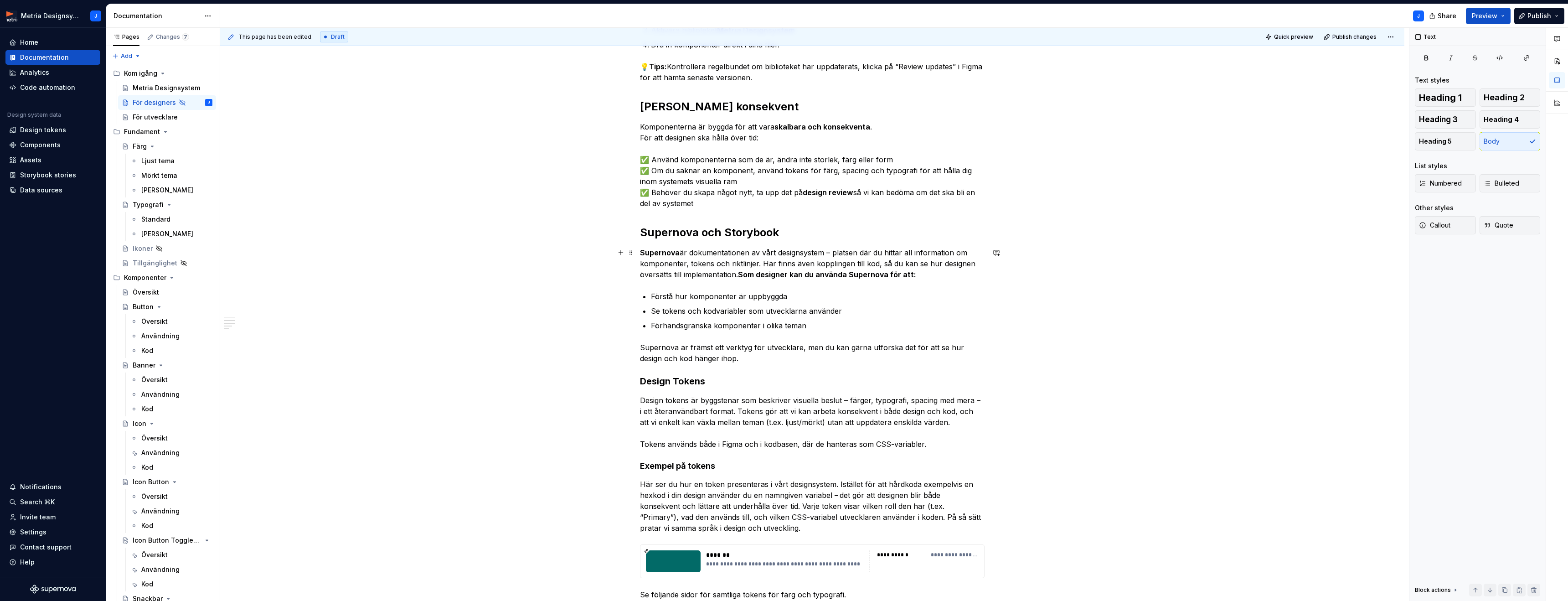
click at [832, 251] on p "Supernova är dokumentationen av vårt designsystem – platsen där du hittar all i…" at bounding box center [812, 263] width 344 height 33
click at [748, 275] on strong "Som designer kan du använda Supernova för att:" at bounding box center [826, 274] width 178 height 9
drag, startPoint x: 740, startPoint y: 275, endPoint x: 926, endPoint y: 277, distance: 186.0
click at [926, 277] on p "Supernova är dokumentationen av vårt designsystem, platsen där du hittar all in…" at bounding box center [812, 263] width 344 height 33
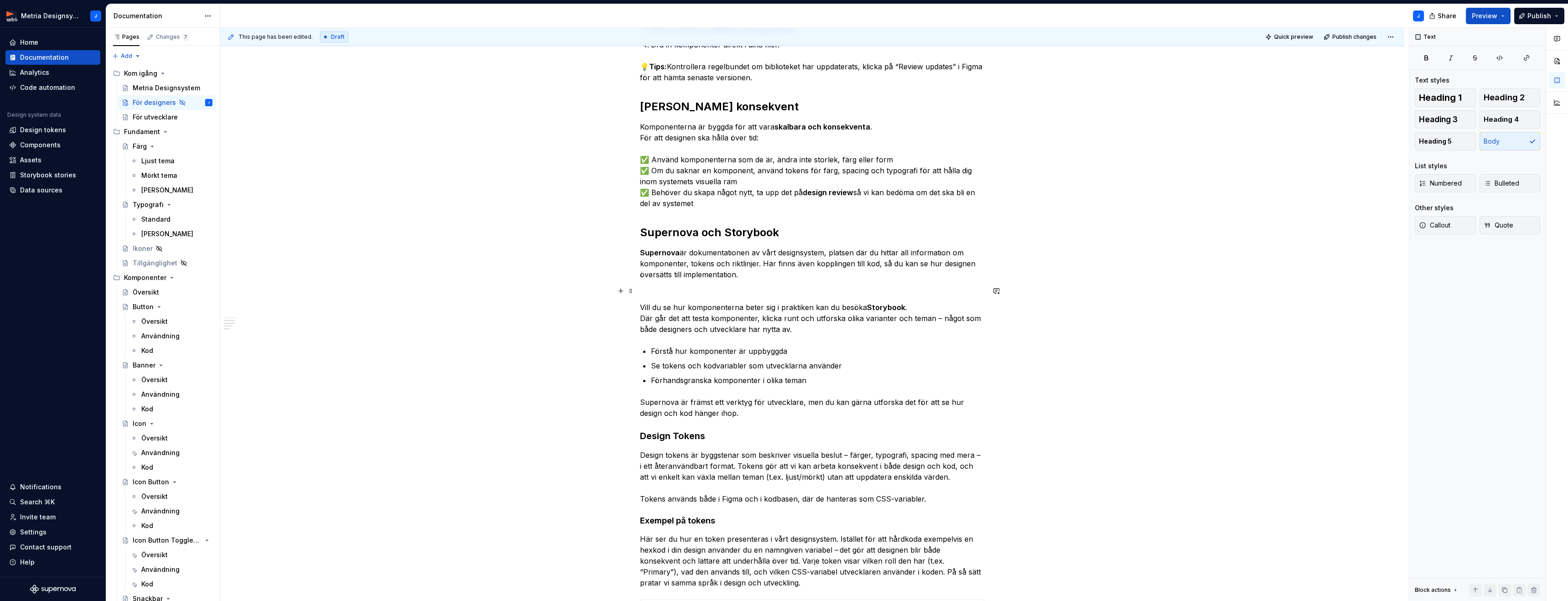
click at [648, 289] on p at bounding box center [812, 291] width 344 height 11
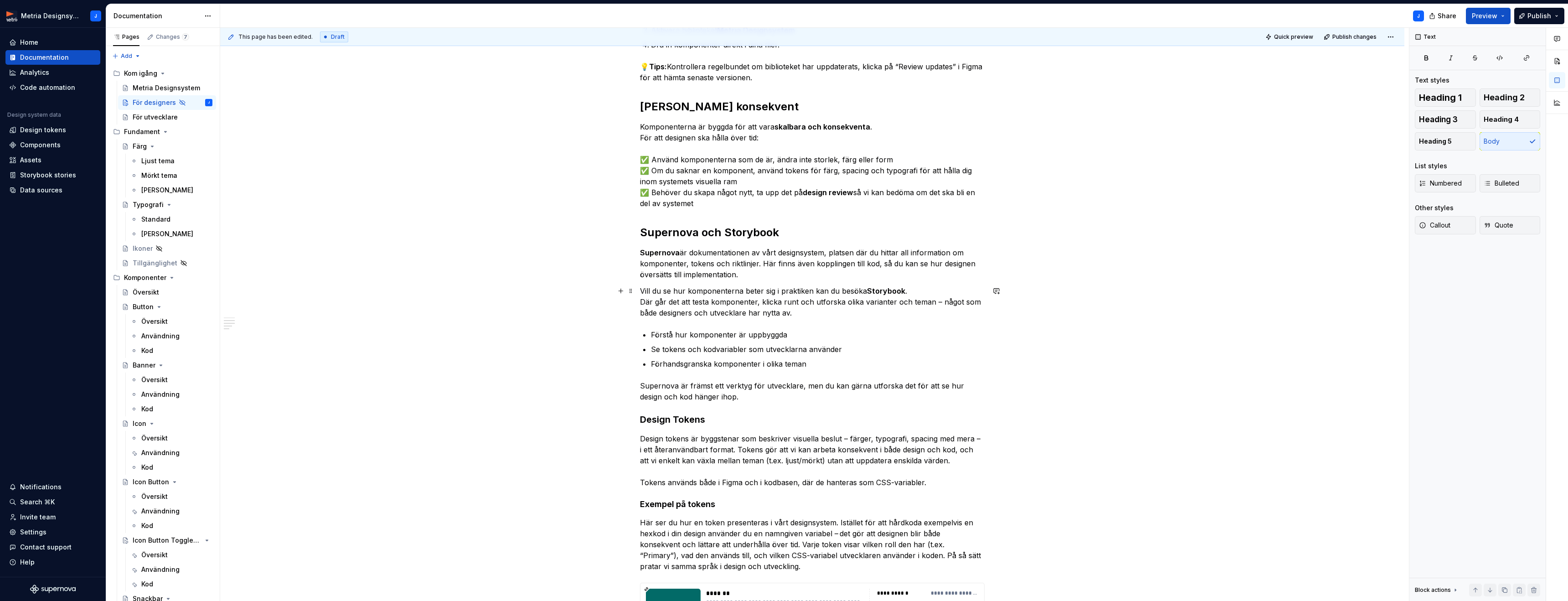
click at [934, 301] on p "Vill du se hur komponenterna beter sig i praktiken kan du besöka Storybook . Dä…" at bounding box center [812, 302] width 344 height 33
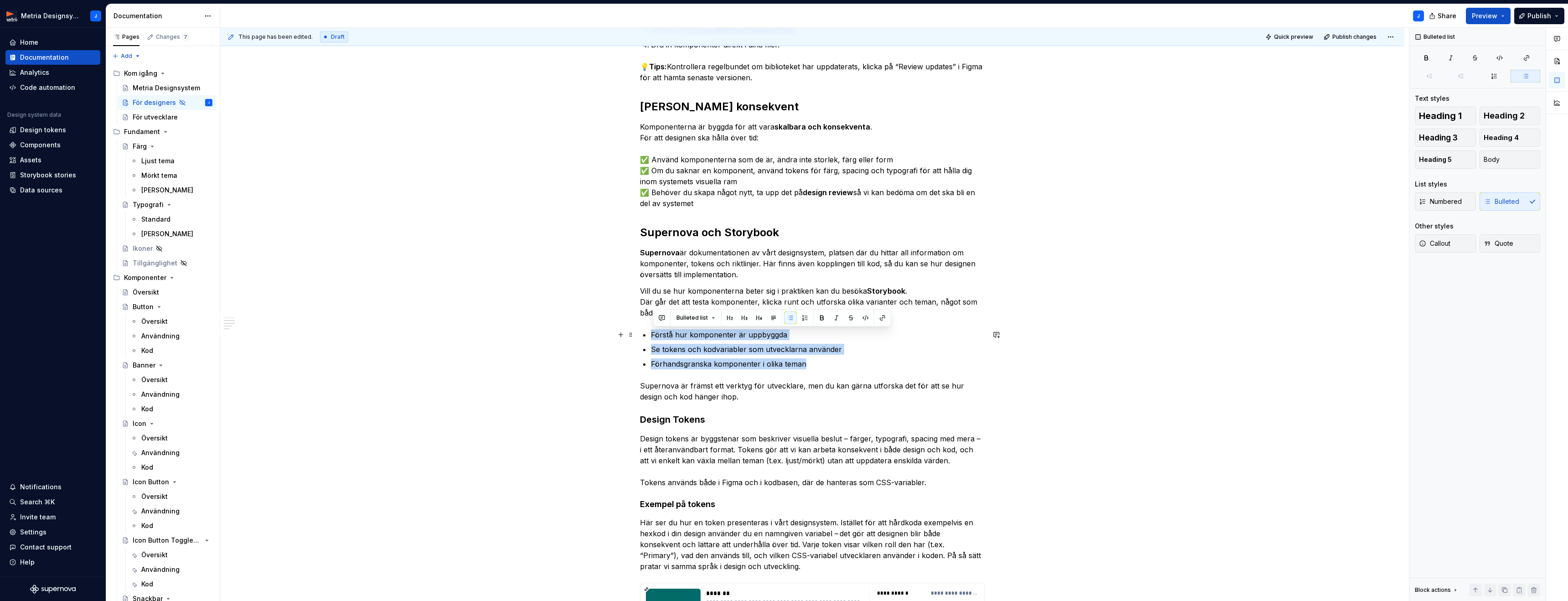
drag, startPoint x: 817, startPoint y: 366, endPoint x: 651, endPoint y: 332, distance: 169.4
click at [651, 331] on div "Kom igång i Figma Allt du behöver som designer finns samlat i vårt UI-kit i Fig…" at bounding box center [812, 308] width 344 height 801
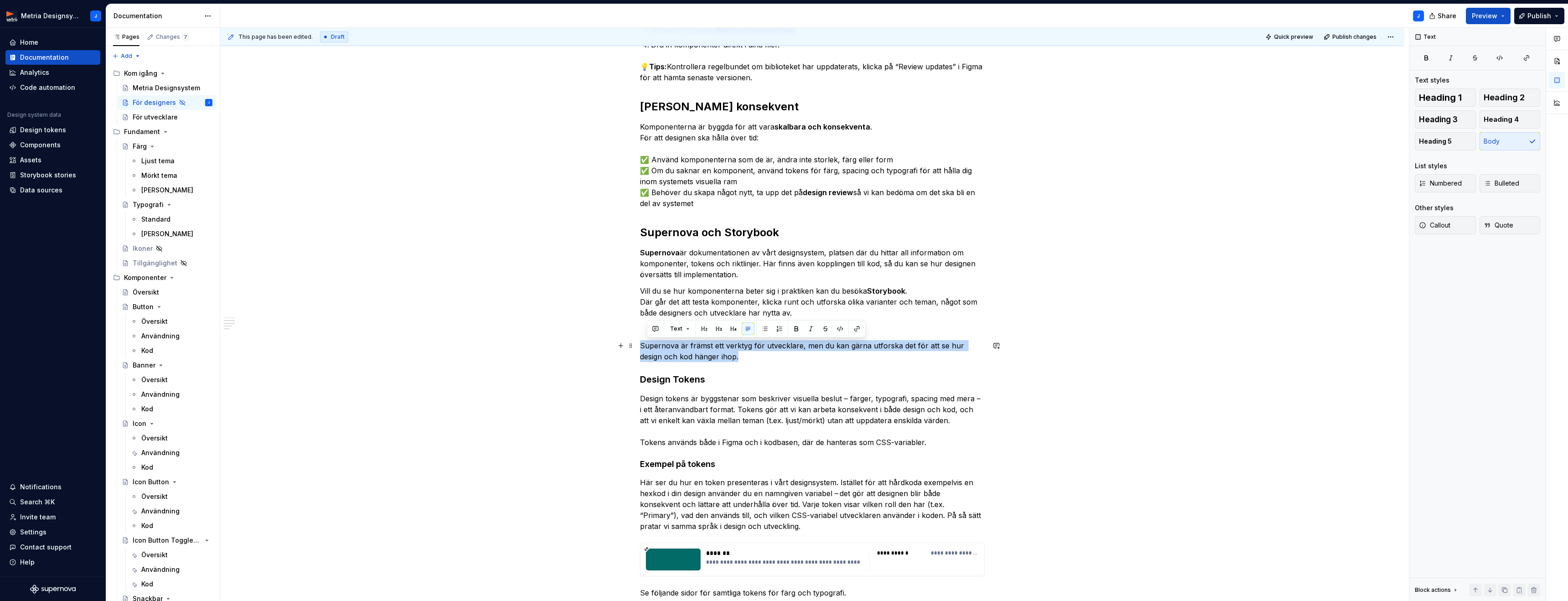
drag, startPoint x: 694, startPoint y: 354, endPoint x: 644, endPoint y: 344, distance: 51.0
click at [644, 344] on p "Supernova är främst ett verktyg för utvecklare, men du kan gärna utforska det f…" at bounding box center [812, 351] width 344 height 22
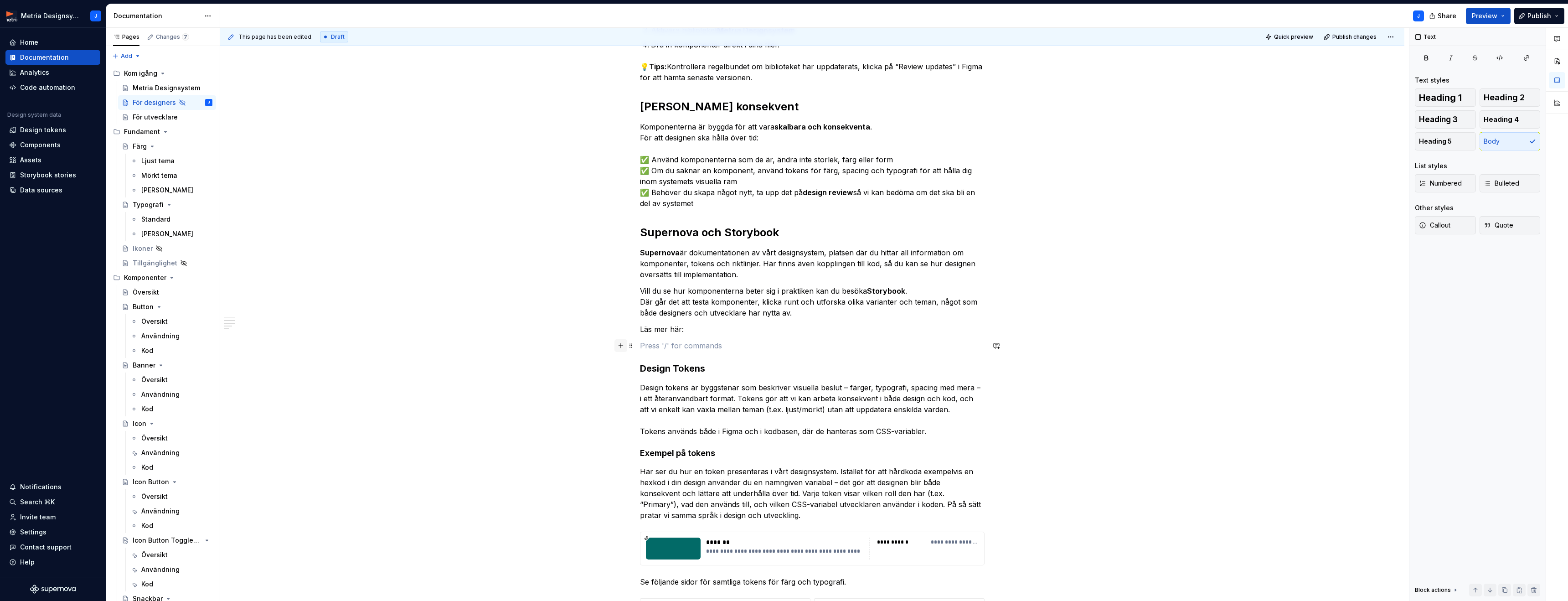
click at [626, 347] on button "button" at bounding box center [621, 345] width 13 height 13
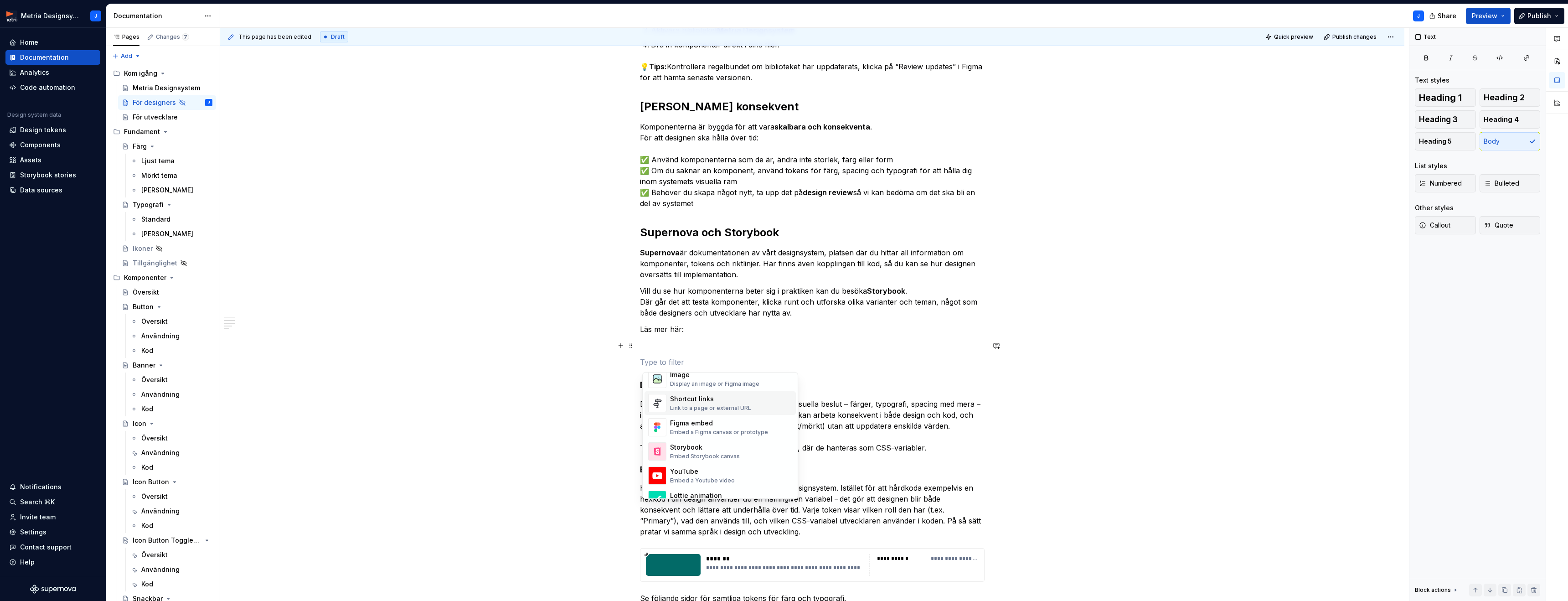
scroll to position [422, 0]
click at [736, 390] on div "Link to a page or external URL" at bounding box center [710, 394] width 81 height 8
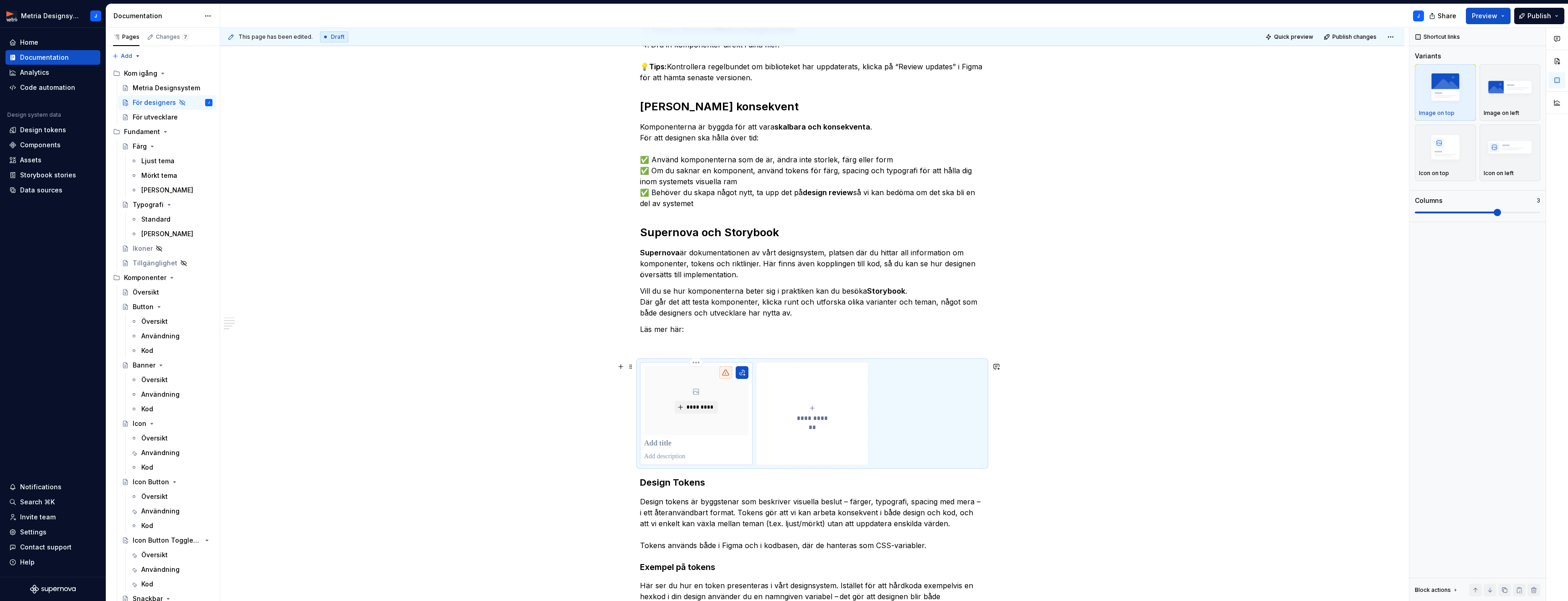
scroll to position [291, 0]
click at [742, 373] on button "button" at bounding box center [742, 373] width 13 height 13
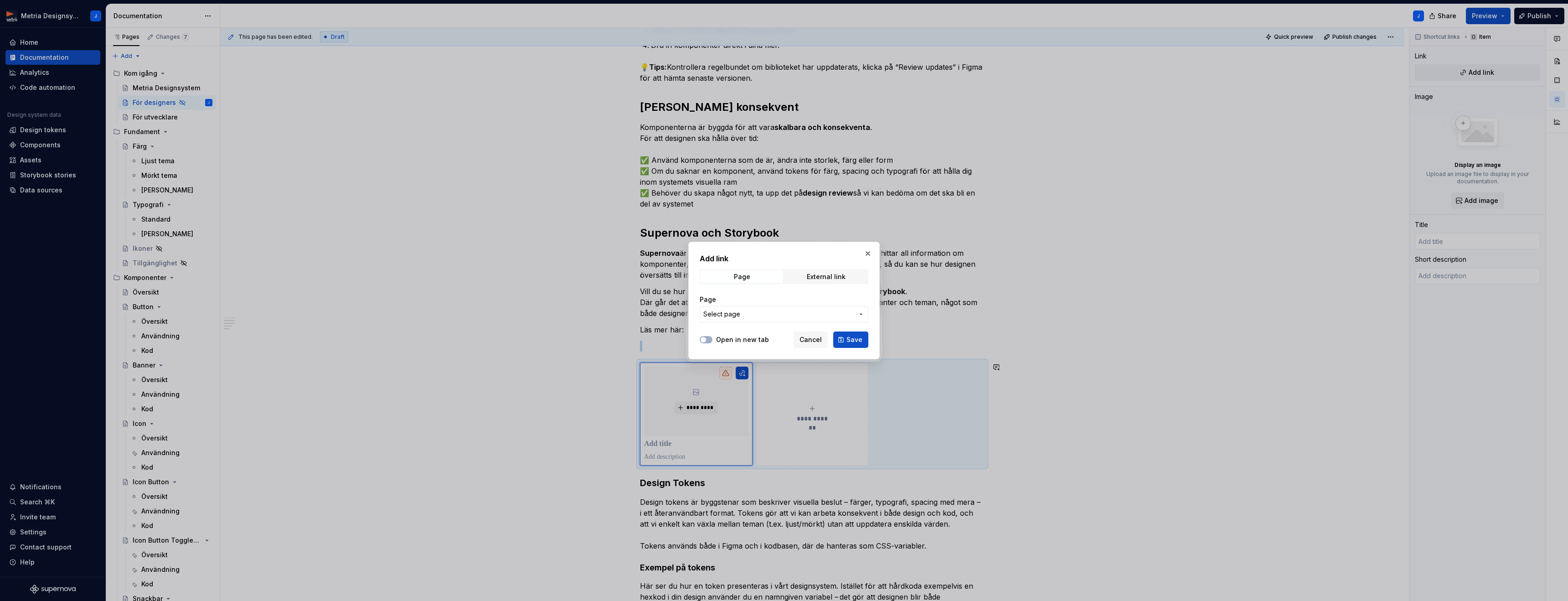
click at [743, 315] on span "Select page" at bounding box center [778, 314] width 150 height 9
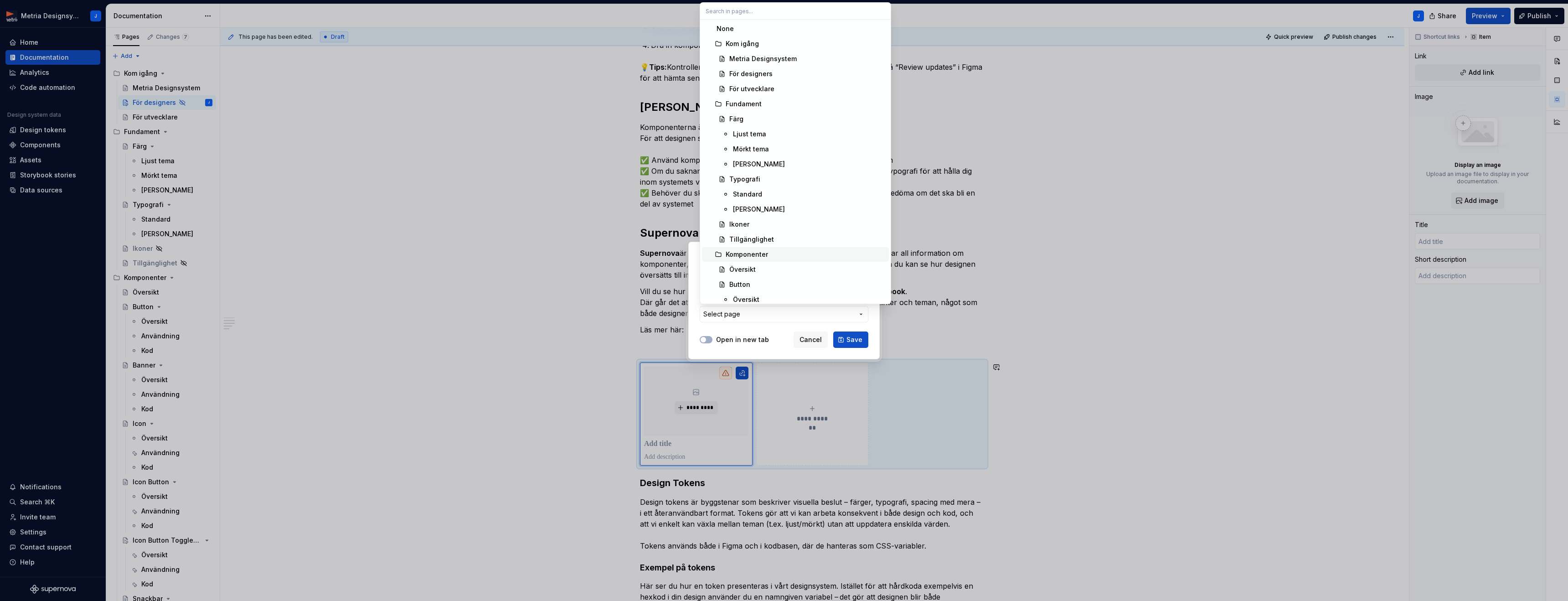
click at [758, 256] on div "Komponenter" at bounding box center [747, 254] width 43 height 9
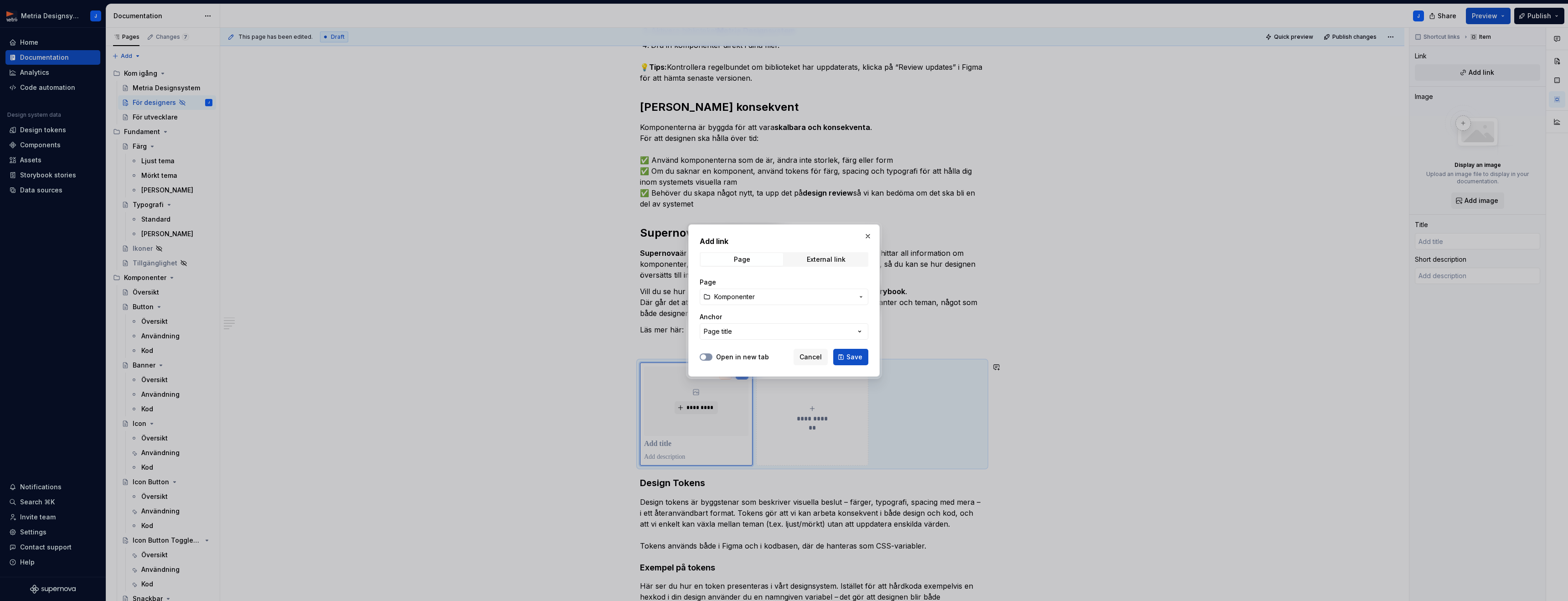
click at [706, 357] on span "button" at bounding box center [703, 357] width 5 height 5
click at [845, 354] on button "Save" at bounding box center [851, 357] width 35 height 16
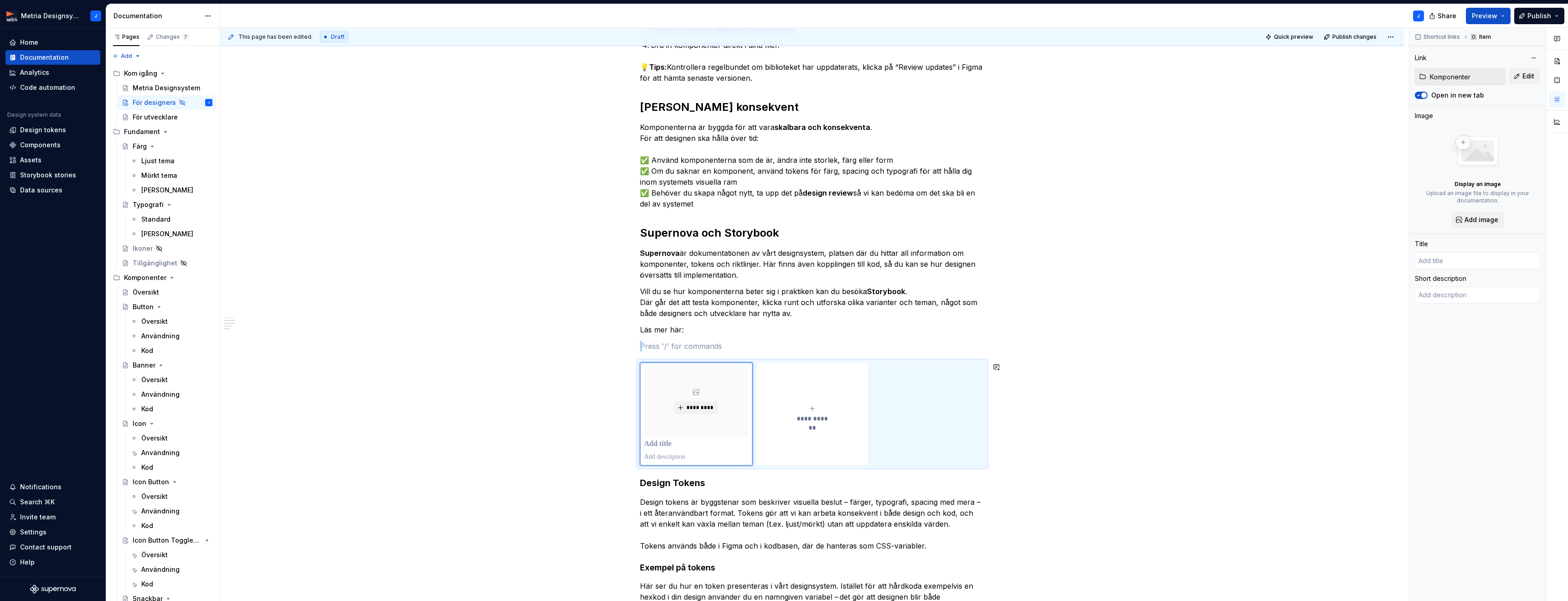
type textarea "*"
type input "Komponenter"
click at [825, 418] on span "**********" at bounding box center [813, 418] width 40 height 9
type textarea "*"
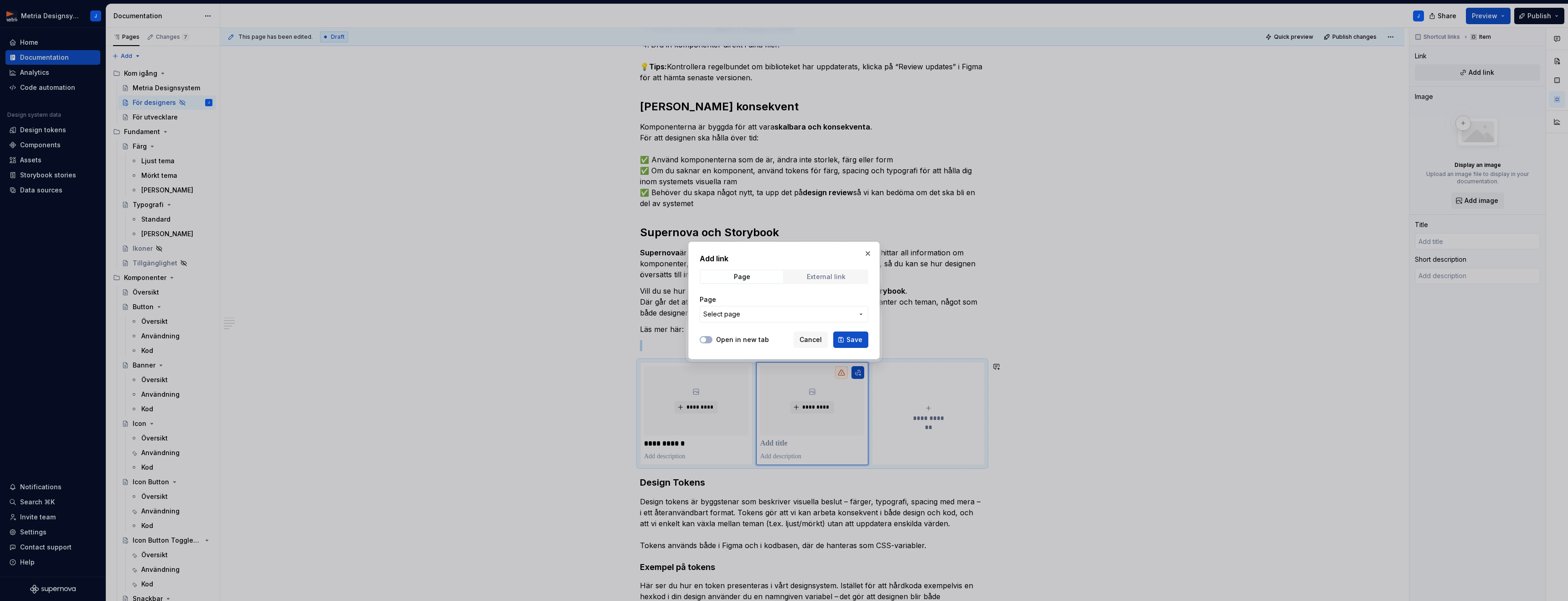
click at [822, 278] on div "External link" at bounding box center [826, 276] width 39 height 8
type textarea "*"
click at [782, 311] on input "URL" at bounding box center [784, 313] width 169 height 16
paste input "[URL][DOMAIN_NAME]"
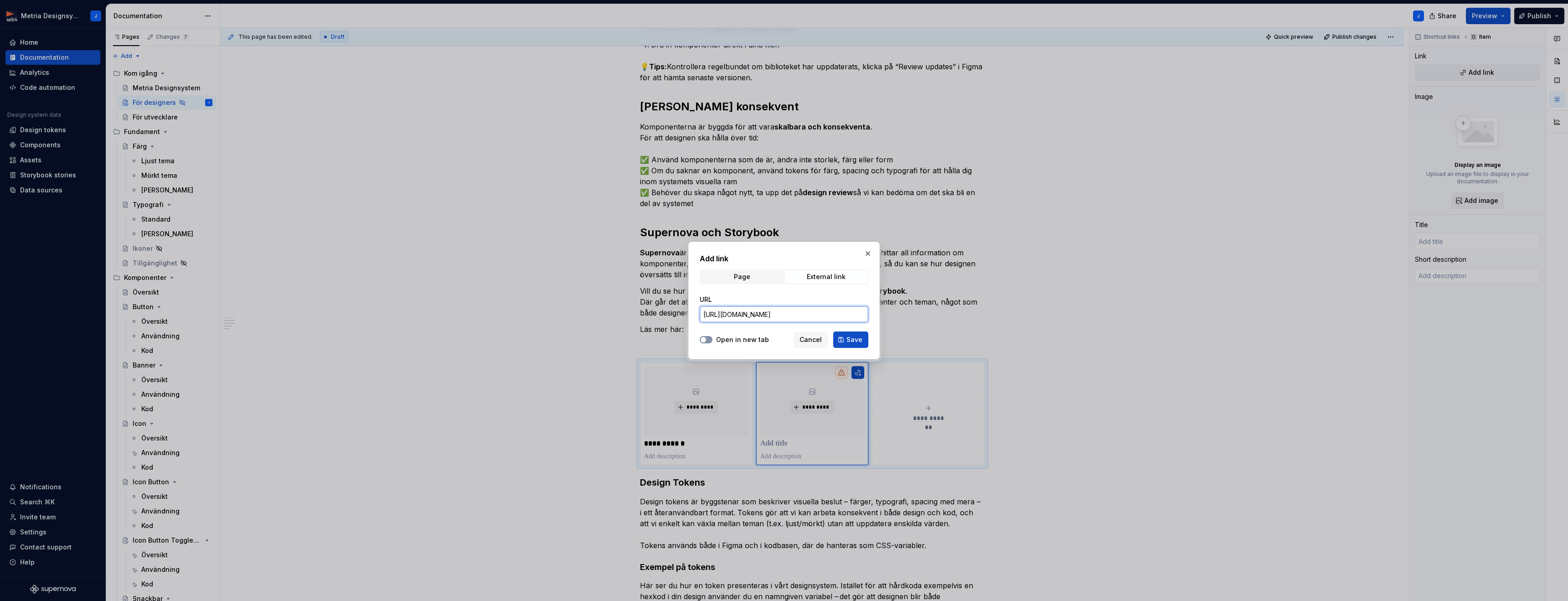
type input "[URL][DOMAIN_NAME]"
click at [708, 340] on button "Open in new tab" at bounding box center [706, 340] width 13 height 8
click at [857, 340] on span "Save" at bounding box center [854, 340] width 16 height 9
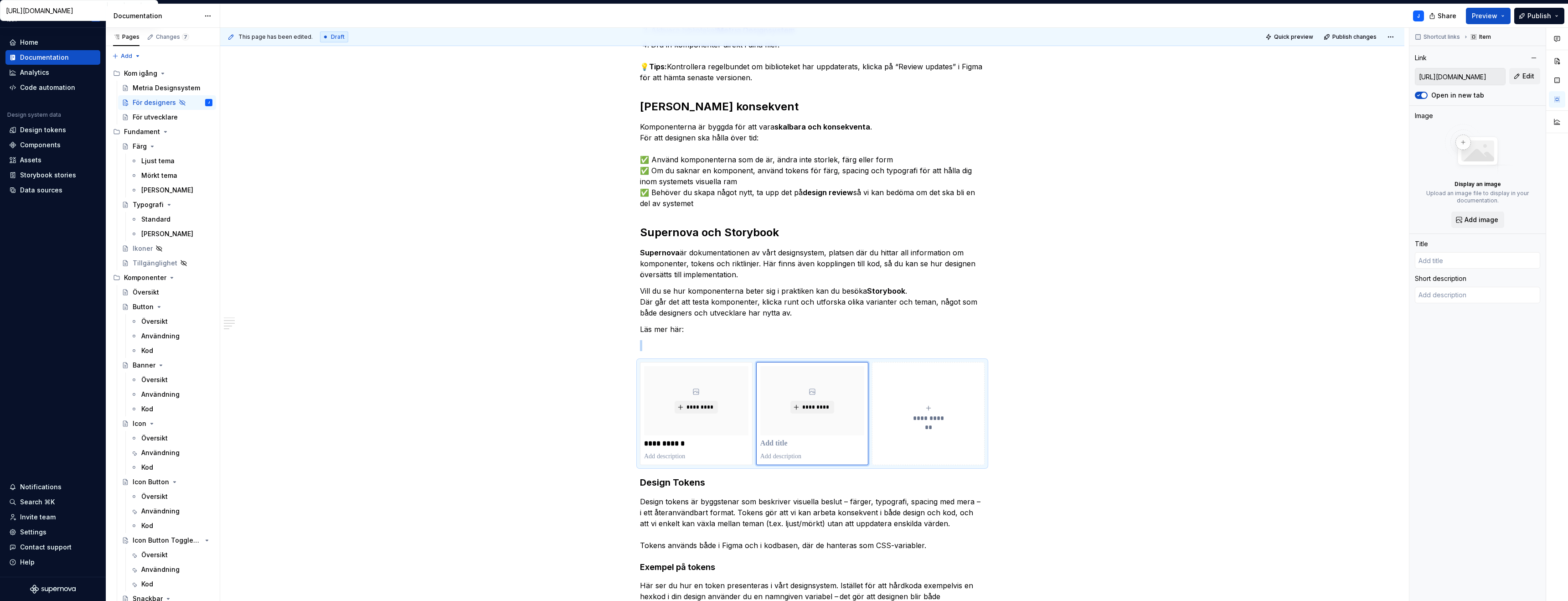
click at [1294, 37] on span "Quick preview" at bounding box center [1293, 37] width 39 height 8
click at [1511, 583] on link "Open page" at bounding box center [1516, 579] width 46 height 13
click at [787, 441] on p at bounding box center [813, 444] width 105 height 9
type textarea "*"
type input "S"
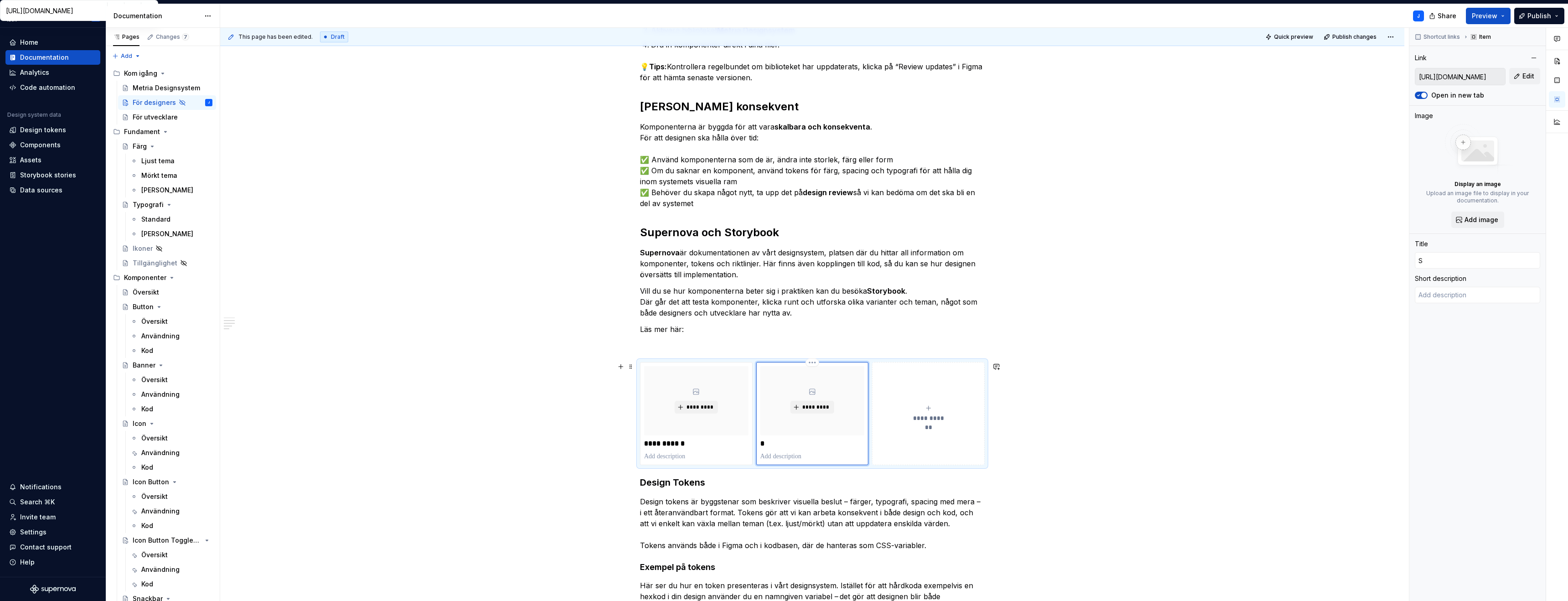
type textarea "*"
type input "St"
type textarea "*"
type input "Sto"
type textarea "*"
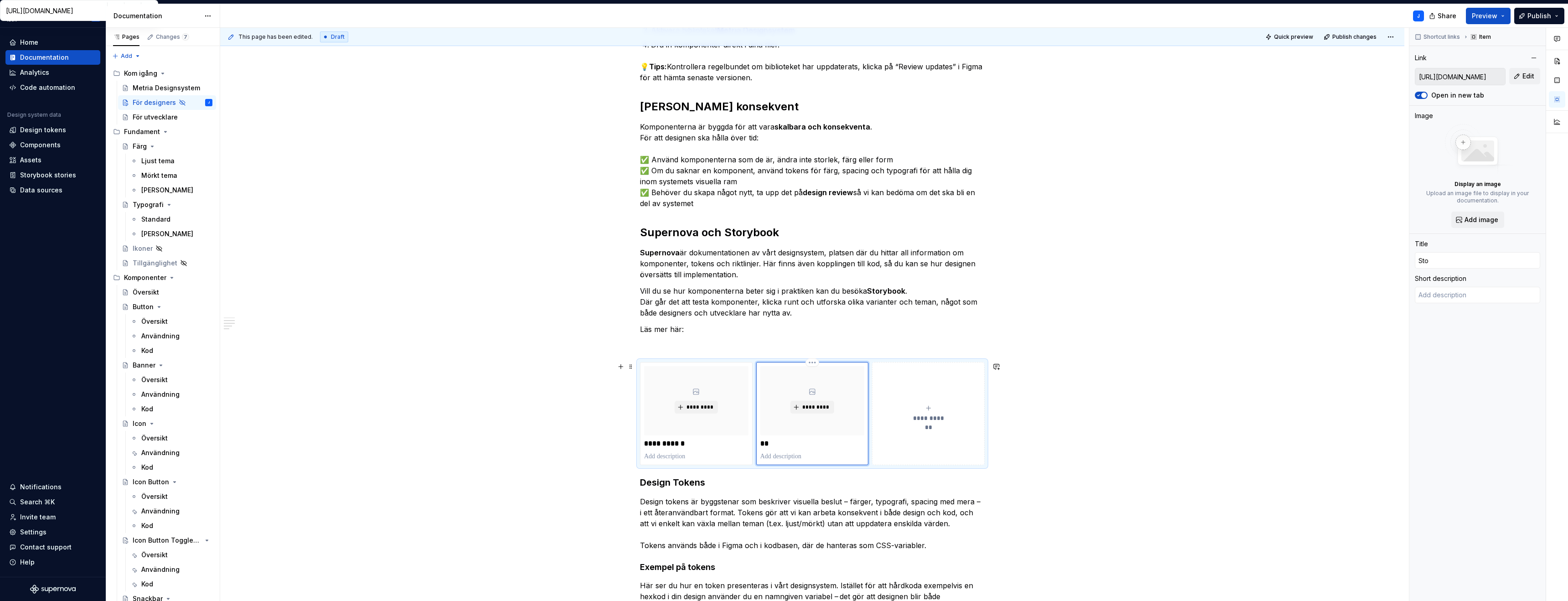
type input "Stor"
type textarea "*"
type input "Story"
type textarea "*"
type input "Storyb"
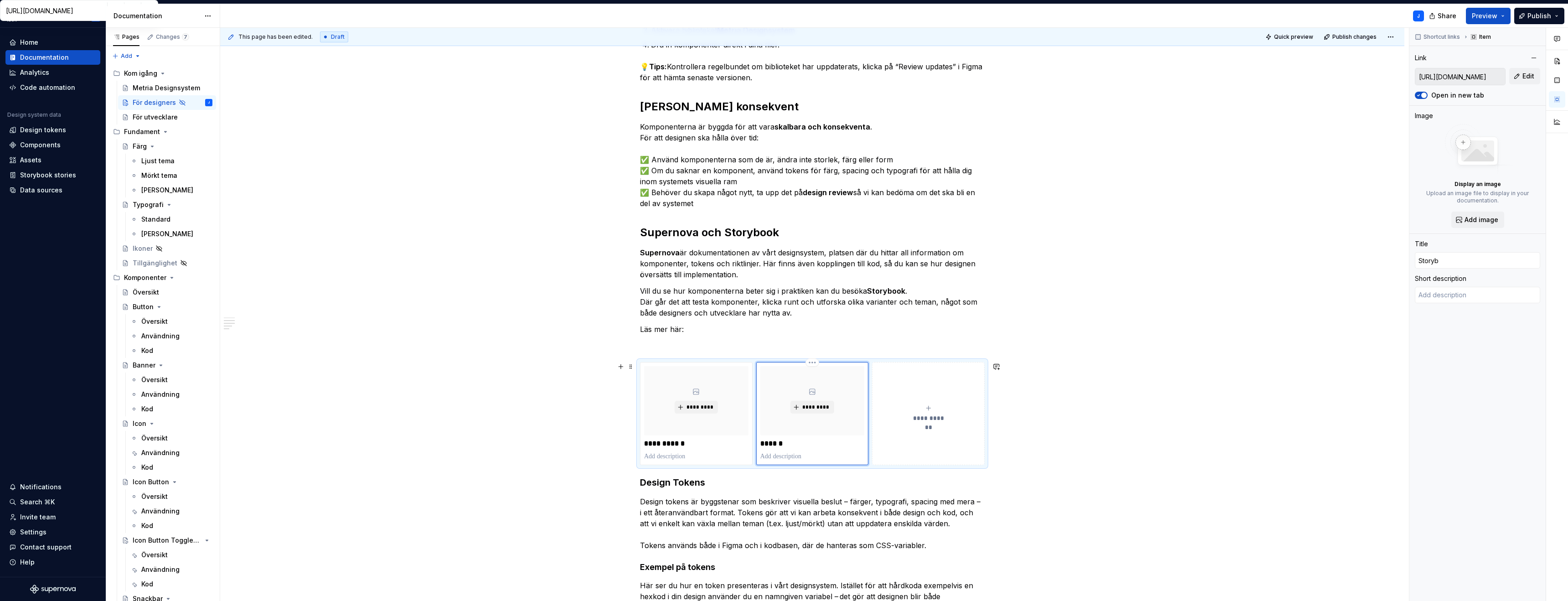
type textarea "*"
type input "Storybo"
type textarea "*"
type input "Storyboo"
type textarea "*"
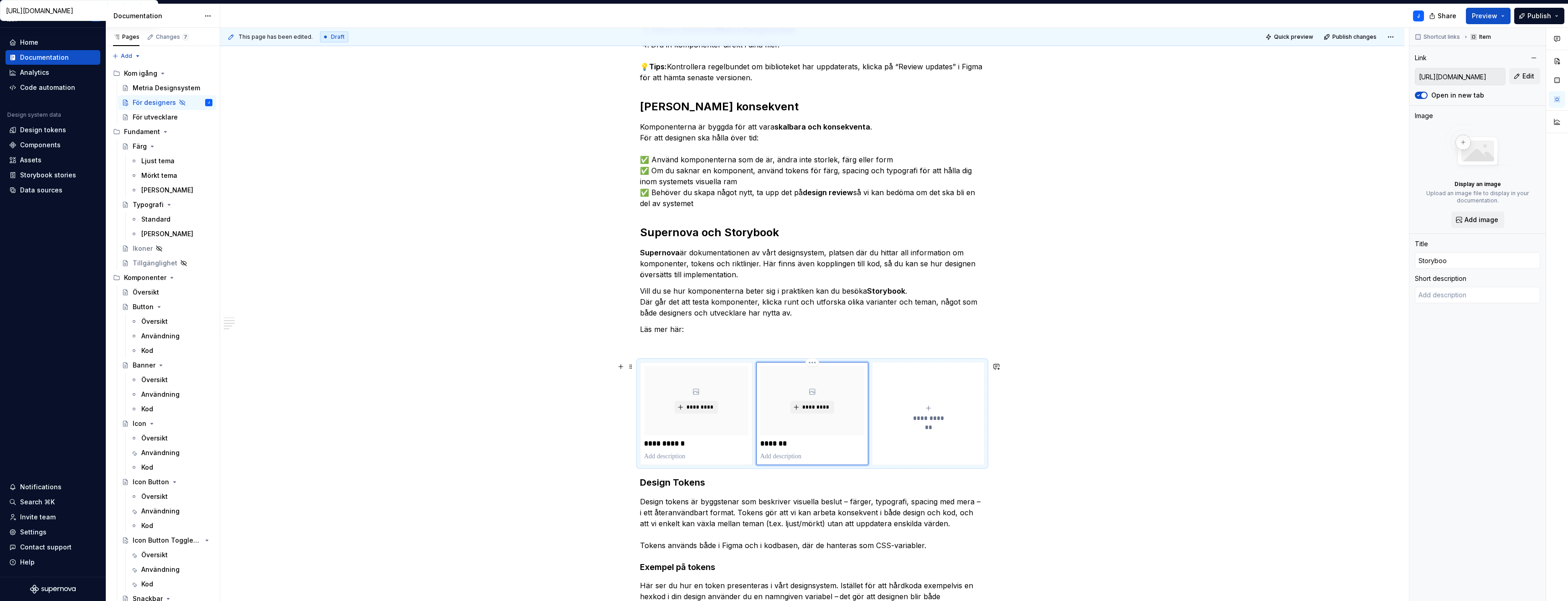
type input "Storybook"
click at [1125, 408] on div "This page has been edited. Draft Quick preview Publish changes Hidden page För …" at bounding box center [814, 314] width 1189 height 574
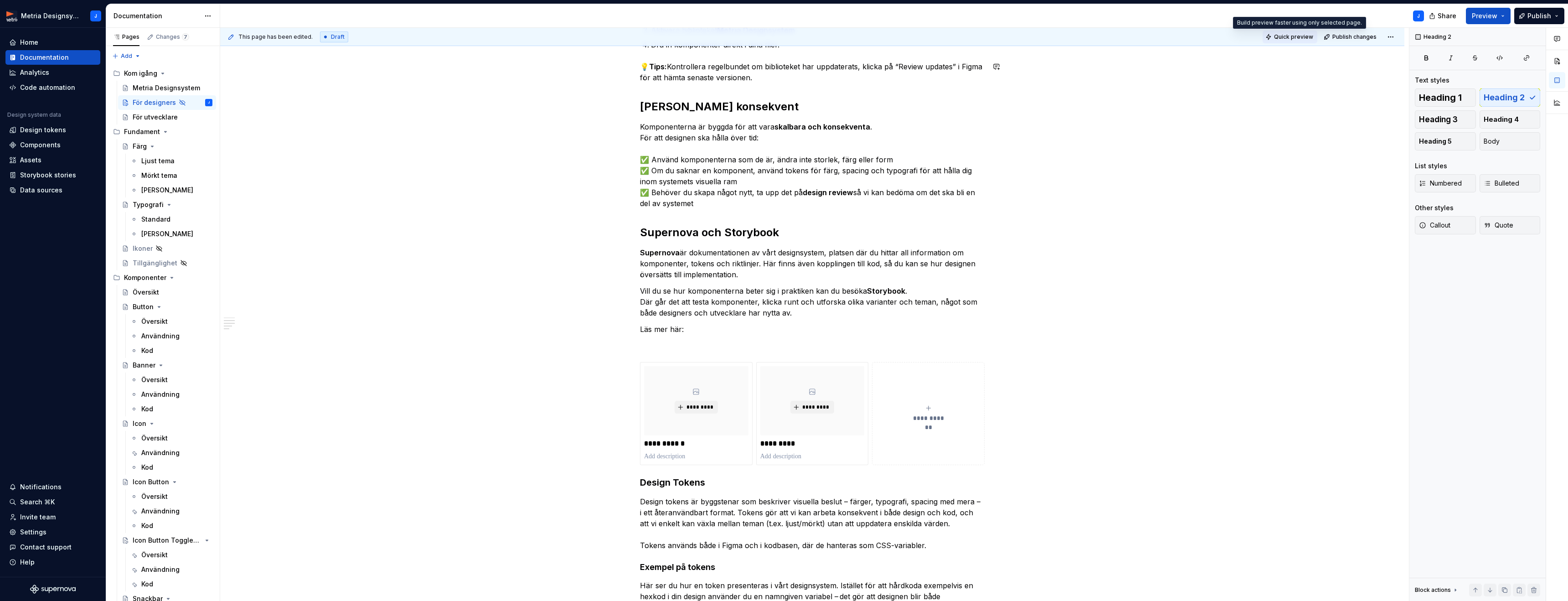
click at [1285, 34] on span "Quick preview" at bounding box center [1293, 37] width 39 height 8
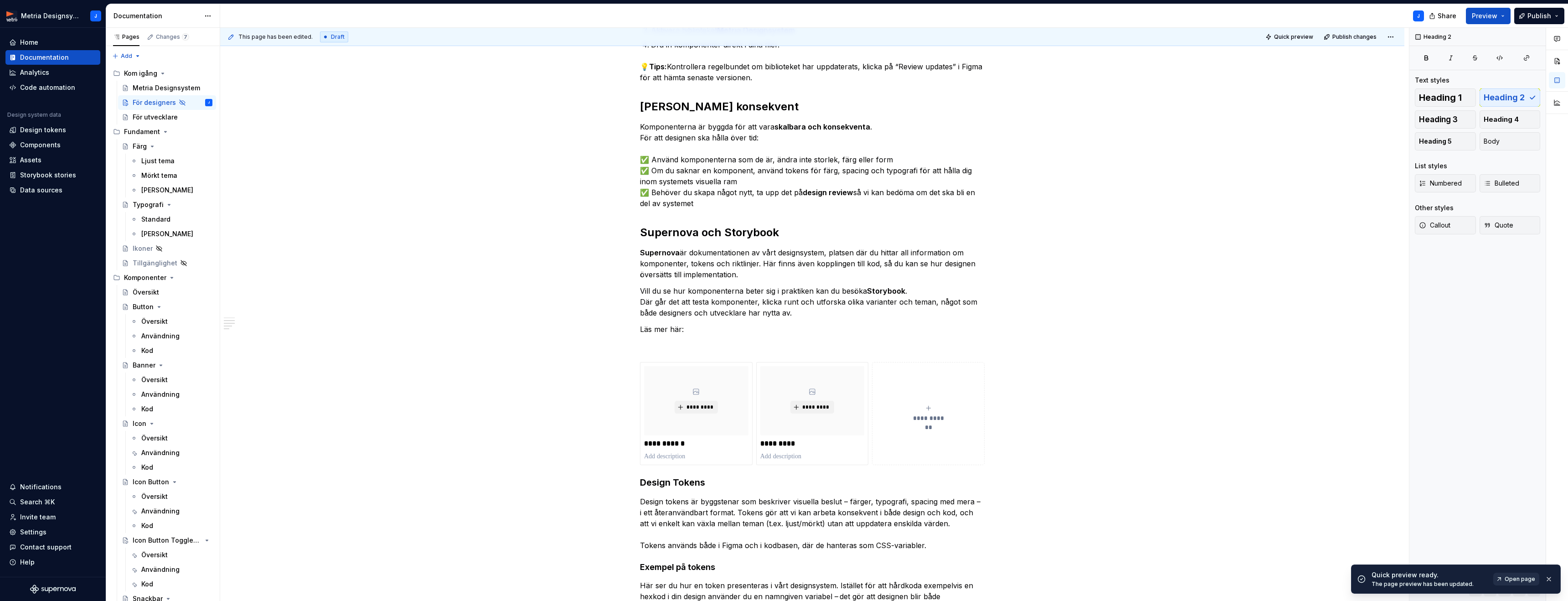
click at [1528, 580] on span "Open page" at bounding box center [1520, 579] width 31 height 8
click at [710, 407] on span "*********" at bounding box center [700, 407] width 27 height 8
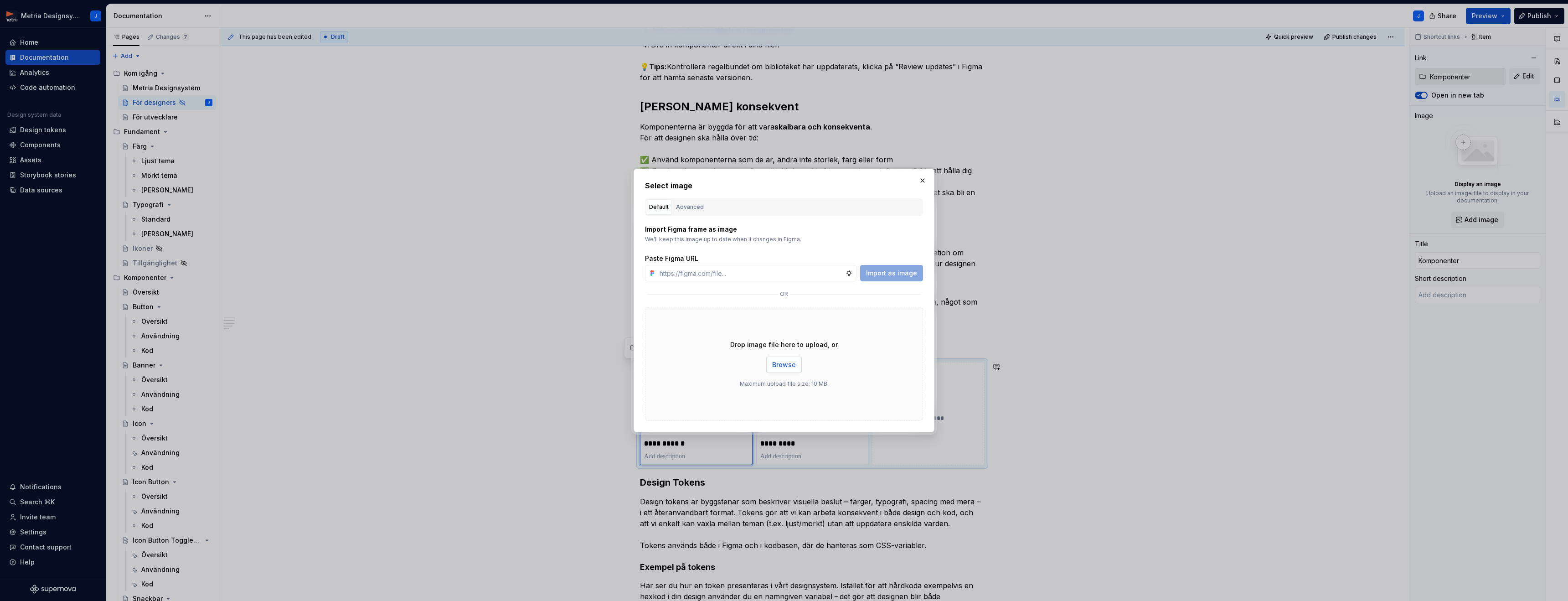
click at [791, 364] on span "Browse" at bounding box center [784, 364] width 24 height 9
click at [921, 180] on button "button" at bounding box center [923, 180] width 13 height 13
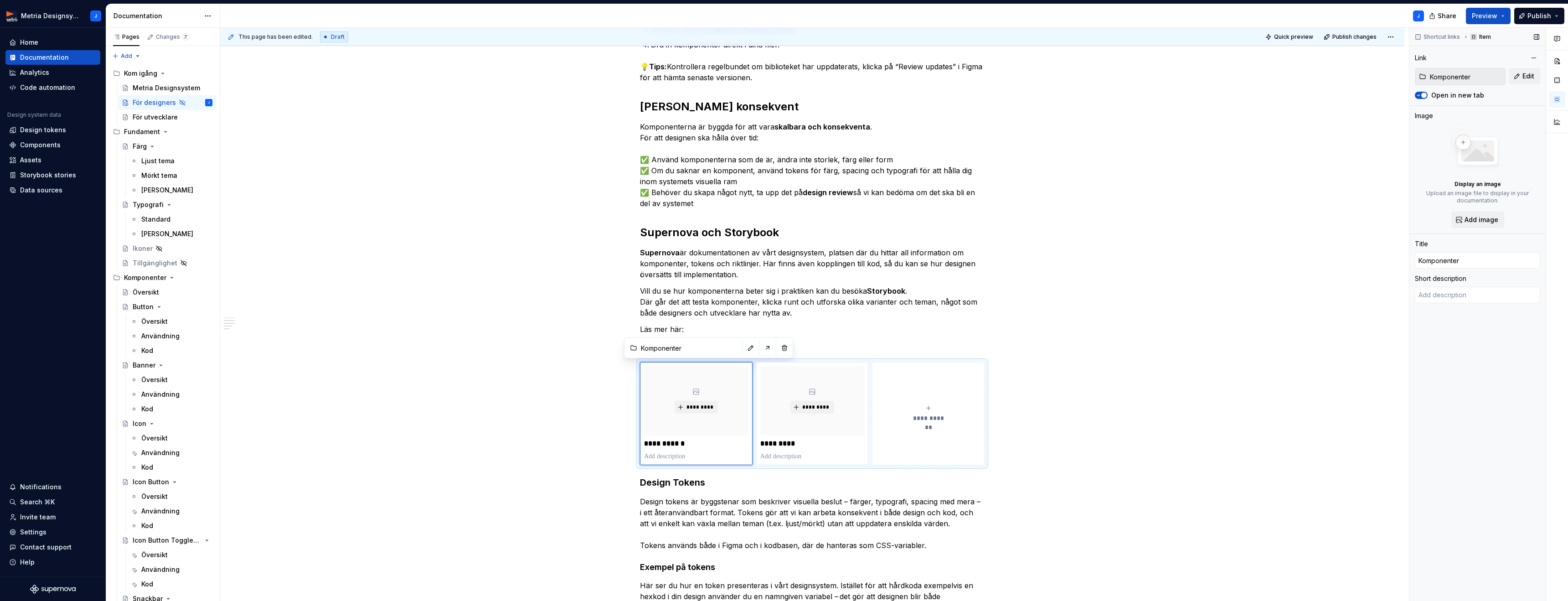
click at [1473, 180] on p "Display an image" at bounding box center [1477, 184] width 47 height 8
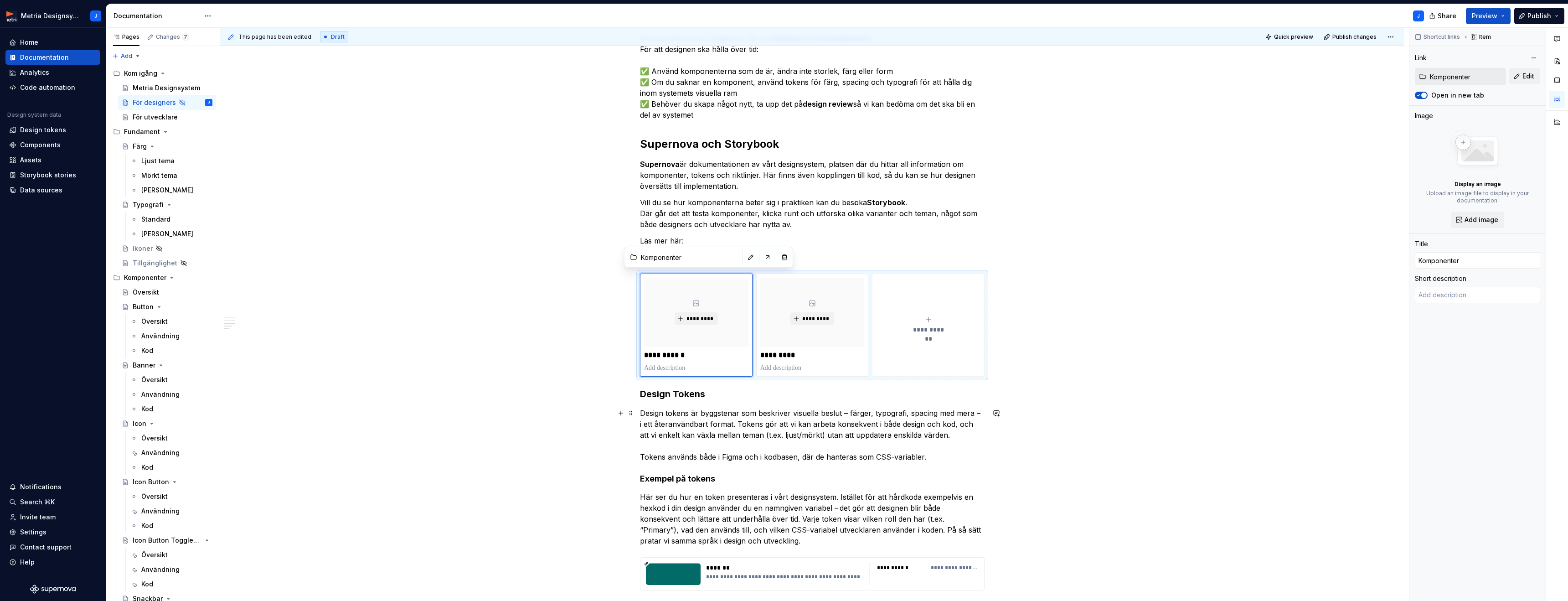
scroll to position [388, 0]
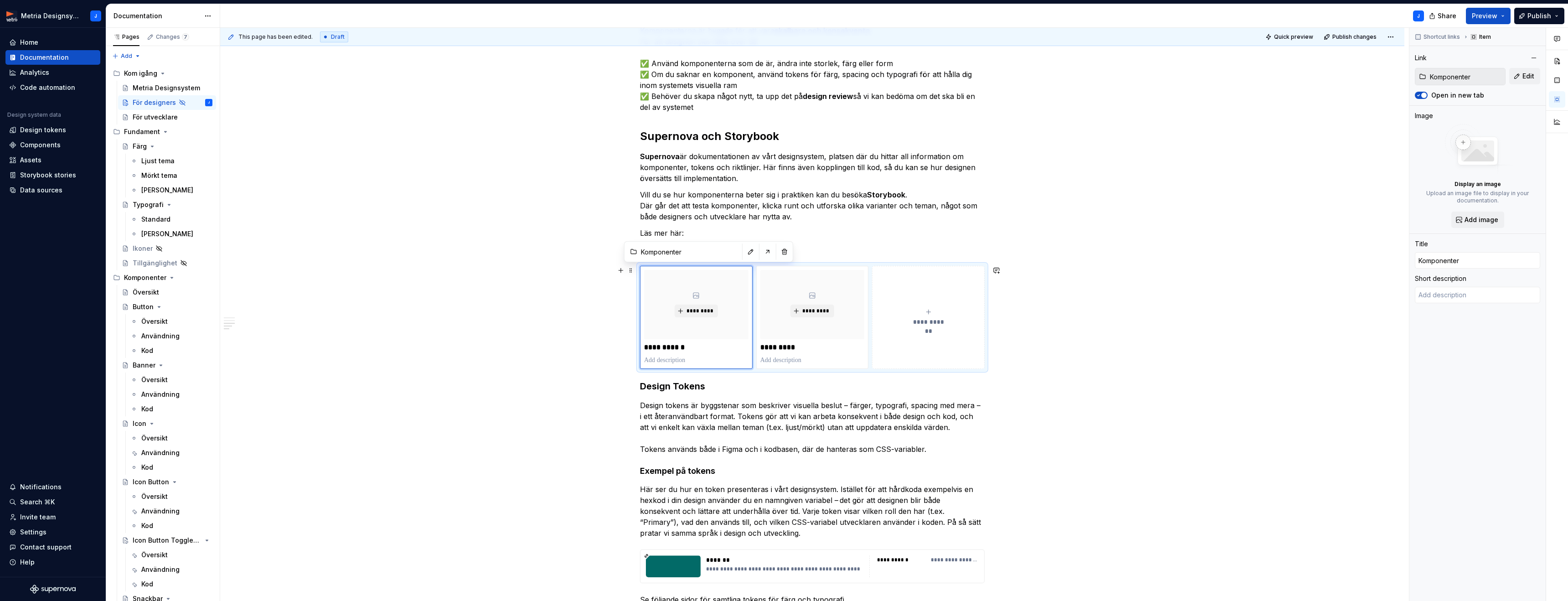
click at [1015, 370] on div "**********" at bounding box center [812, 328] width 1185 height 1078
click at [646, 385] on h3 "Design Tokens" at bounding box center [812, 386] width 344 height 13
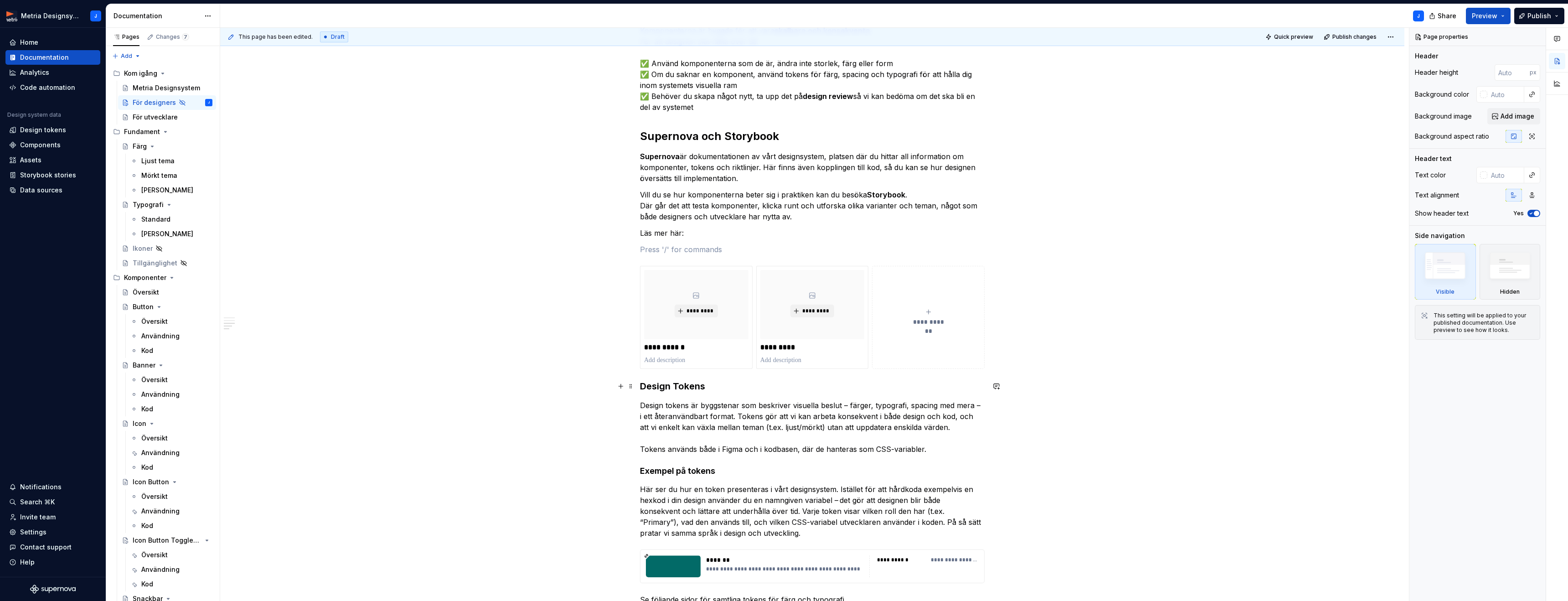
drag, startPoint x: 639, startPoint y: 386, endPoint x: 656, endPoint y: 387, distance: 17.0
click at [635, 383] on span at bounding box center [631, 386] width 8 height 13
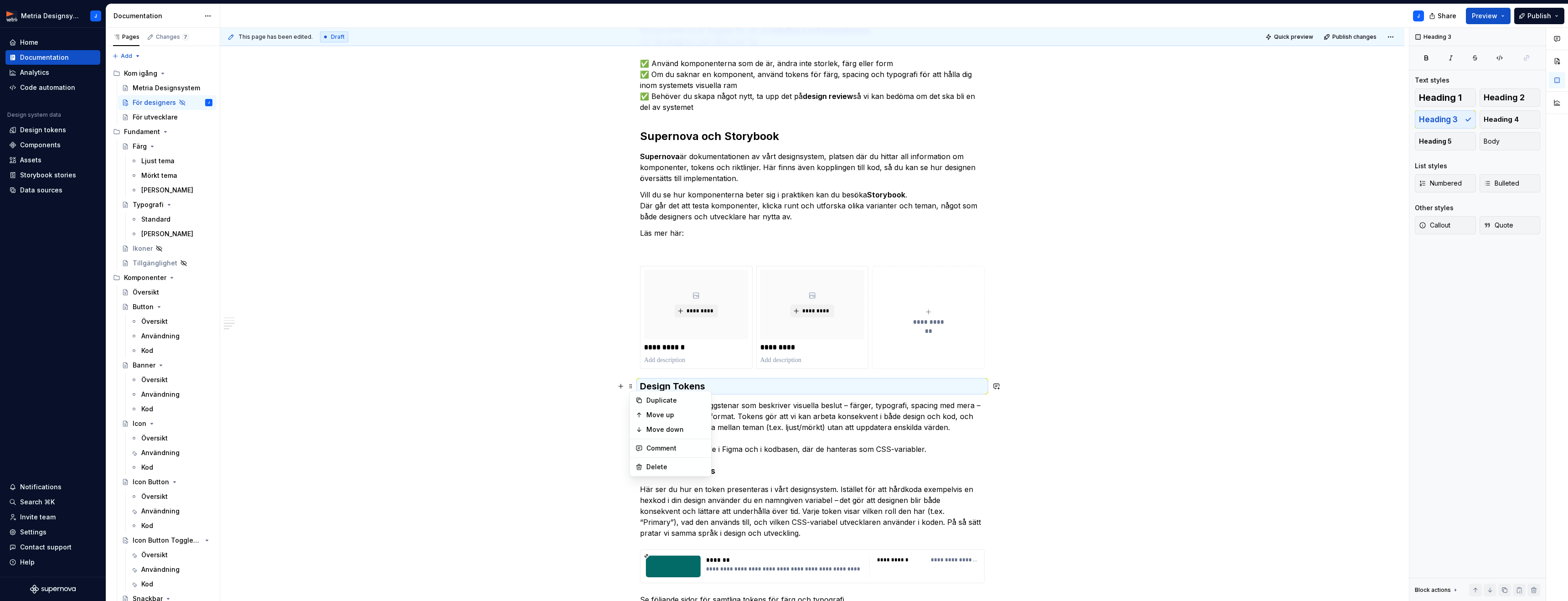
click at [657, 388] on h3 "Design Tokens" at bounding box center [812, 386] width 344 height 13
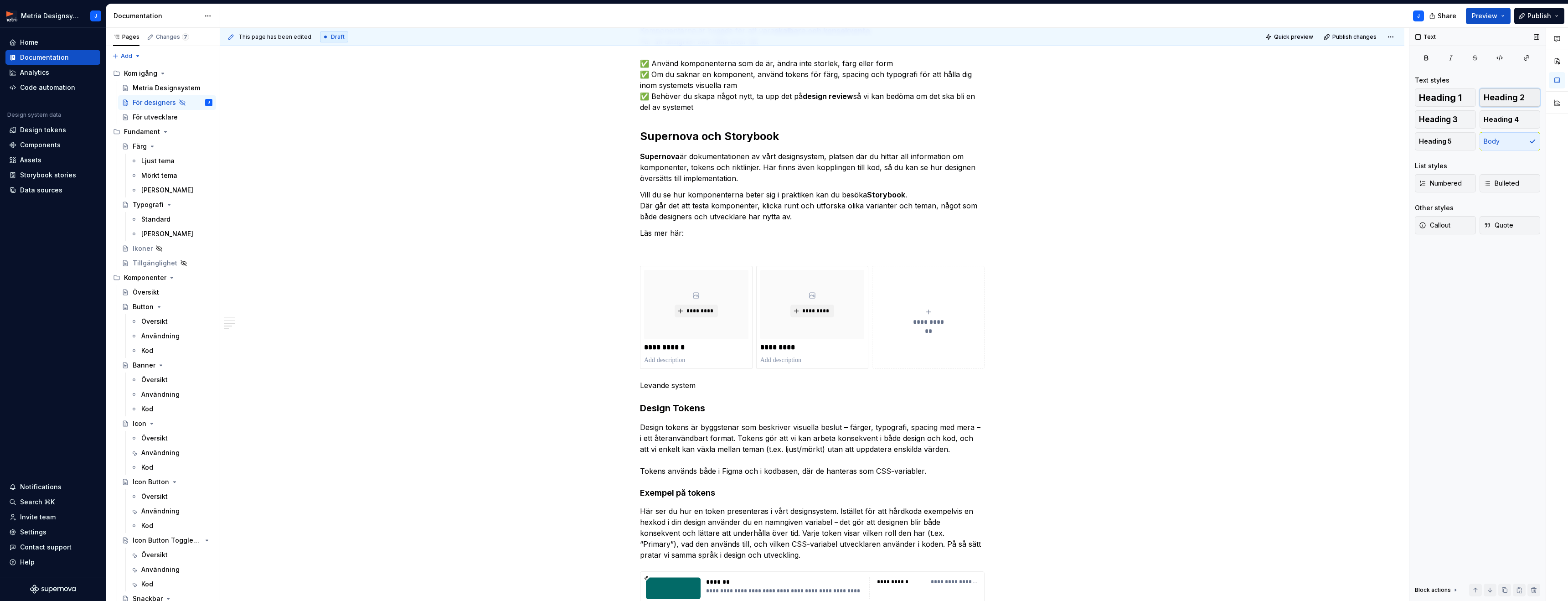
click at [1498, 97] on span "Heading 2" at bounding box center [1505, 98] width 41 height 9
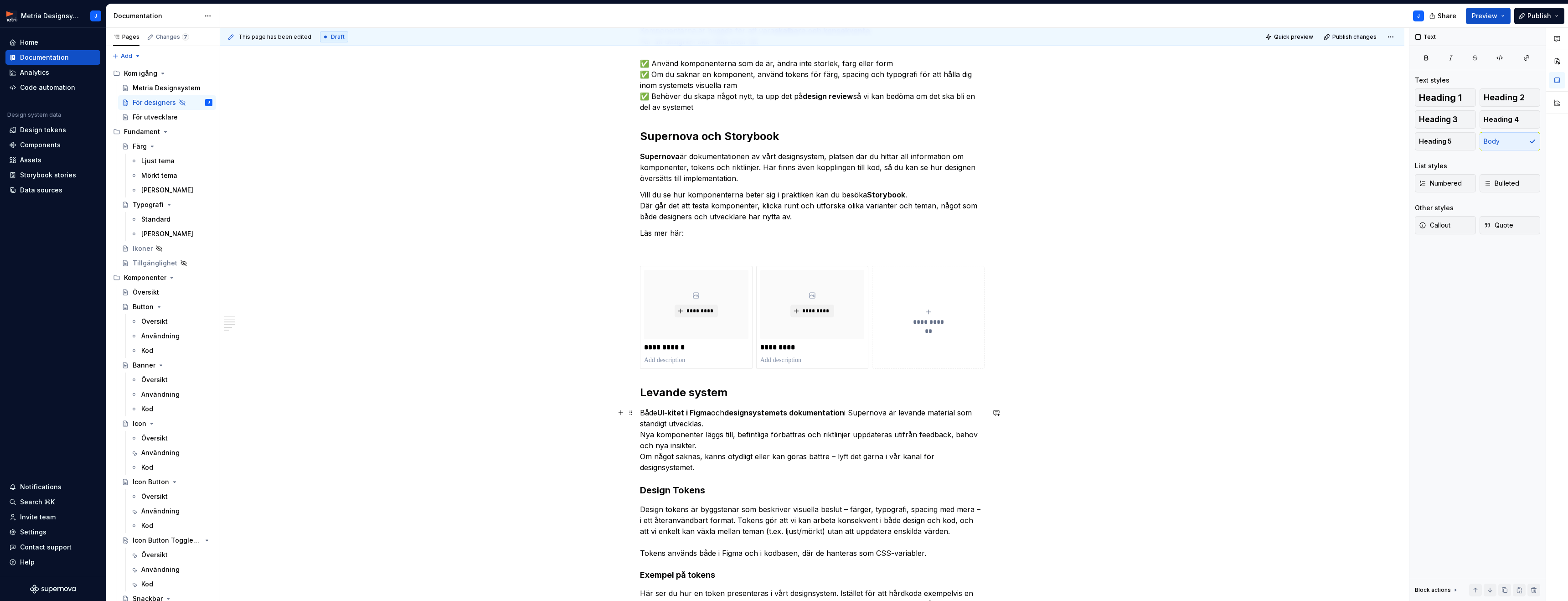
click at [723, 422] on p "Både UI-kitet i Figma och designsystemets dokumentation i Supernova är levande …" at bounding box center [812, 440] width 344 height 66
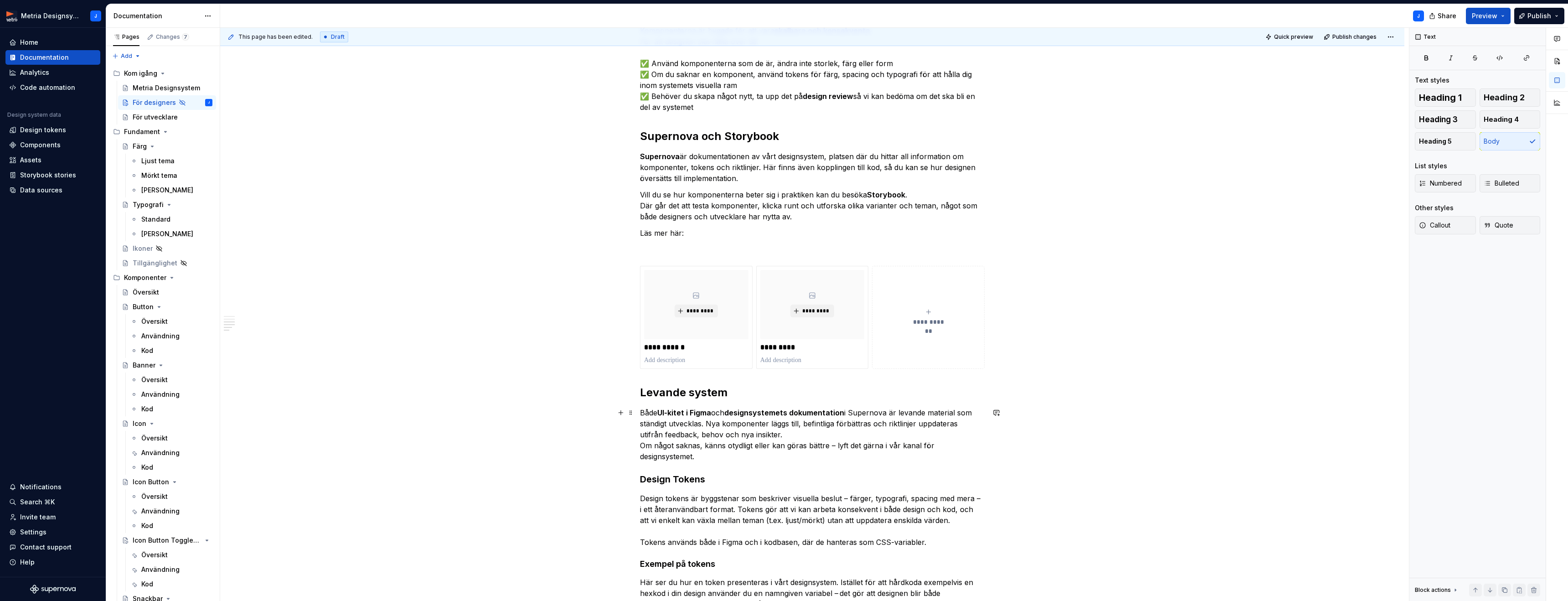
click at [797, 435] on p "Både UI-kitet i Figma och designsystemets dokumentation i Supernova är levande …" at bounding box center [812, 435] width 344 height 55
click at [836, 444] on p "Både UI-kitet i Figma och designsystemets dokumentation i Supernova är levande …" at bounding box center [812, 435] width 344 height 55
click at [663, 458] on p "Både UI-kitet i Figma och designsystemets dokumentation i Supernova är levande …" at bounding box center [812, 435] width 344 height 55
click at [820, 455] on p "Både UI-kitet i Figma och designsystemets dokumentation i Supernova är levande …" at bounding box center [812, 435] width 344 height 55
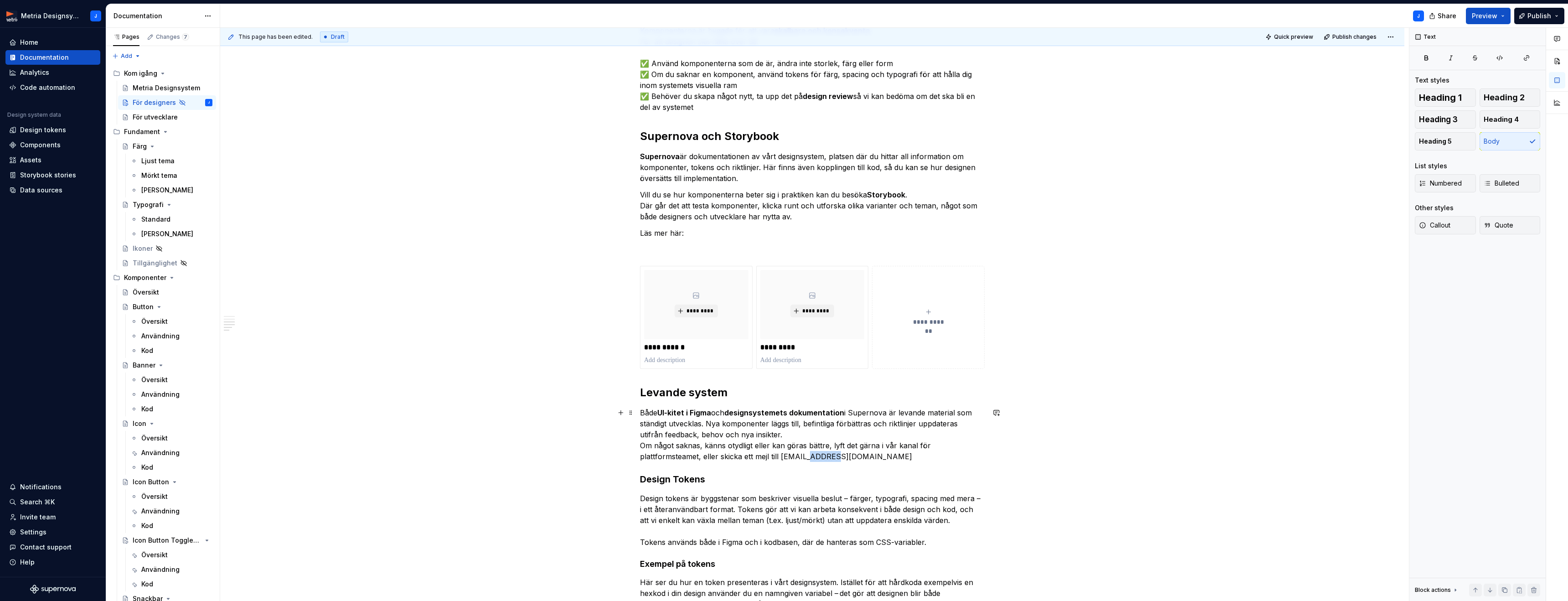
click at [820, 455] on p "Både UI-kitet i Figma och designsystemets dokumentation i Supernova är levande …" at bounding box center [812, 435] width 344 height 55
click at [795, 456] on p "Både UI-kitet i Figma och designsystemets dokumentation i Supernova är levande …" at bounding box center [812, 435] width 344 height 55
drag, startPoint x: 784, startPoint y: 456, endPoint x: 847, endPoint y: 457, distance: 63.0
click at [845, 457] on p "Både UI-kitet i Figma och designsystemets dokumentation i Supernova är levande …" at bounding box center [812, 435] width 344 height 55
click at [994, 441] on button "button" at bounding box center [993, 439] width 13 height 13
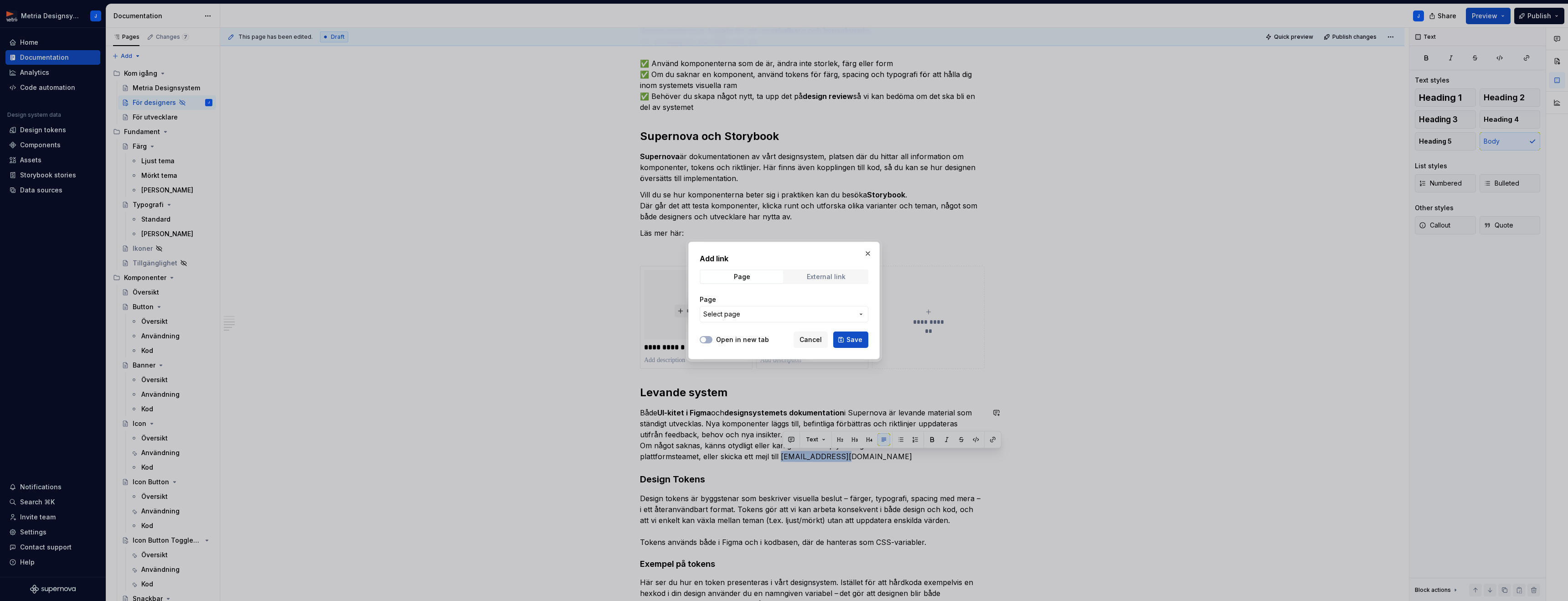
click at [814, 273] on div "External link" at bounding box center [826, 276] width 39 height 8
click at [761, 314] on input "URL" at bounding box center [784, 313] width 169 height 16
click at [803, 338] on span "Cancel" at bounding box center [810, 340] width 22 height 9
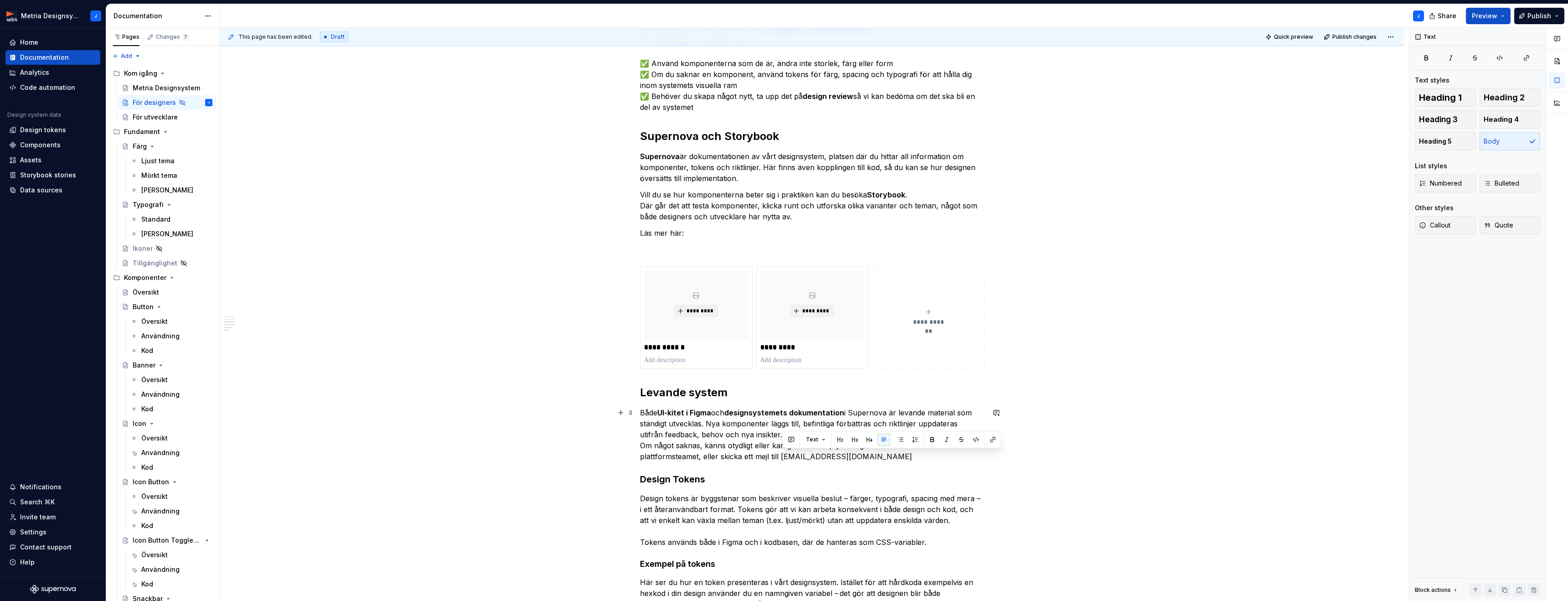
click at [863, 460] on p "Både UI-kitet i Figma och designsystemets dokumentation i Supernova är levande …" at bounding box center [812, 435] width 344 height 55
type textarea "*"
